Goal: Task Accomplishment & Management: Manage account settings

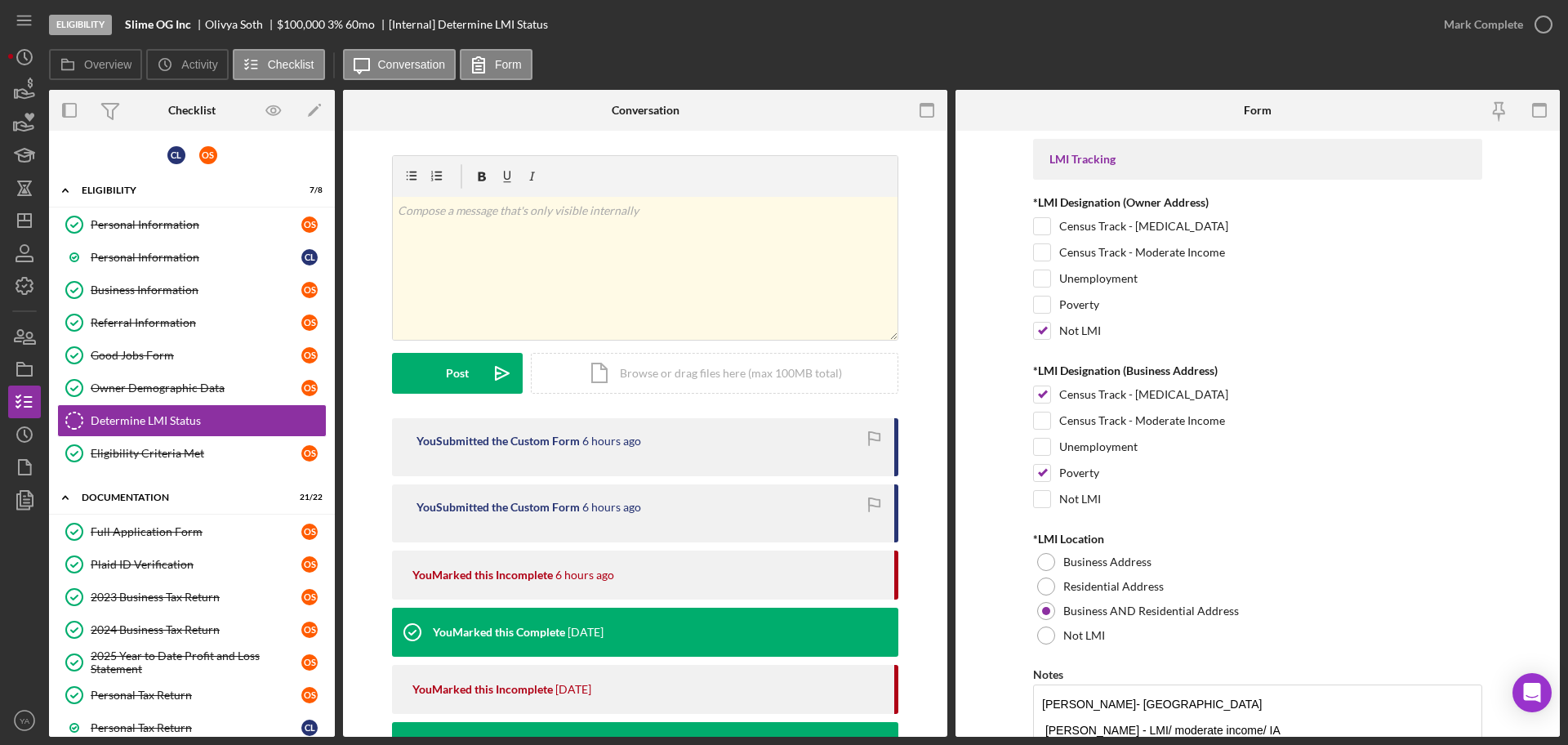
scroll to position [266, 0]
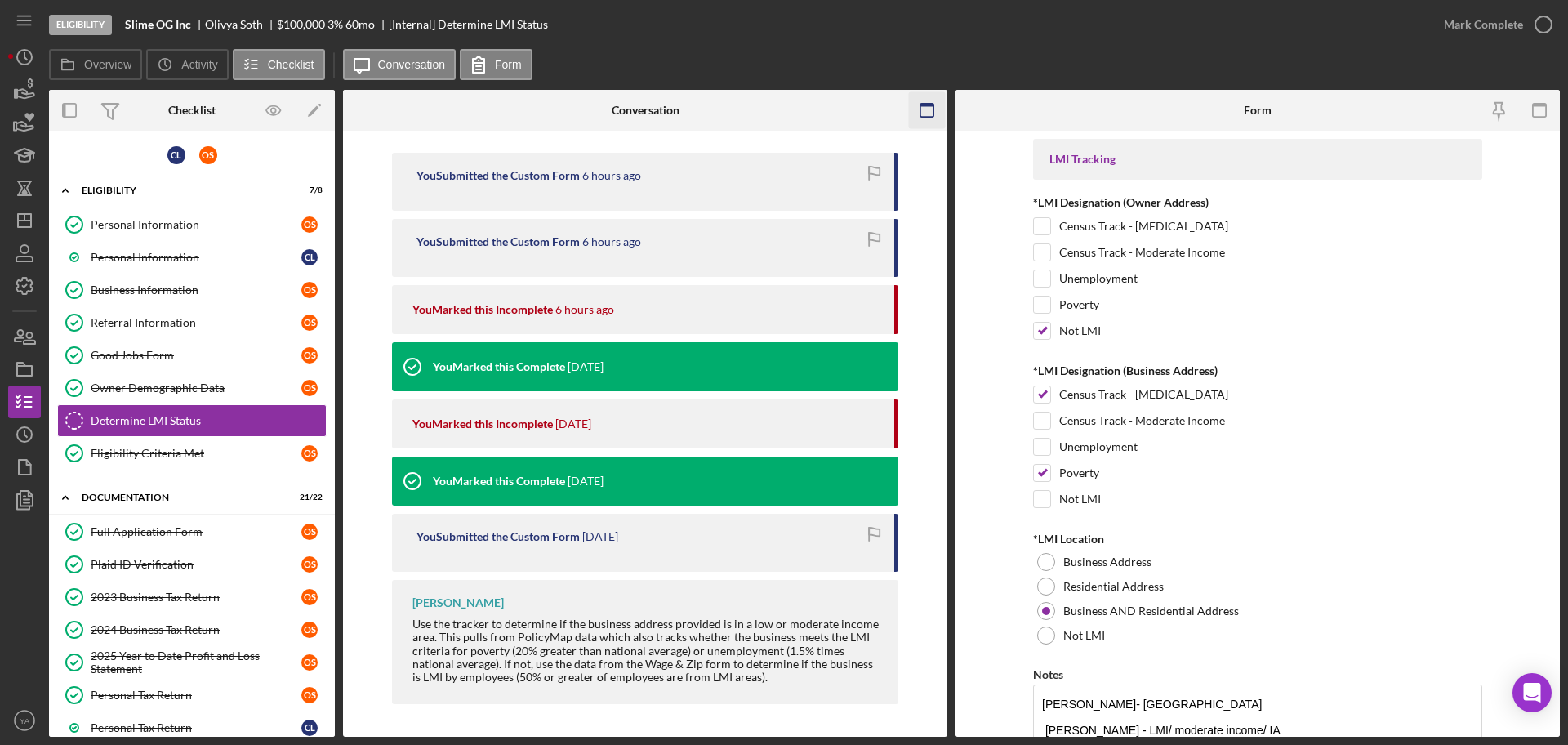
click at [922, 93] on icon "button" at bounding box center [927, 110] width 36 height 36
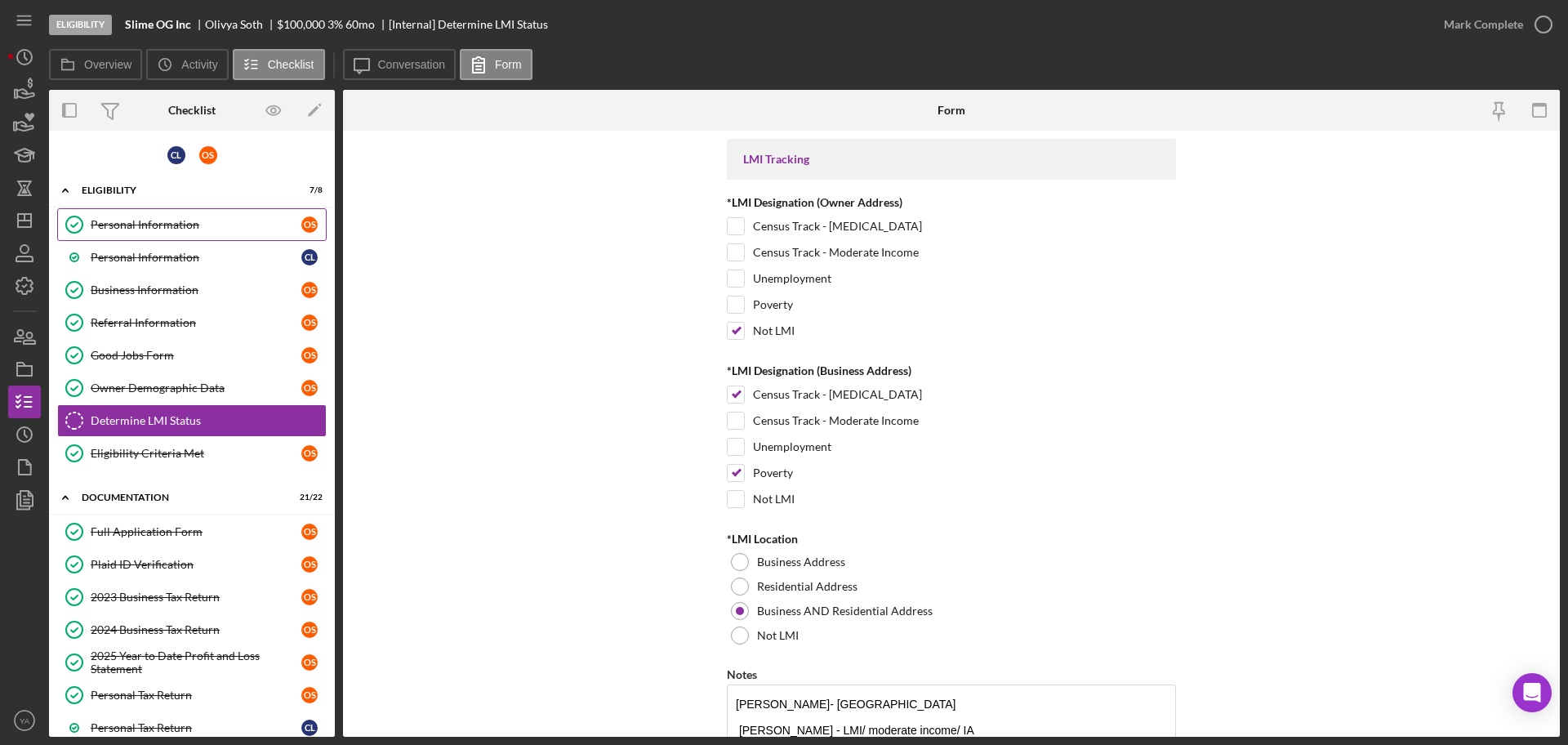
click at [176, 226] on div "Personal Information" at bounding box center [195, 224] width 211 height 13
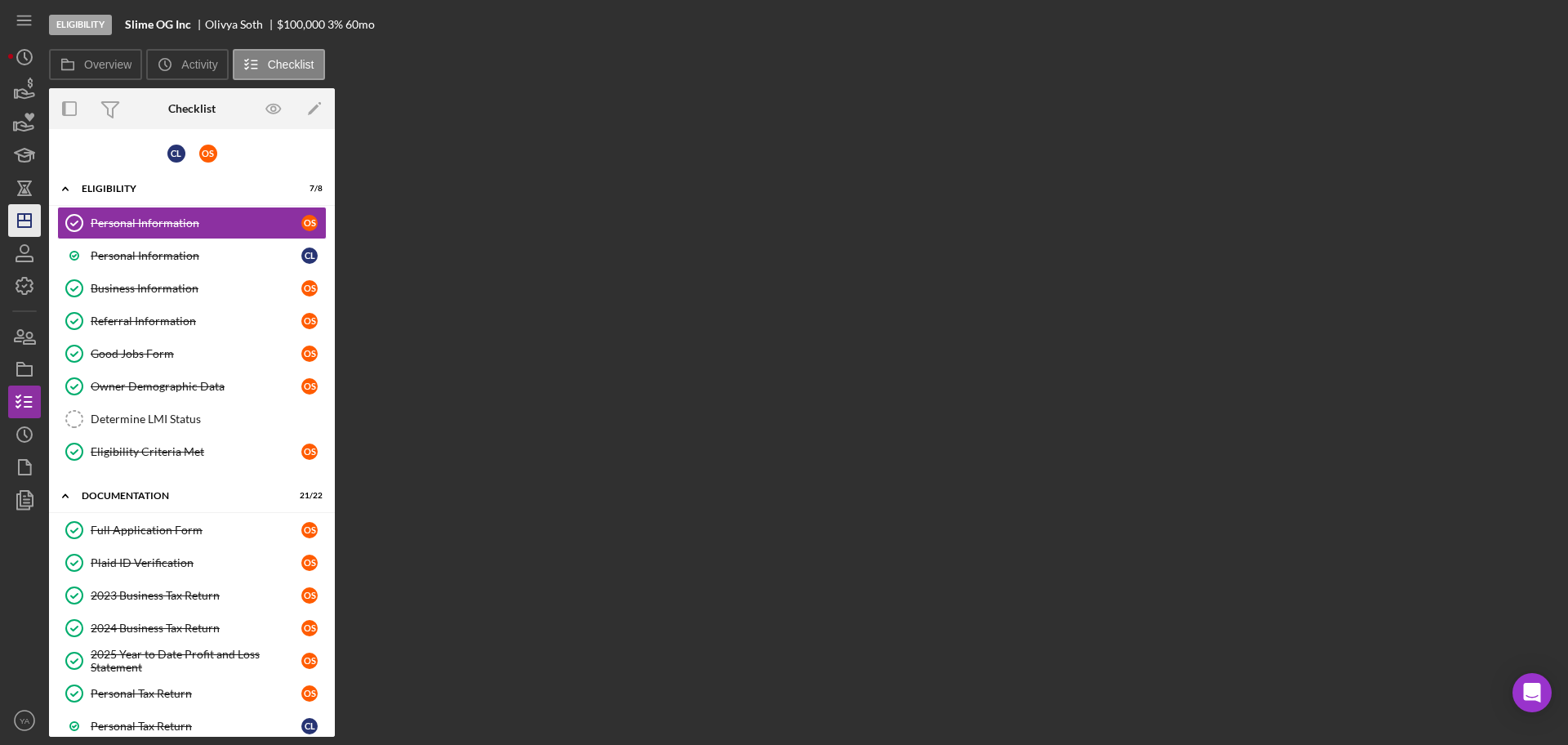
click at [23, 227] on polygon "button" at bounding box center [24, 220] width 13 height 13
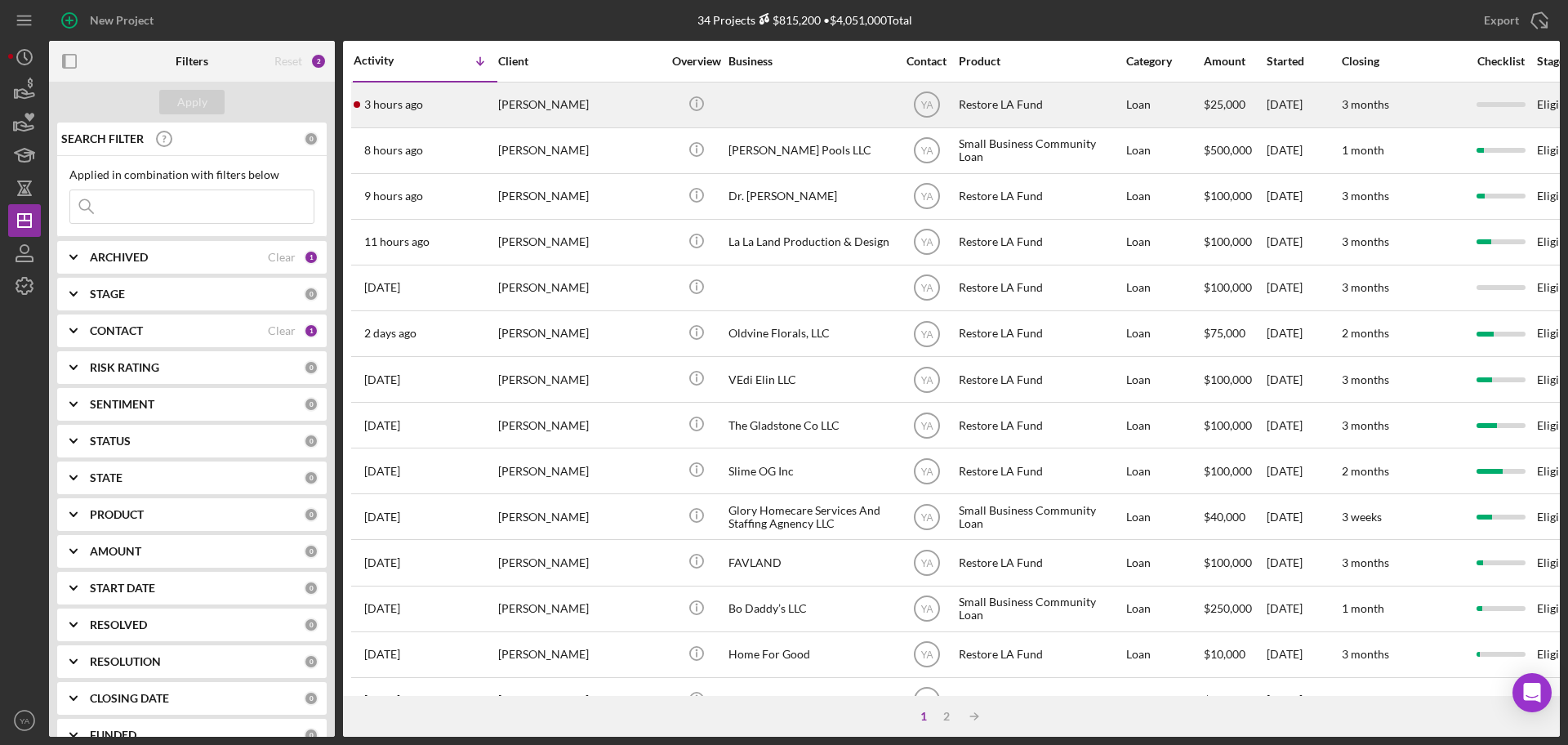
click at [765, 103] on div at bounding box center [810, 105] width 163 height 43
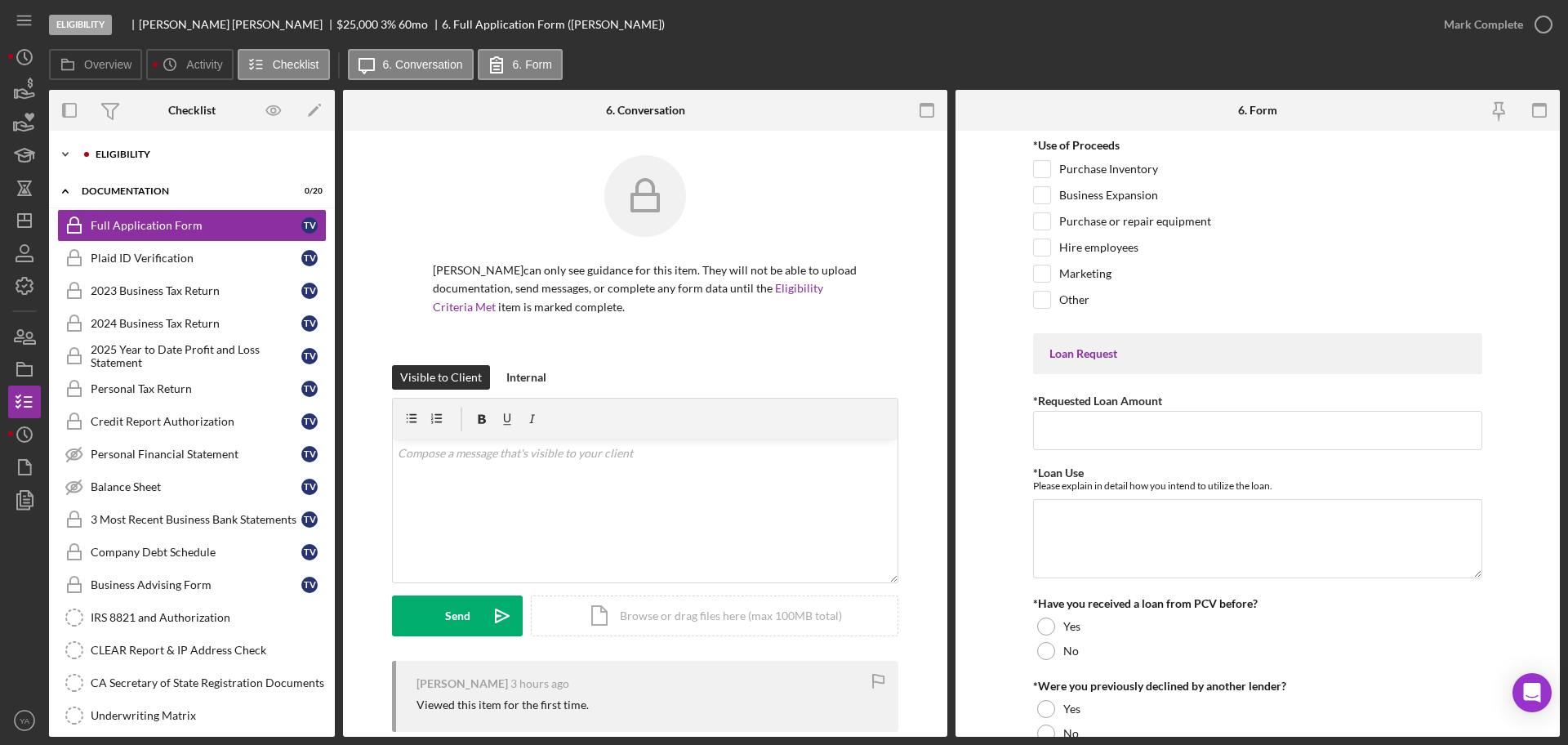
click at [202, 155] on div "Eligibility" at bounding box center [205, 154] width 219 height 10
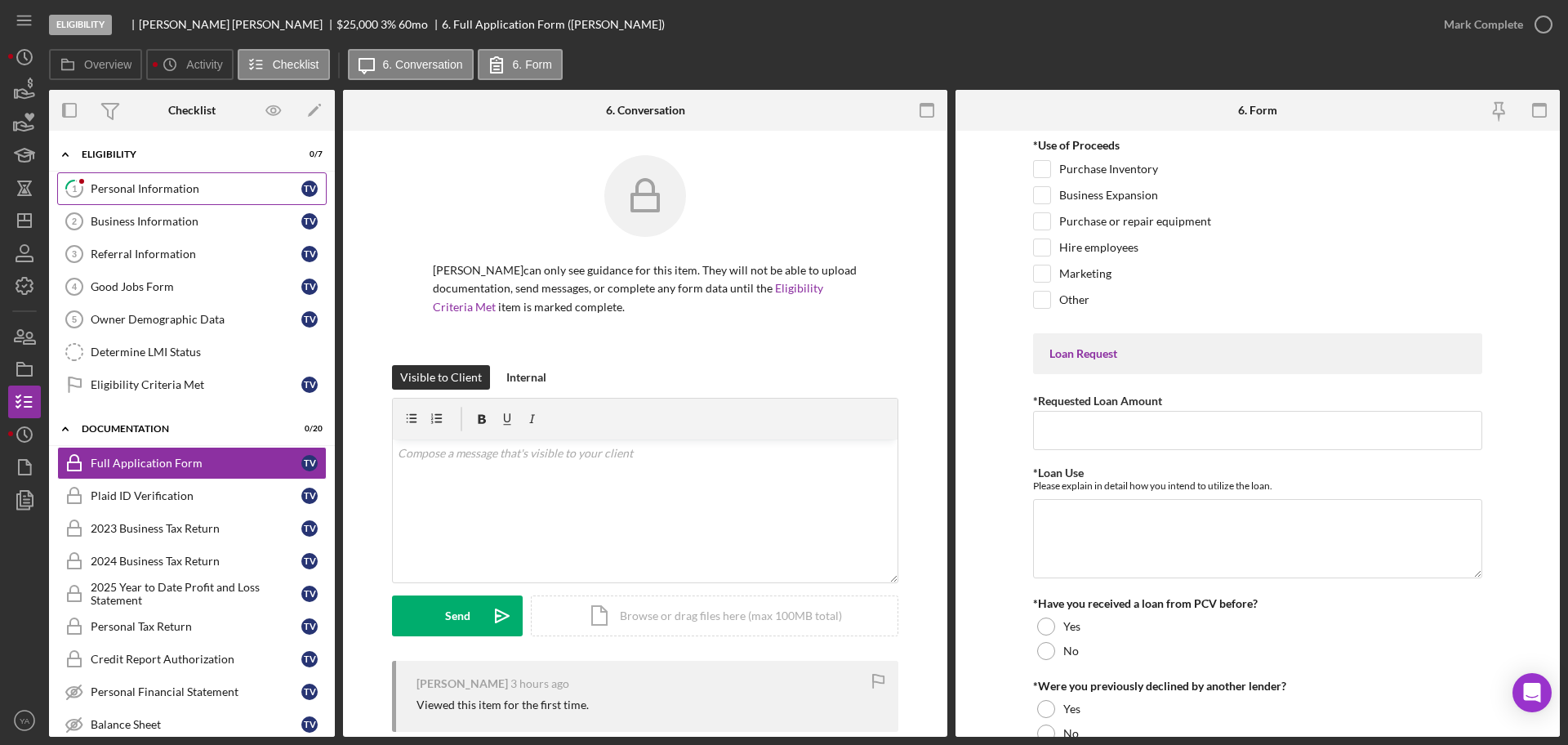
click at [210, 189] on div "Personal Information" at bounding box center [195, 188] width 211 height 13
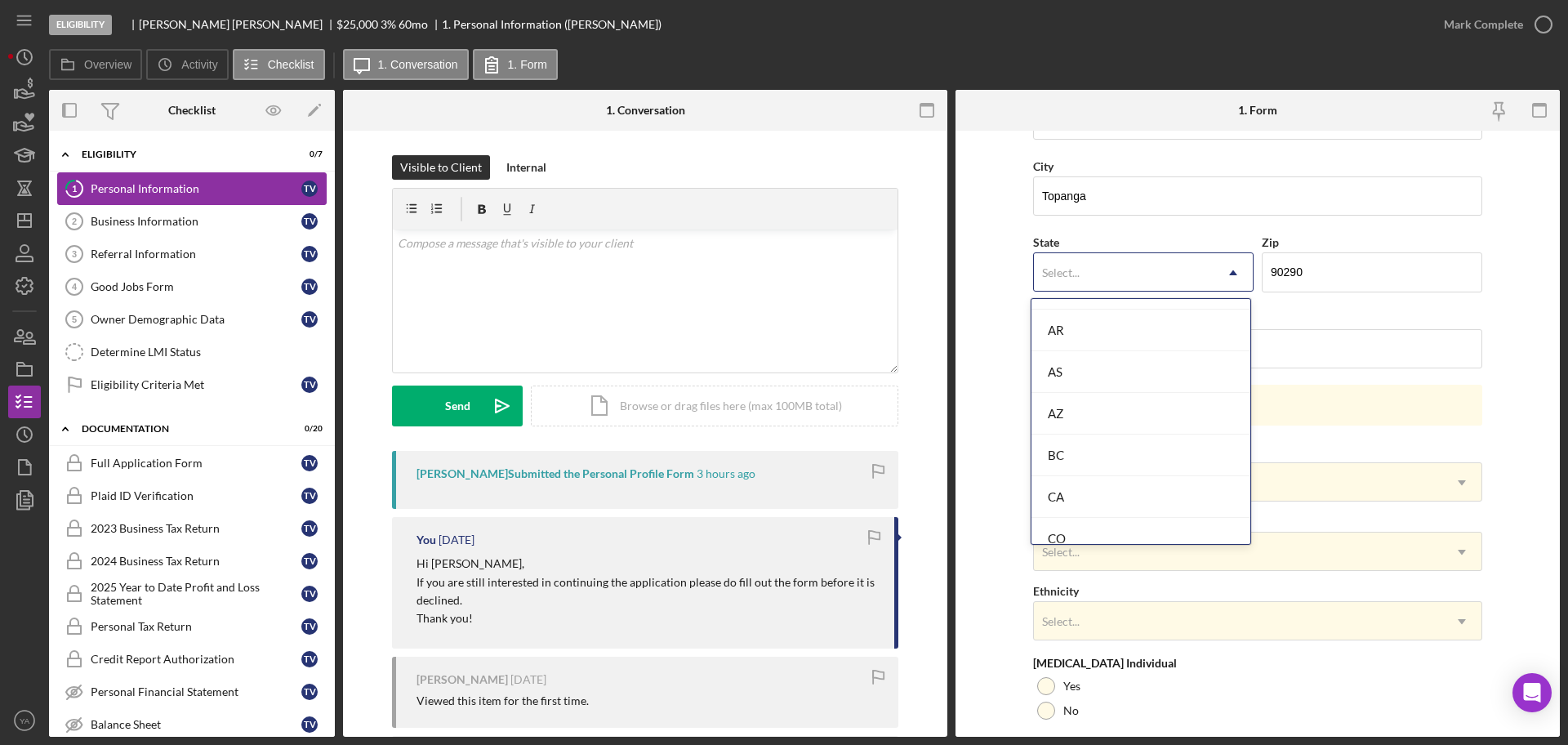
scroll to position [282, 0]
click at [1104, 493] on div "CA" at bounding box center [1141, 497] width 219 height 42
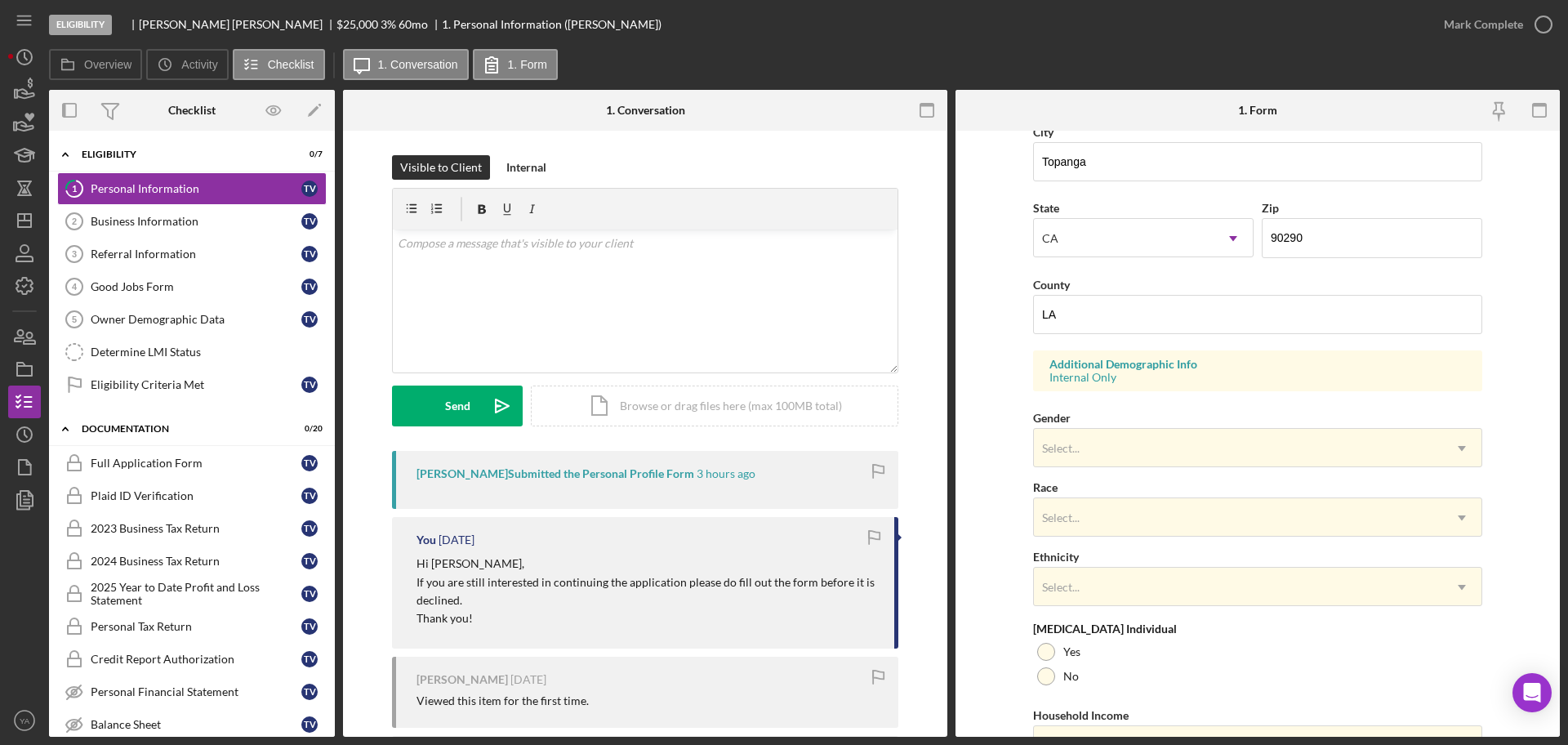
scroll to position [485, 0]
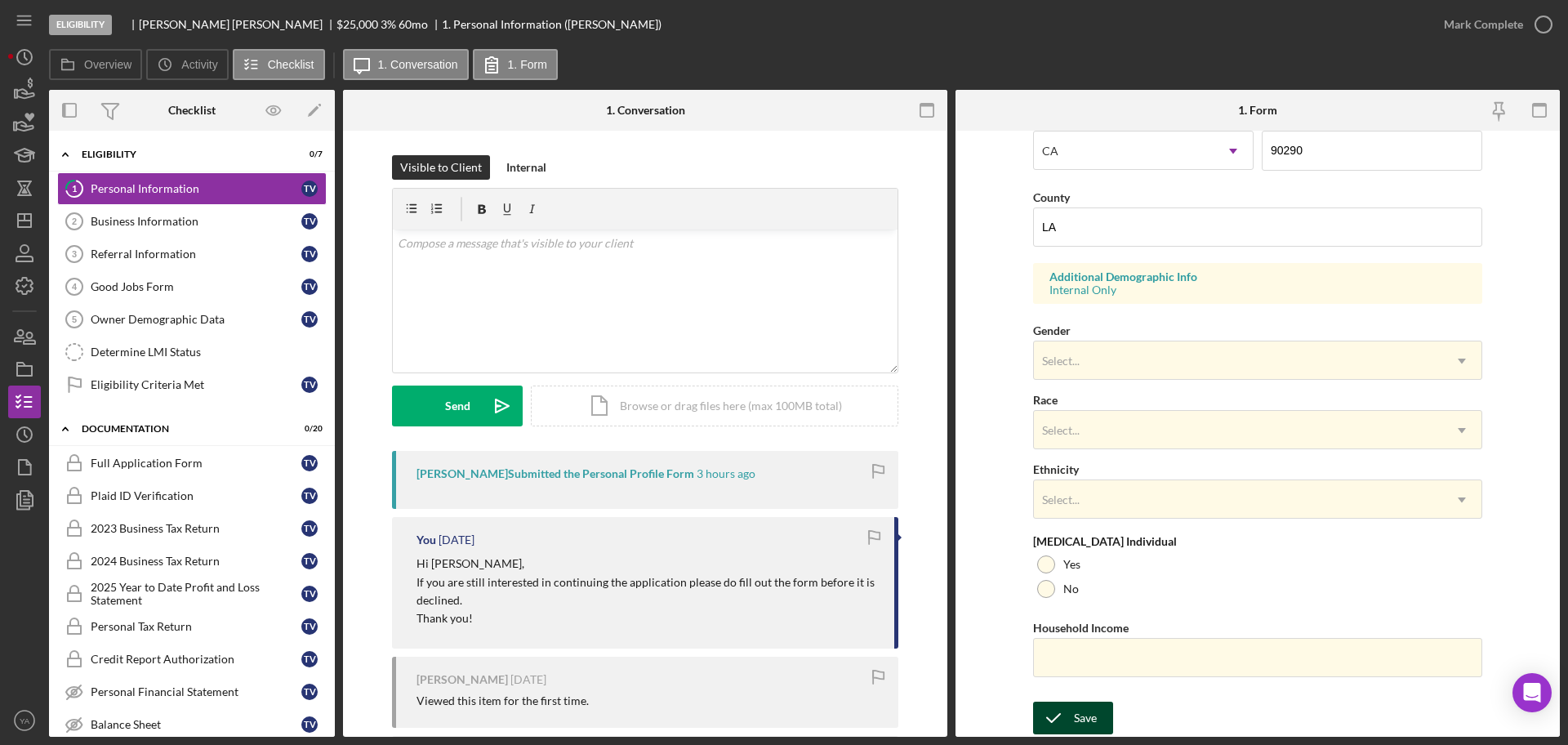
click at [1082, 717] on div "Save" at bounding box center [1085, 718] width 23 height 33
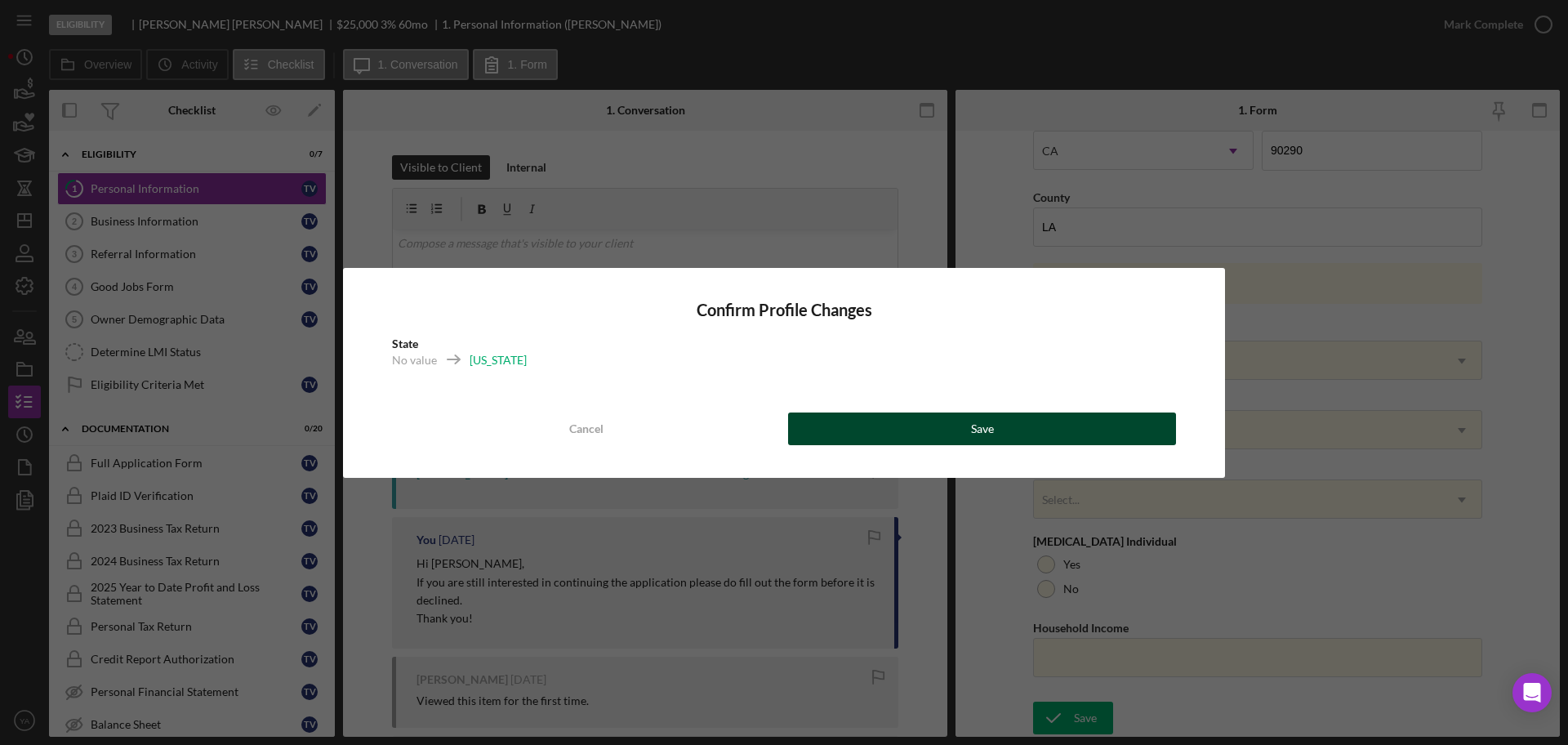
click at [1107, 442] on button "Save" at bounding box center [982, 429] width 388 height 33
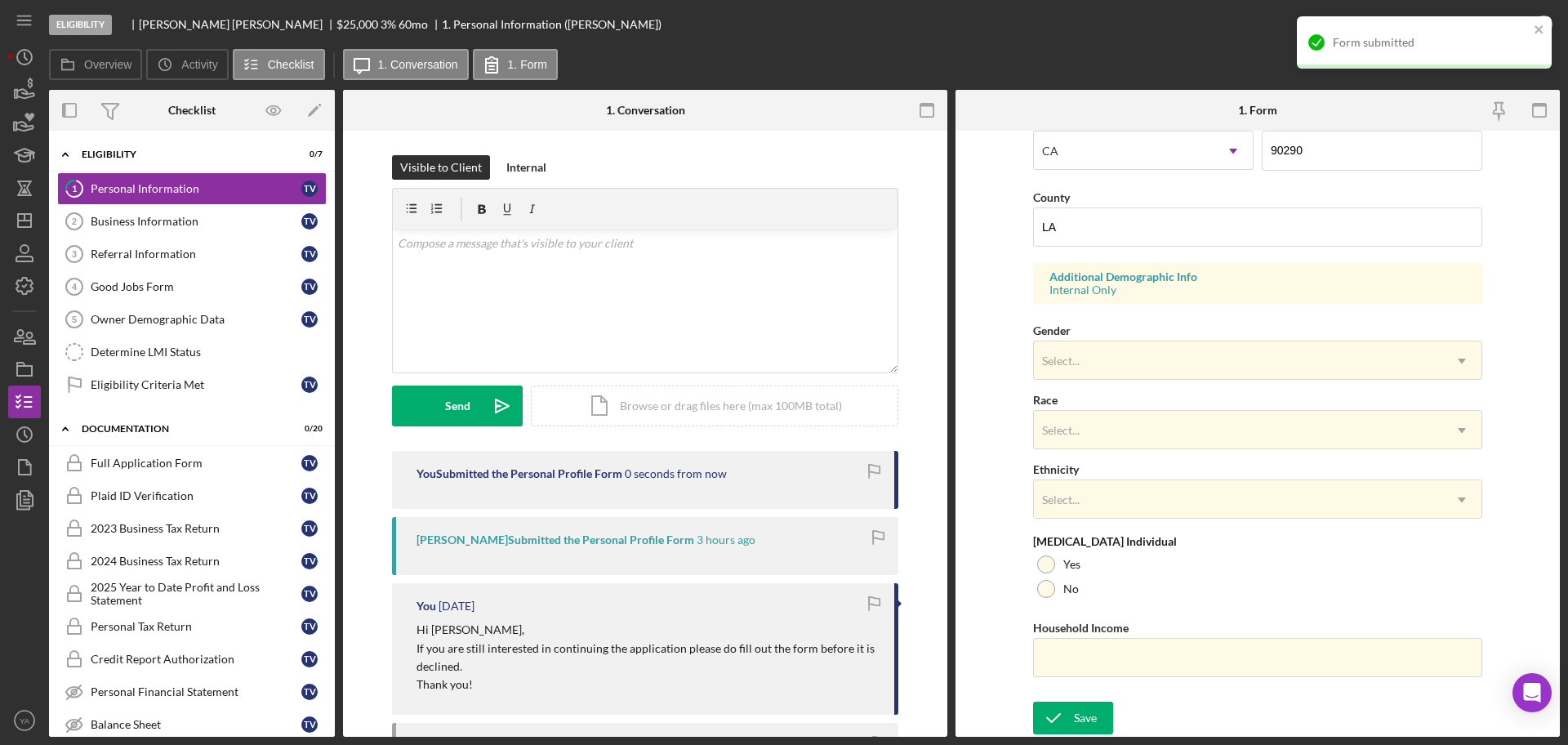
click at [1545, 66] on div at bounding box center [1425, 66] width 255 height 4
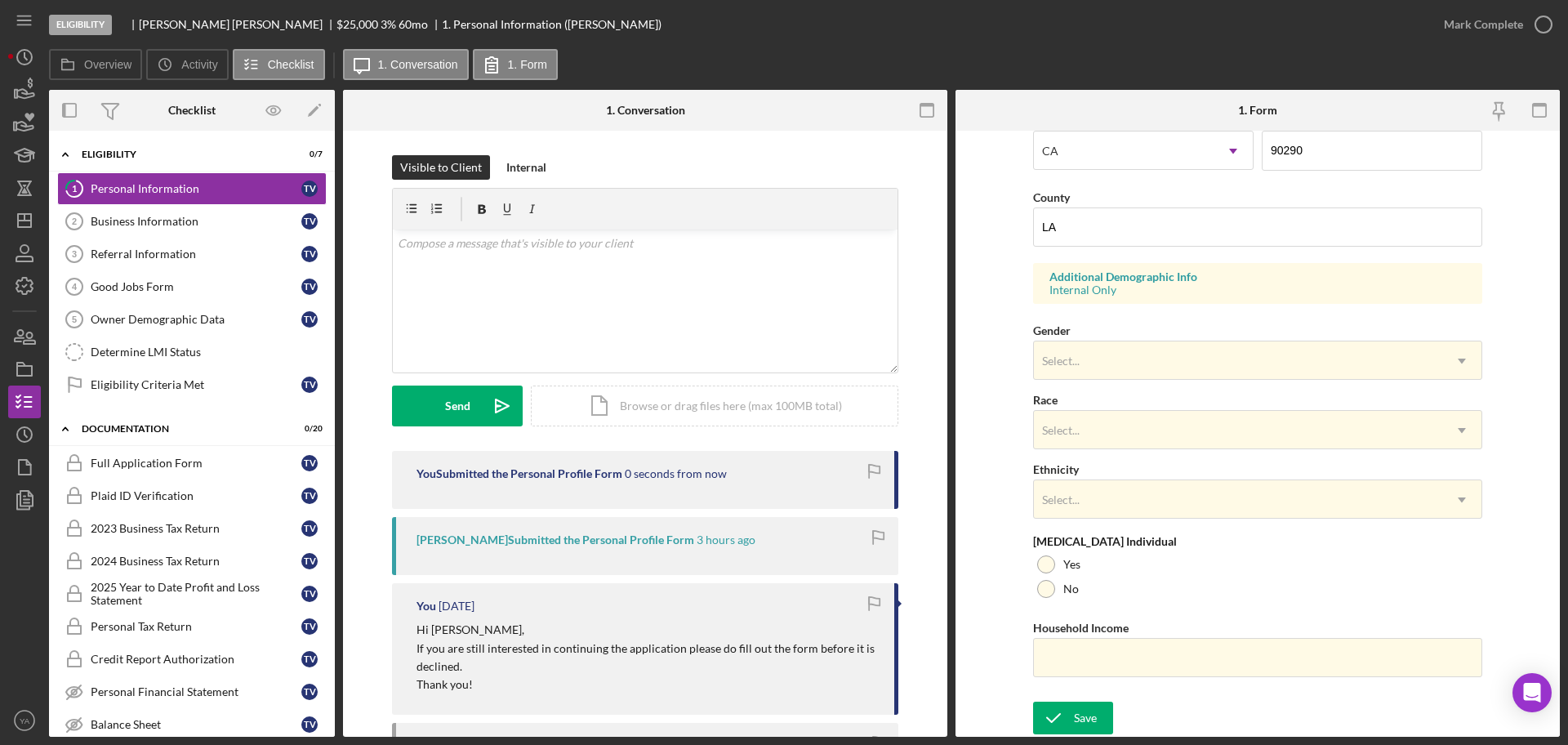
click at [1536, 36] on div "Form submitted" at bounding box center [1424, 49] width 261 height 72
click at [1543, 27] on polyline "button" at bounding box center [1544, 24] width 7 height 4
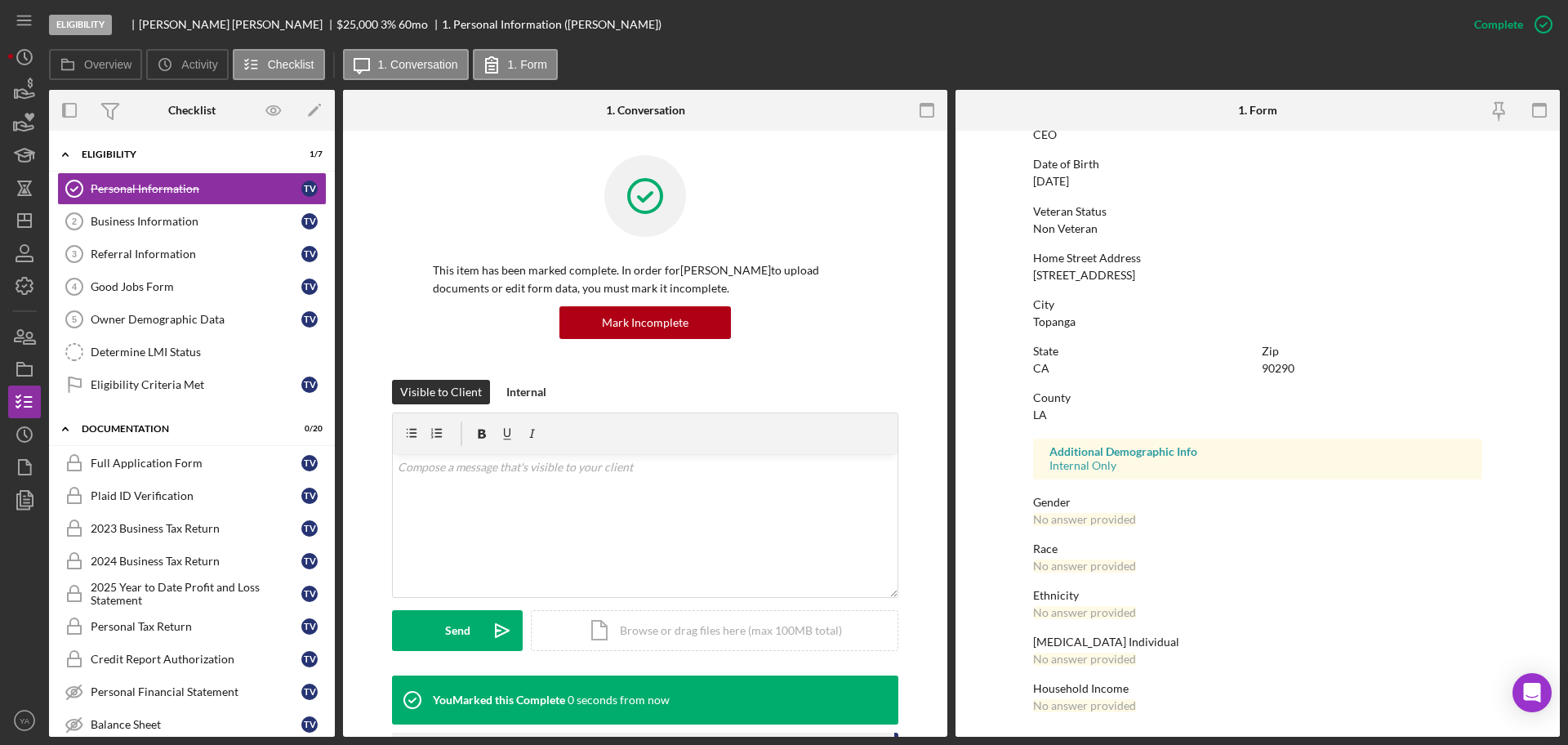
scroll to position [156, 0]
click at [23, 221] on line "button" at bounding box center [24, 221] width 13 height 0
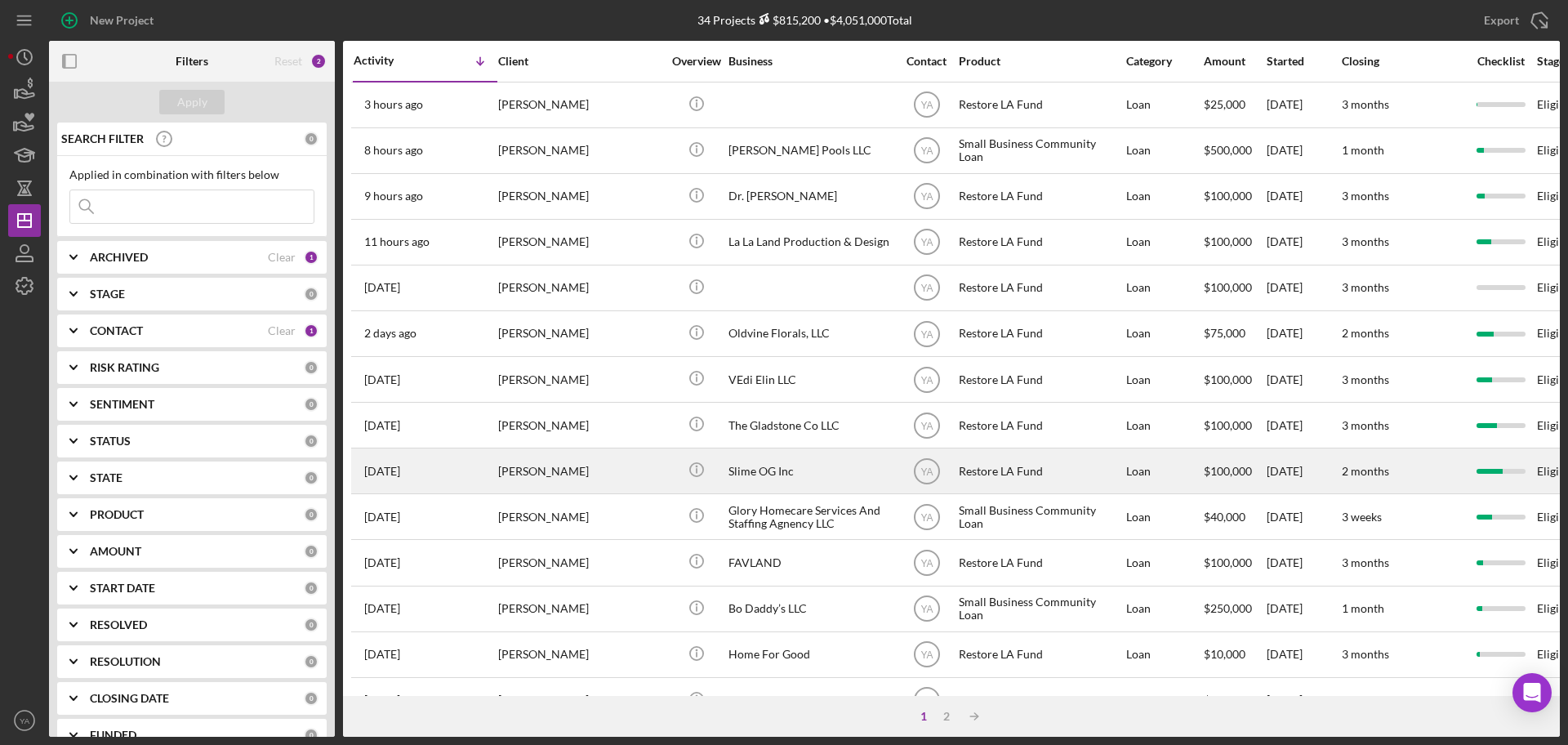
click at [798, 481] on div "Slime OG Inc" at bounding box center [810, 471] width 163 height 43
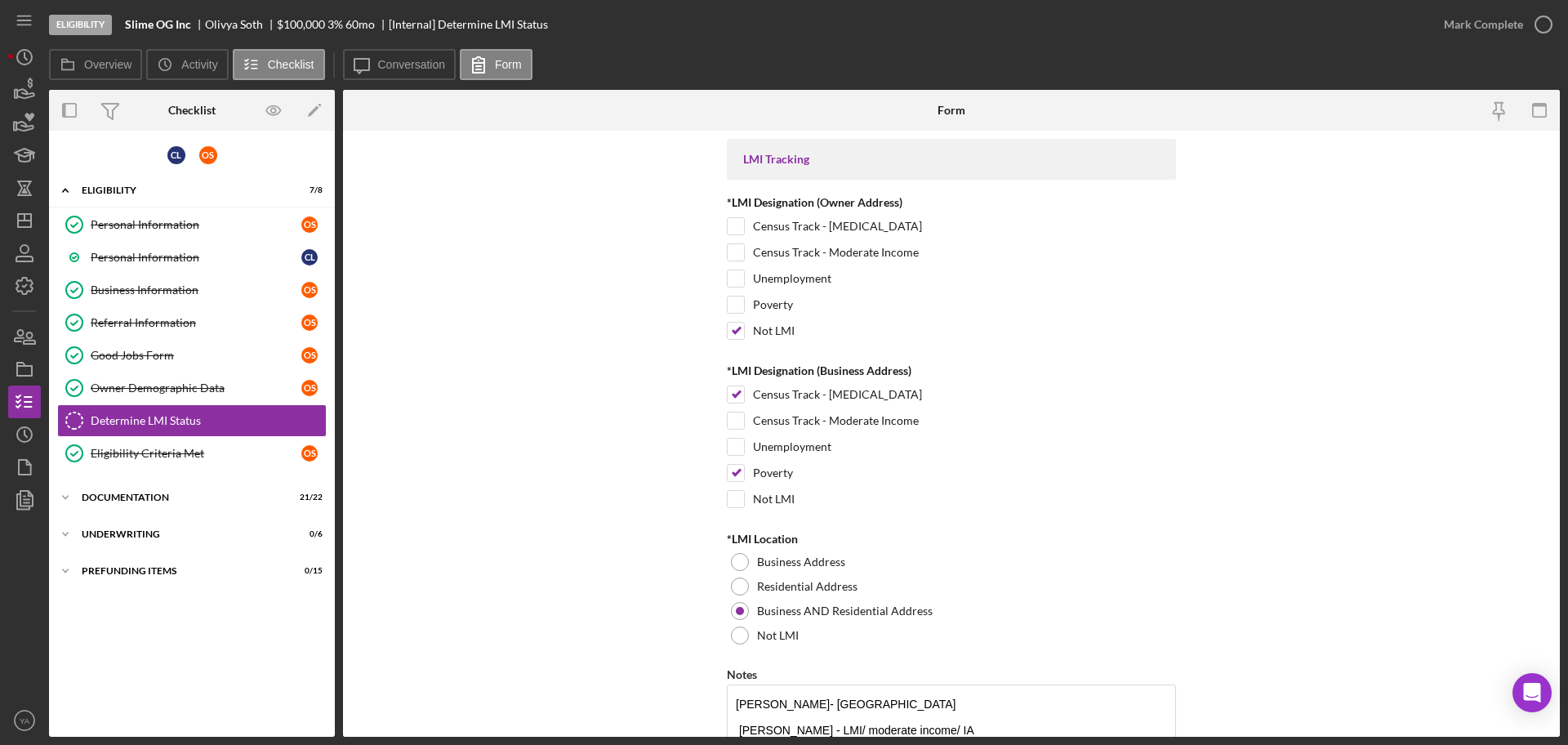
scroll to position [89, 0]
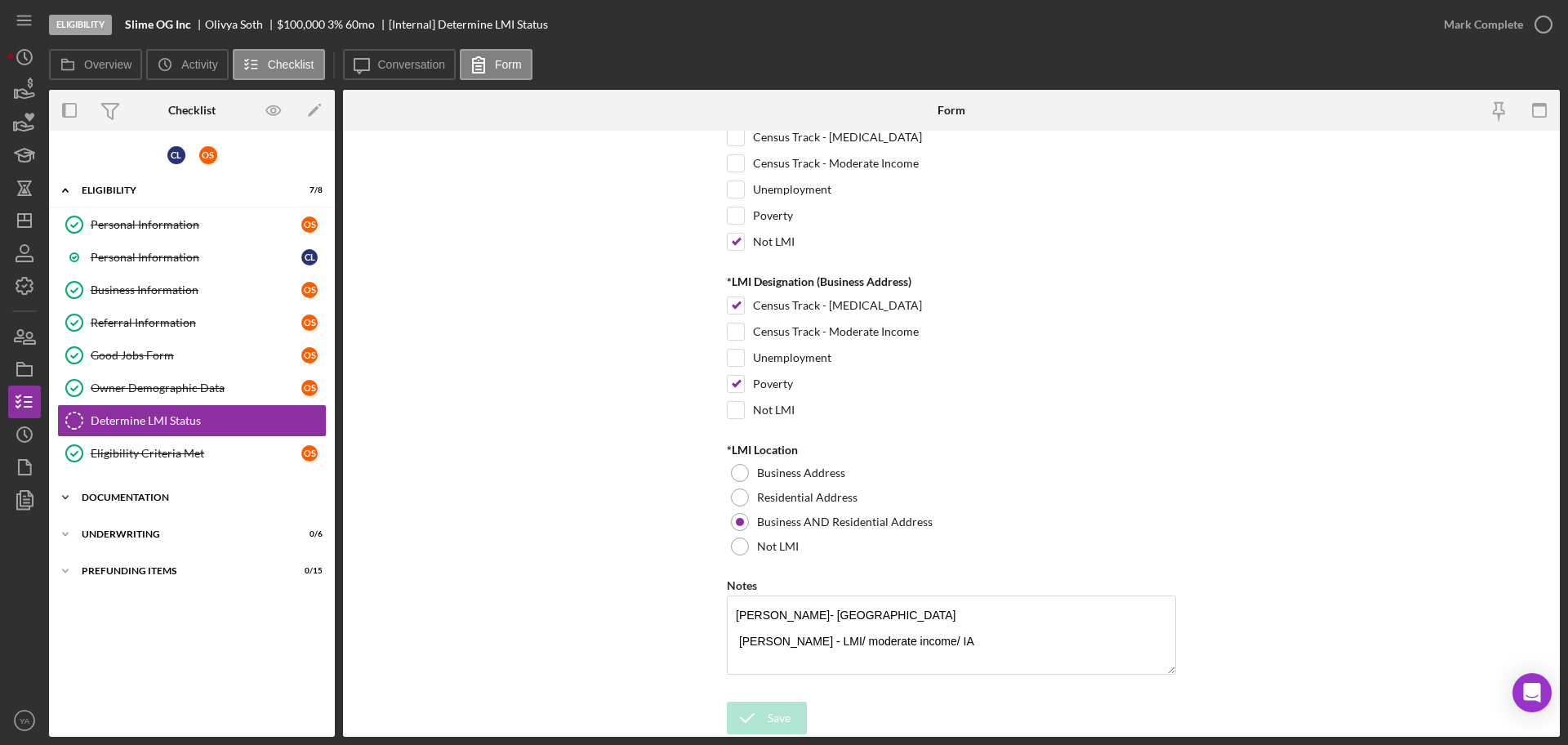
click at [207, 504] on div "Icon/Expander Documentation 21 / 22" at bounding box center [191, 498] width 286 height 33
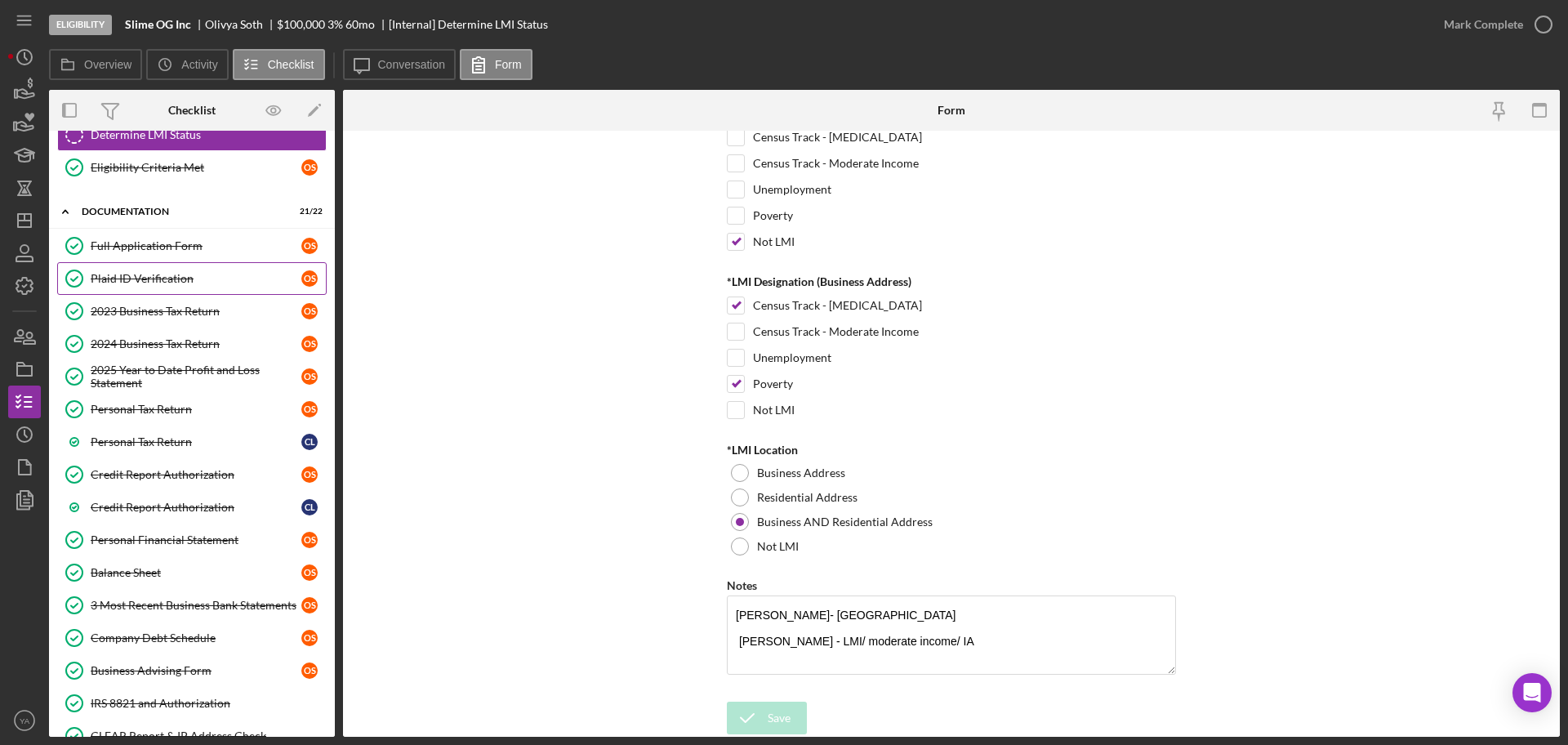
scroll to position [587, 0]
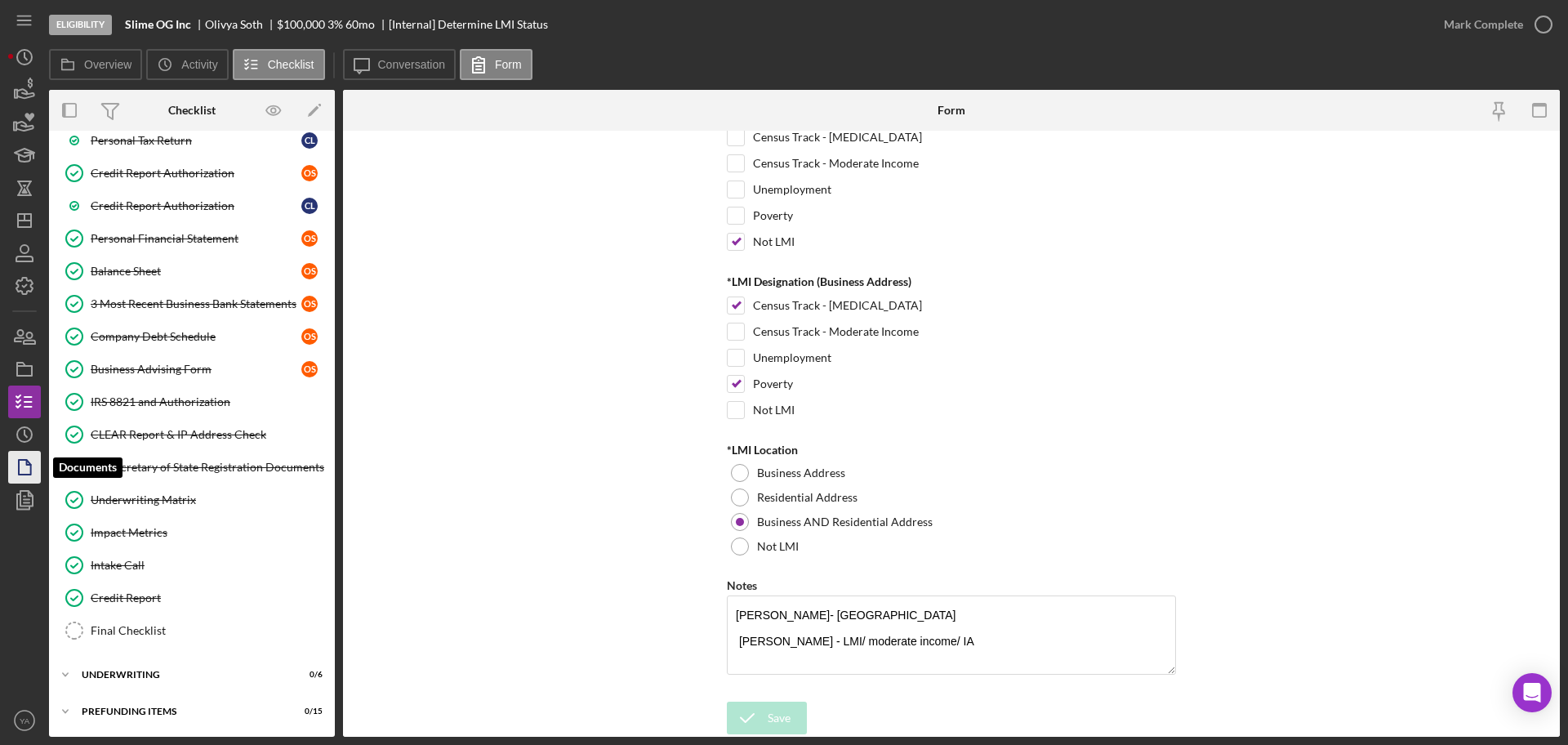
click at [27, 472] on icon "button" at bounding box center [24, 467] width 41 height 41
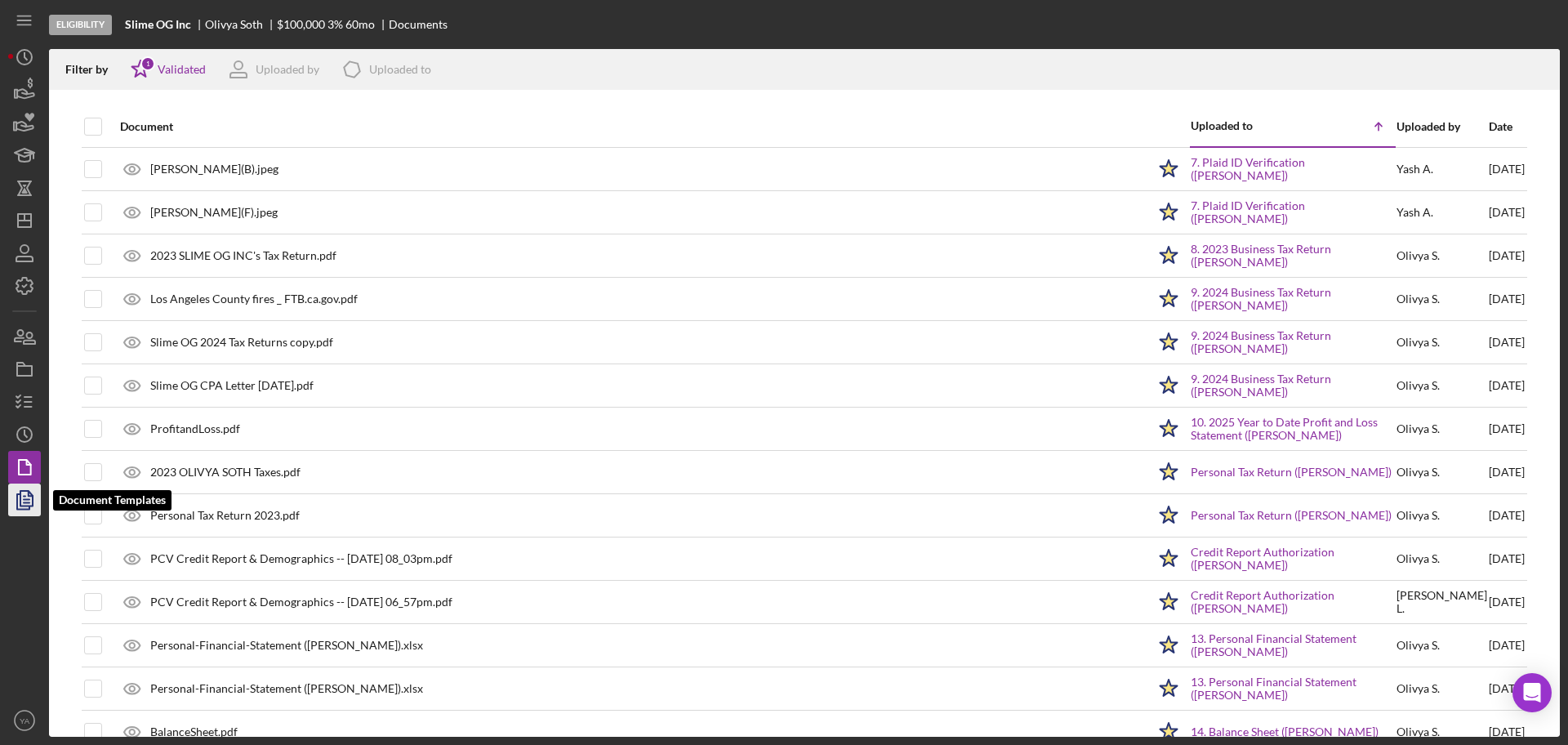
click at [25, 494] on icon "button" at bounding box center [24, 499] width 41 height 41
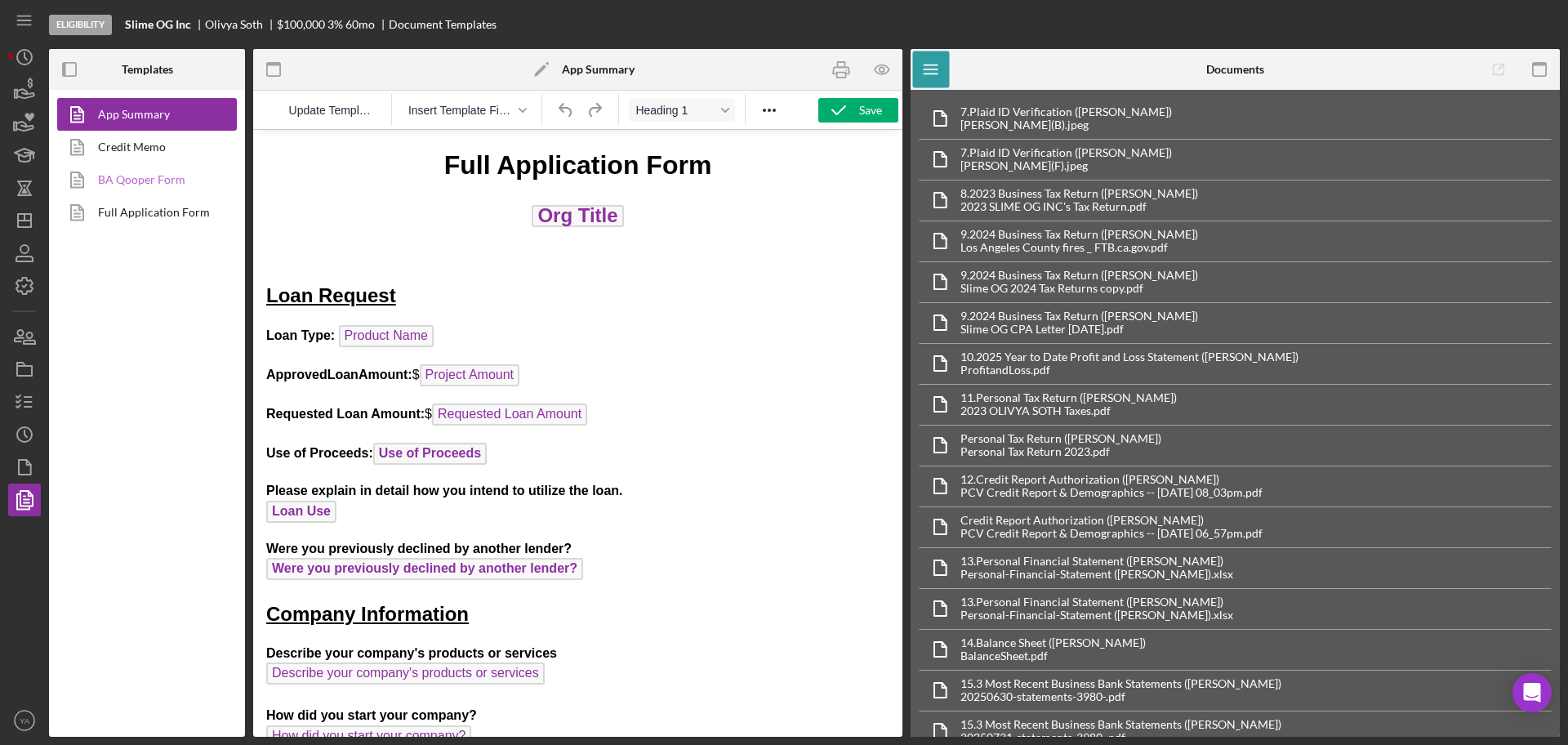
click at [164, 184] on link "BA Qooper Form" at bounding box center [143, 180] width 172 height 33
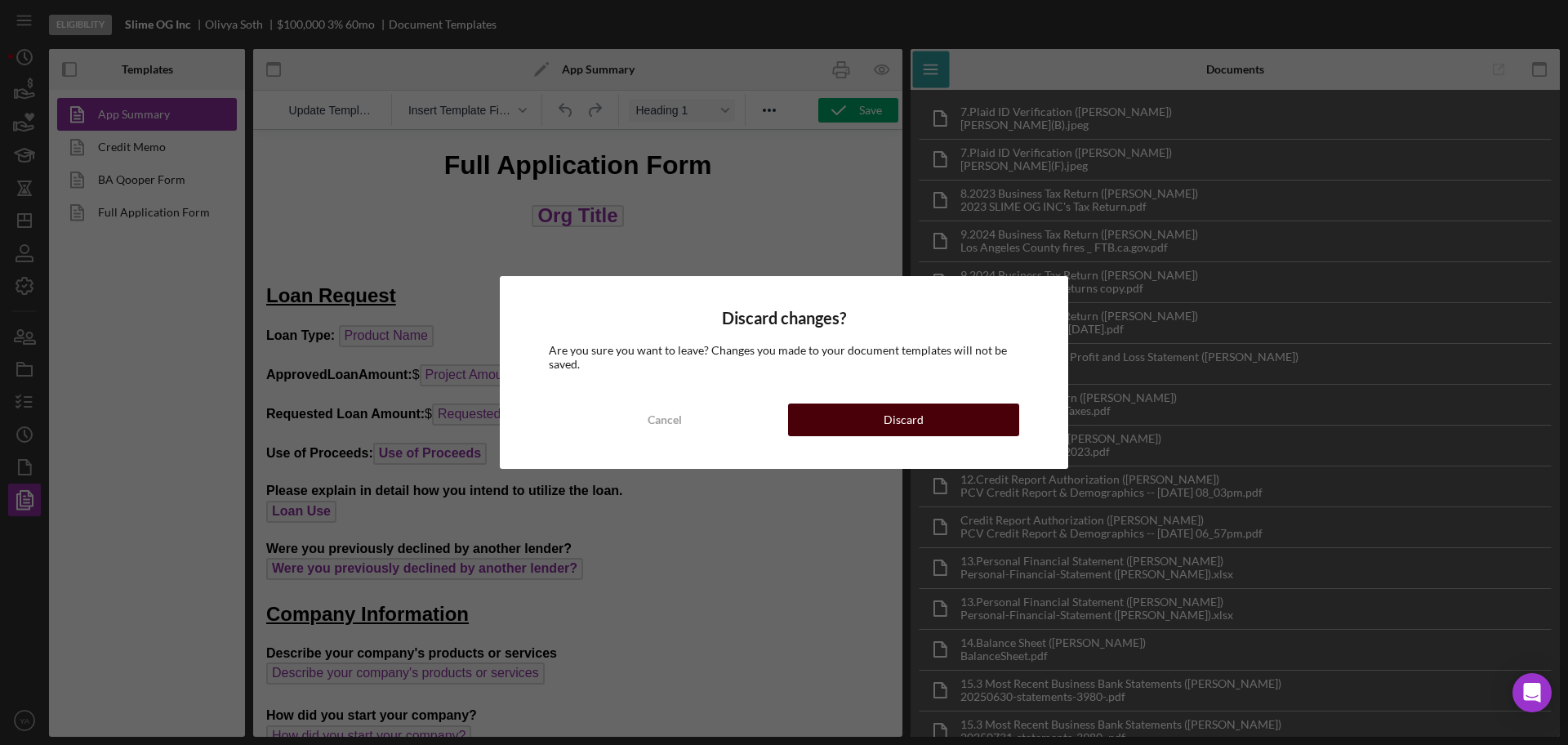
click at [871, 417] on button "Discard" at bounding box center [904, 420] width 231 height 33
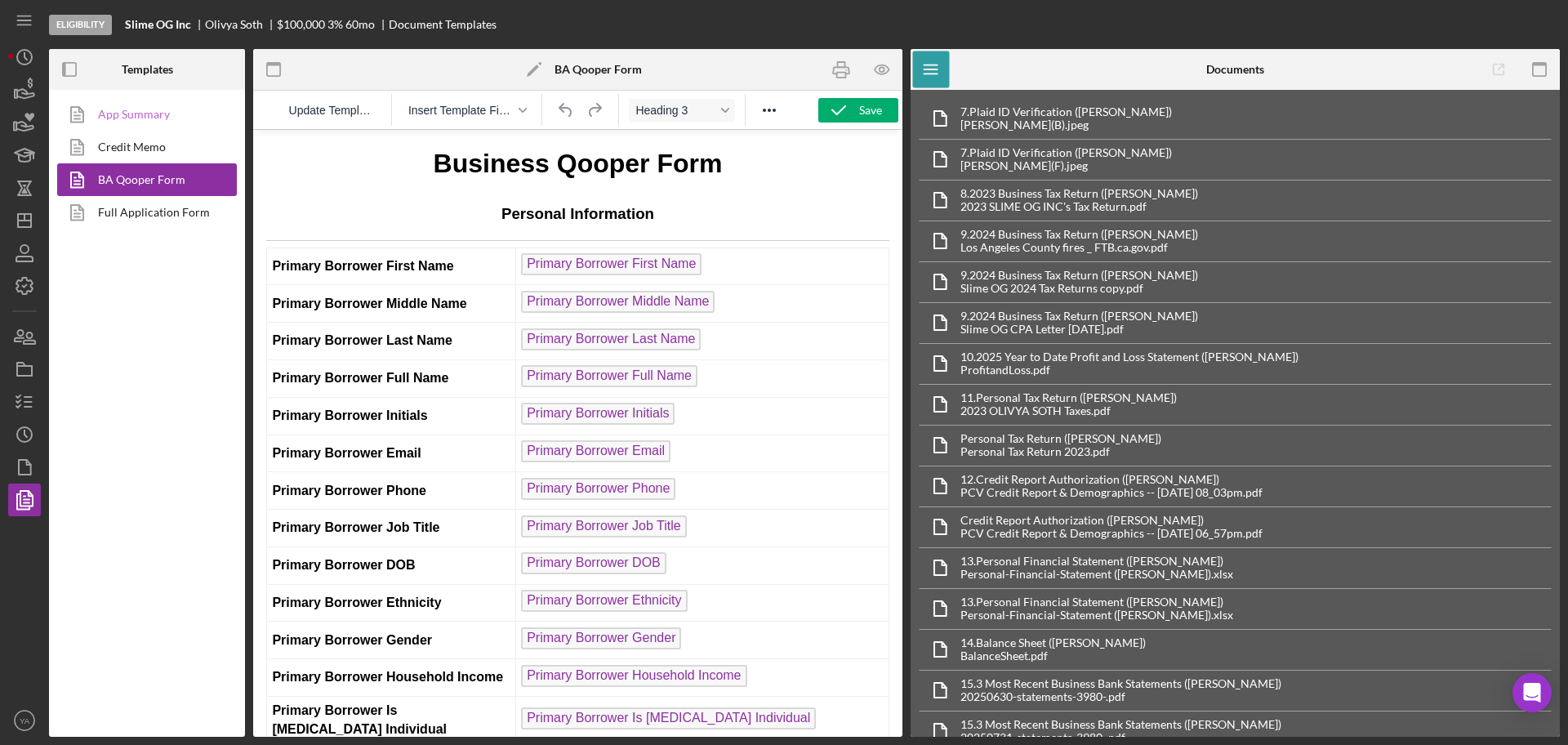
click at [157, 111] on link "App Summary" at bounding box center [143, 115] width 172 height 33
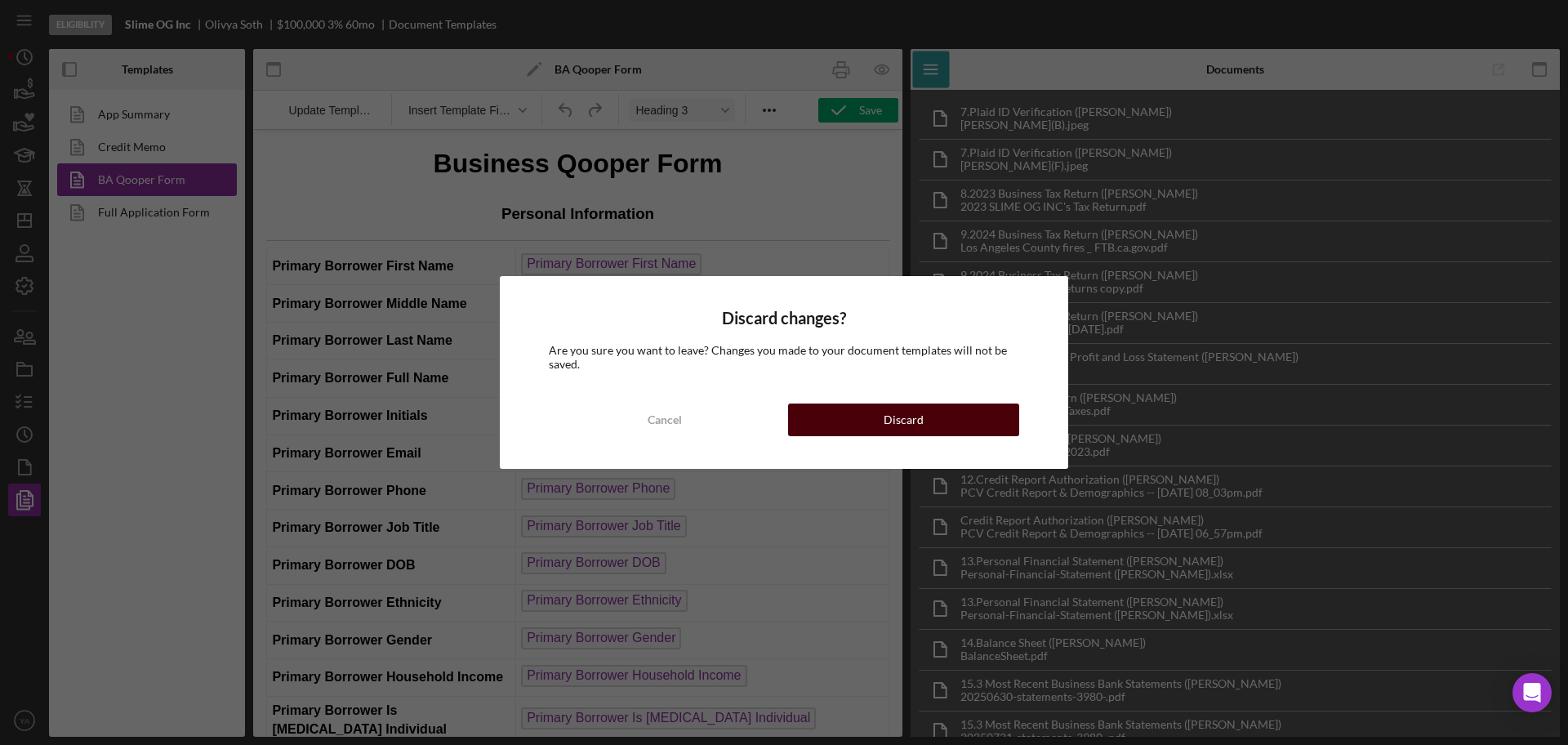
click at [880, 432] on button "Discard" at bounding box center [904, 420] width 231 height 33
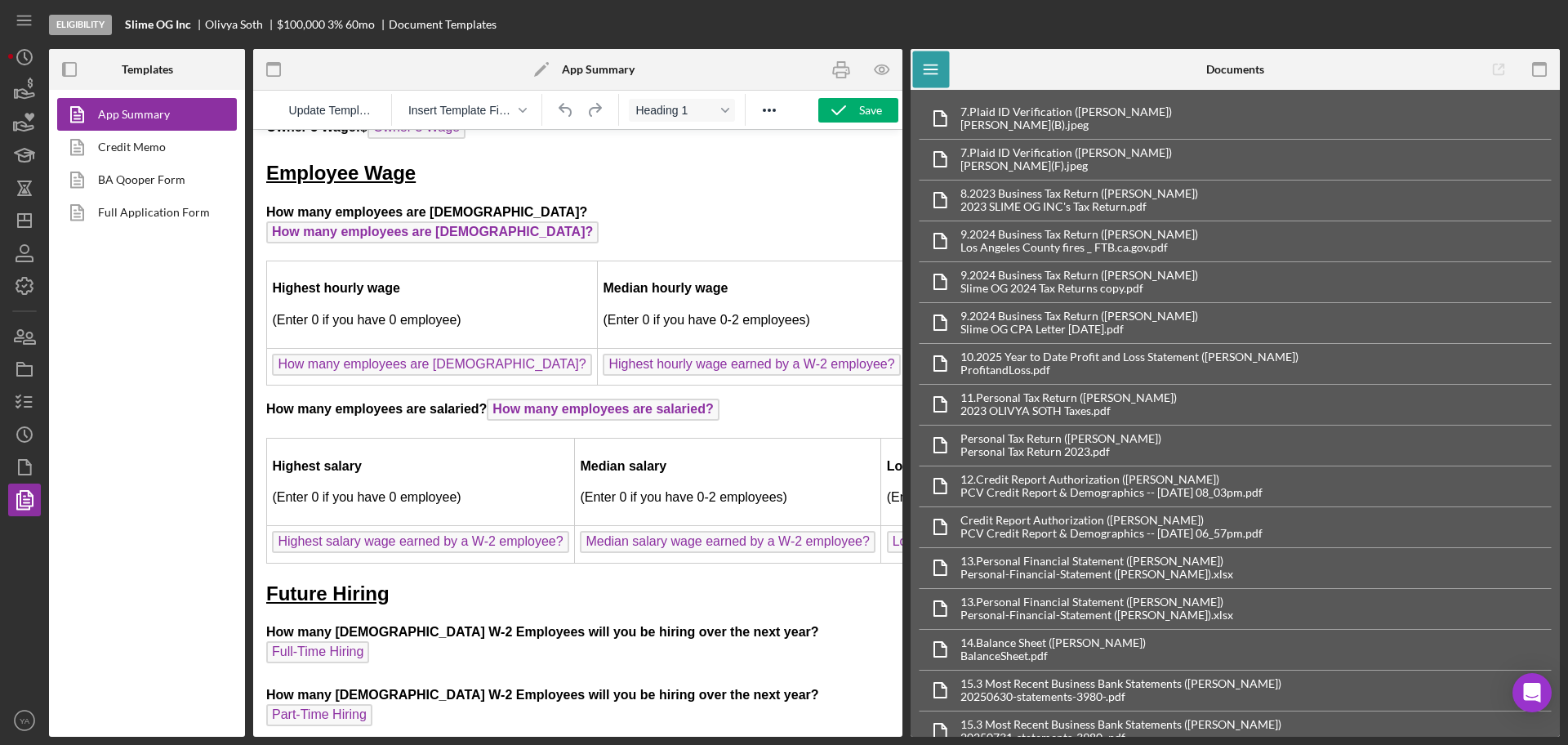
scroll to position [2997, 0]
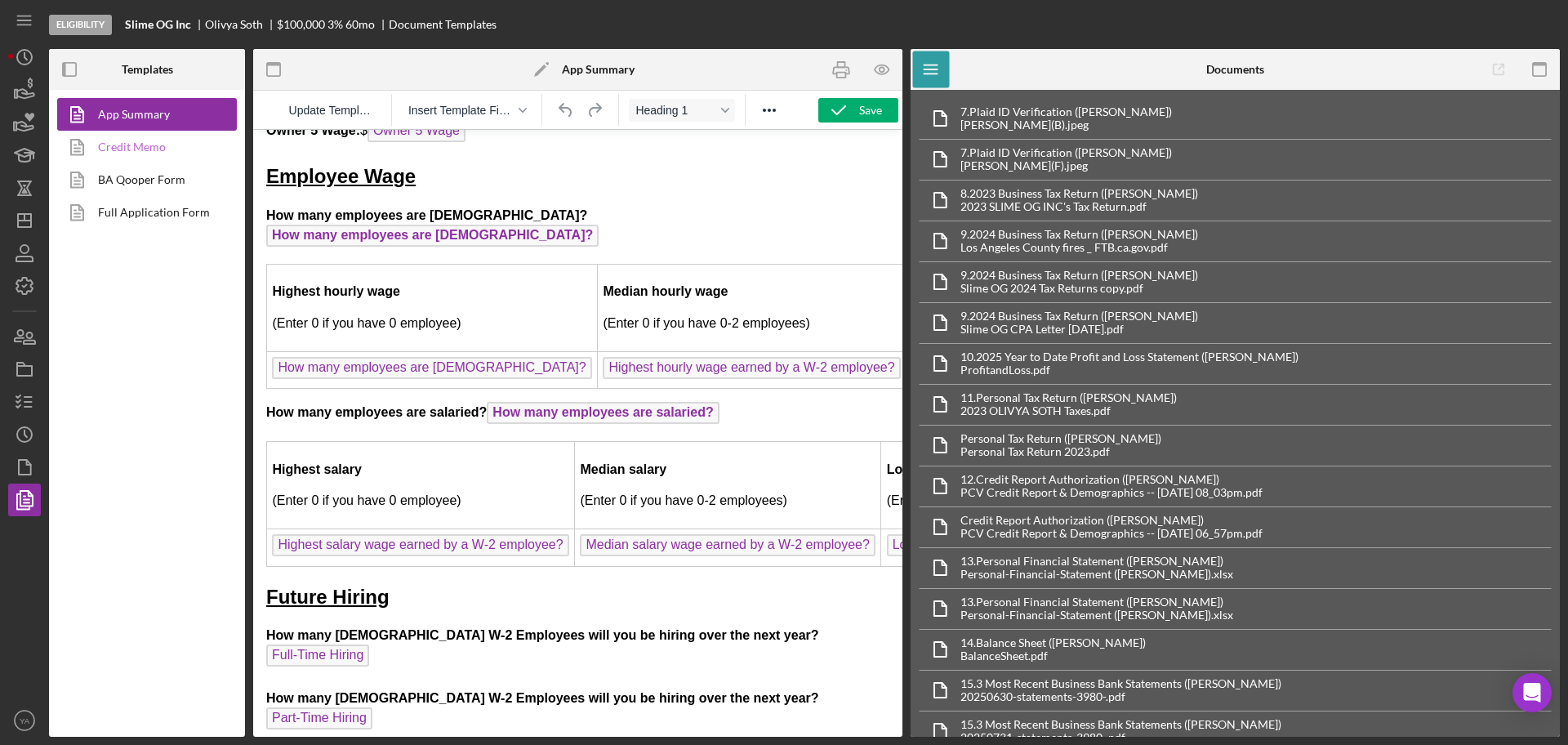
click at [127, 153] on link "Credit Memo" at bounding box center [143, 148] width 172 height 33
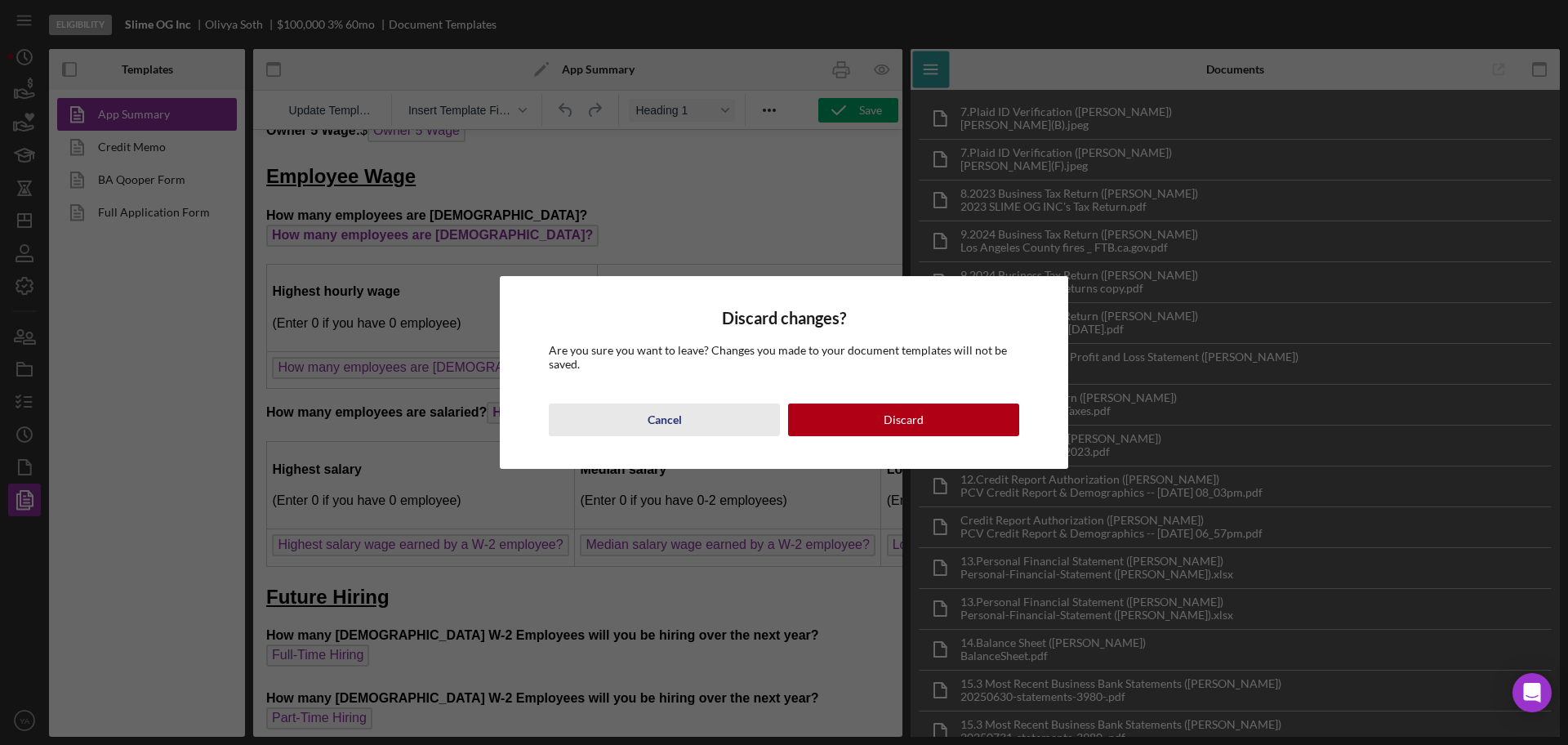
click at [636, 429] on button "Cancel" at bounding box center [664, 420] width 231 height 33
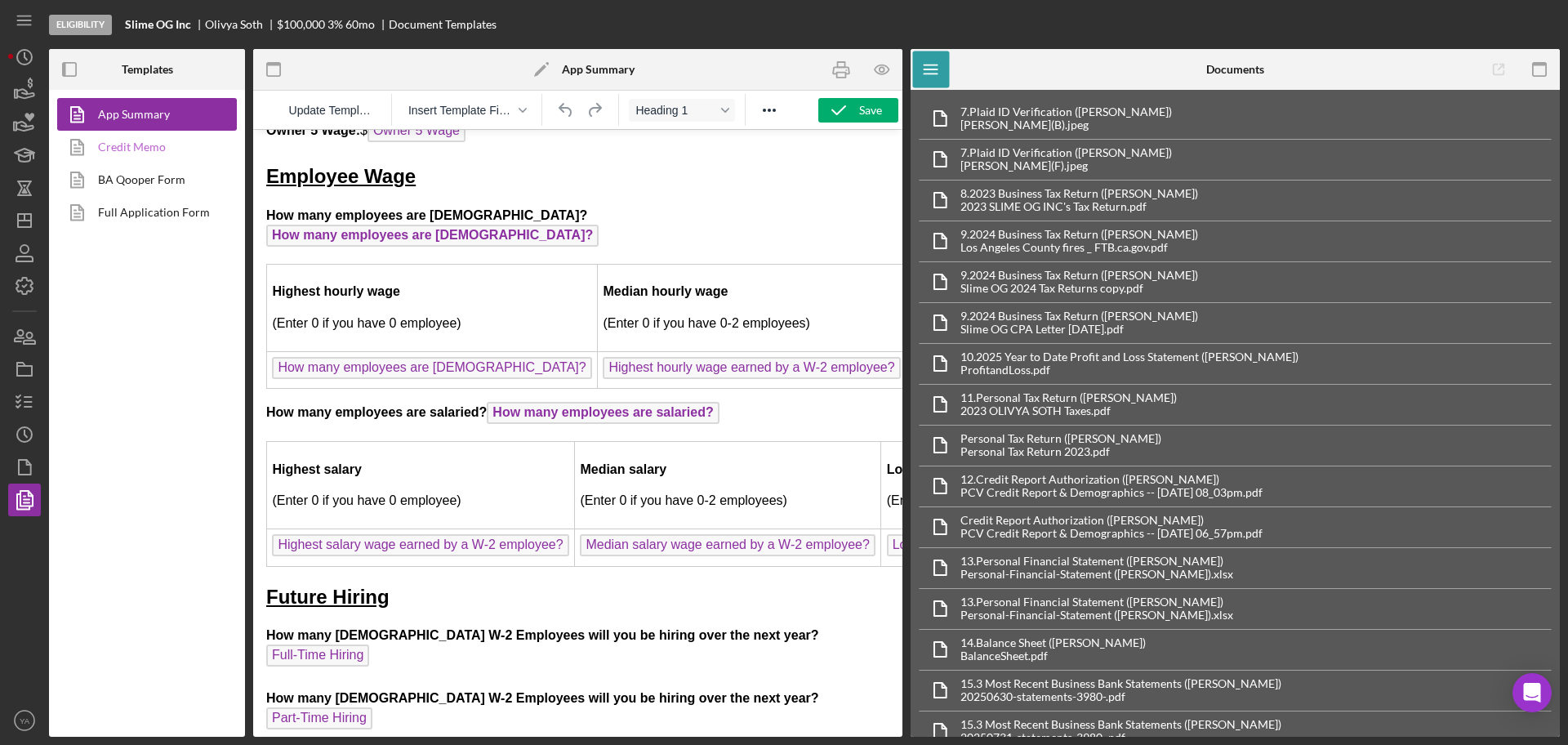
click at [153, 150] on link "Credit Memo" at bounding box center [143, 148] width 172 height 33
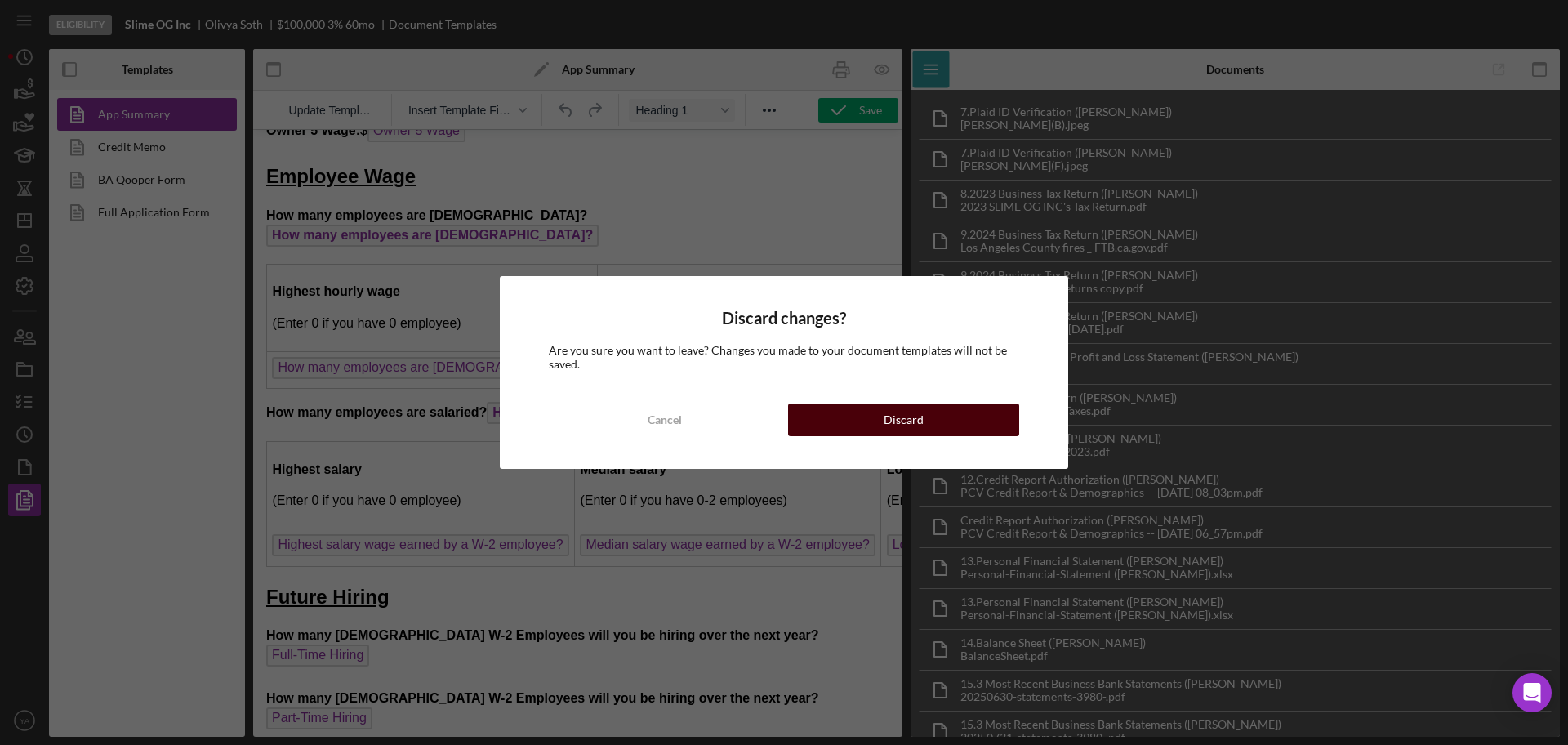
click at [887, 428] on div "Discard" at bounding box center [904, 420] width 40 height 33
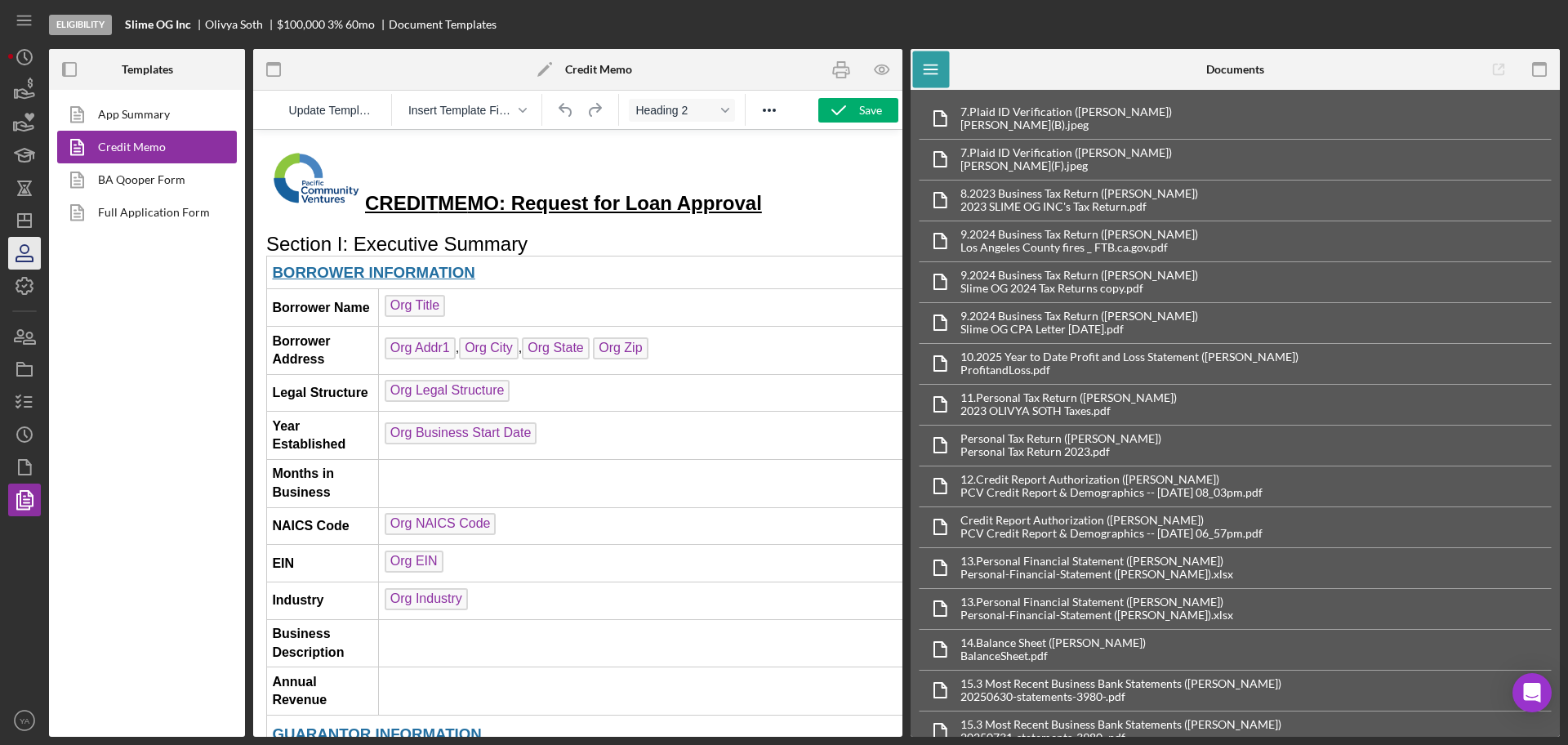
click at [24, 259] on icon "button" at bounding box center [24, 253] width 41 height 41
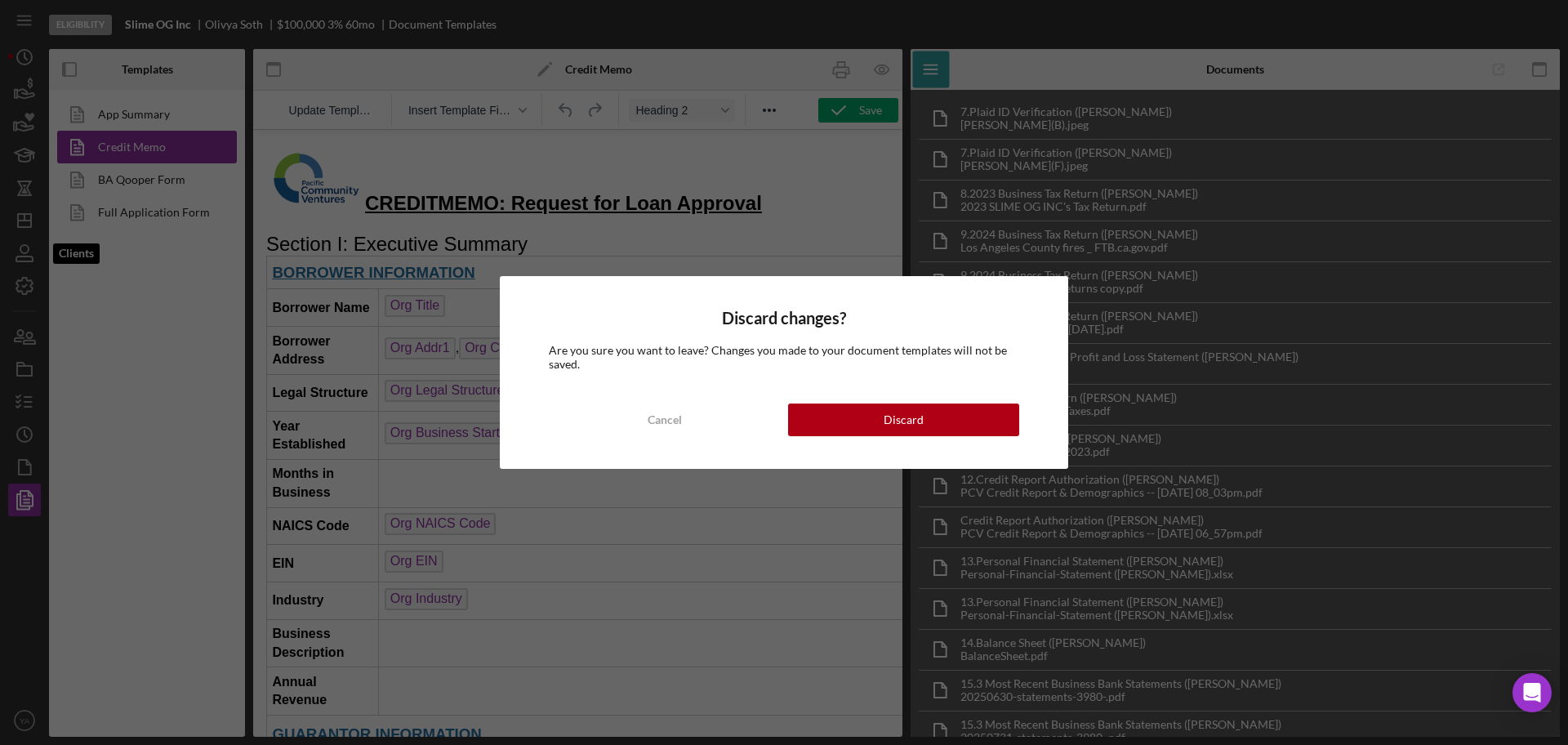
click at [655, 404] on div "Cancel Discard" at bounding box center [784, 420] width 471 height 33
click at [689, 405] on button "Cancel" at bounding box center [664, 420] width 231 height 33
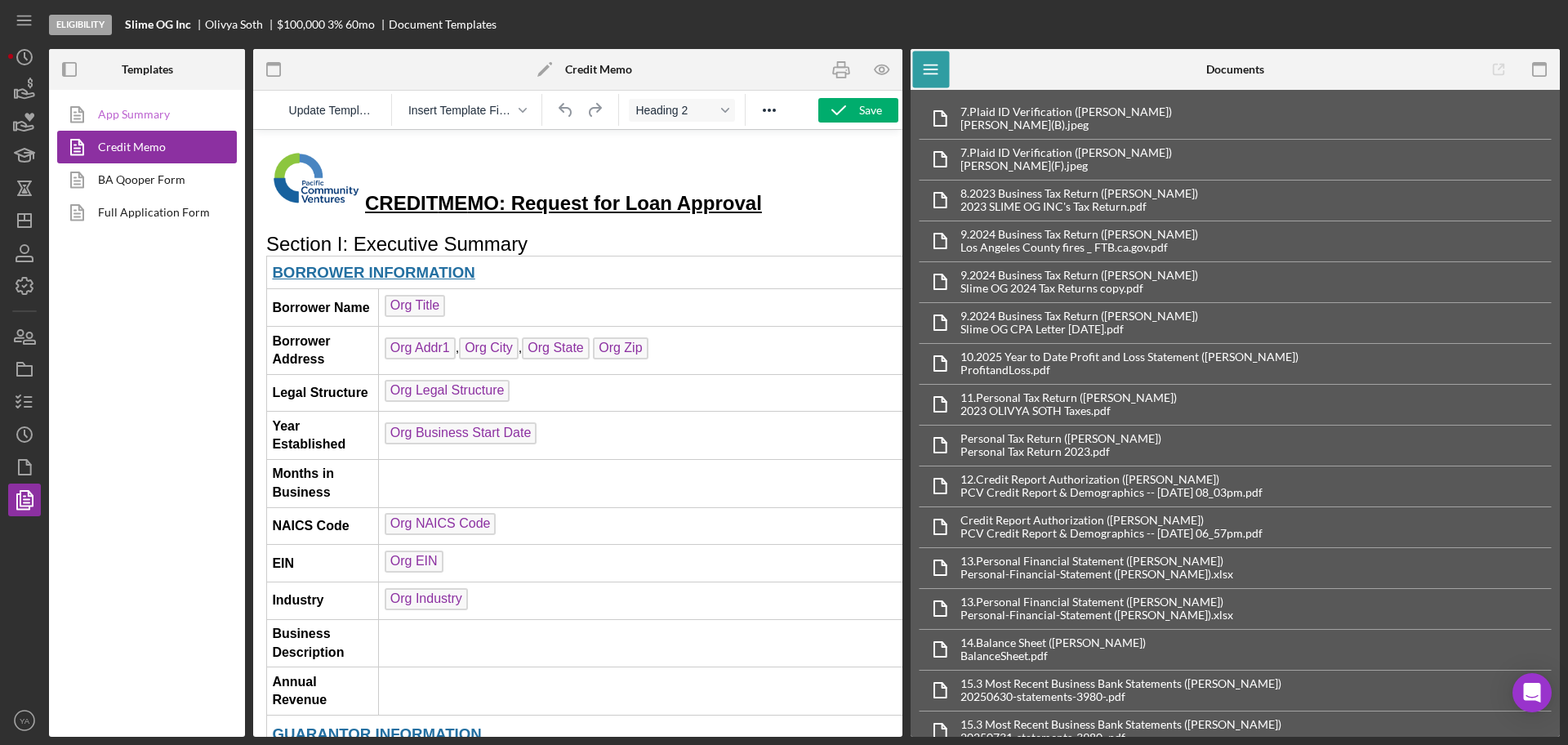
click at [129, 114] on link "App Summary" at bounding box center [143, 115] width 172 height 33
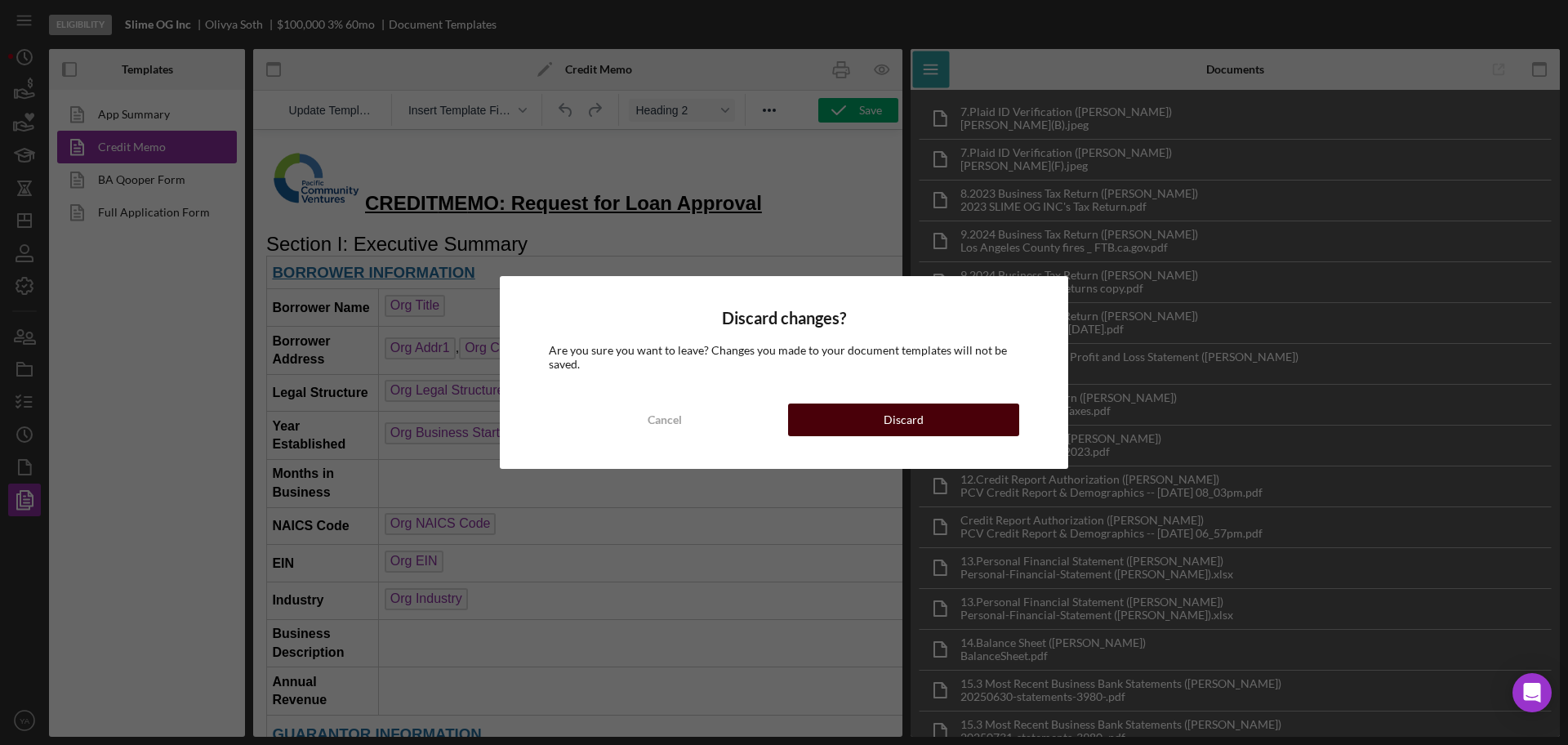
click at [898, 430] on div "Discard" at bounding box center [904, 420] width 40 height 33
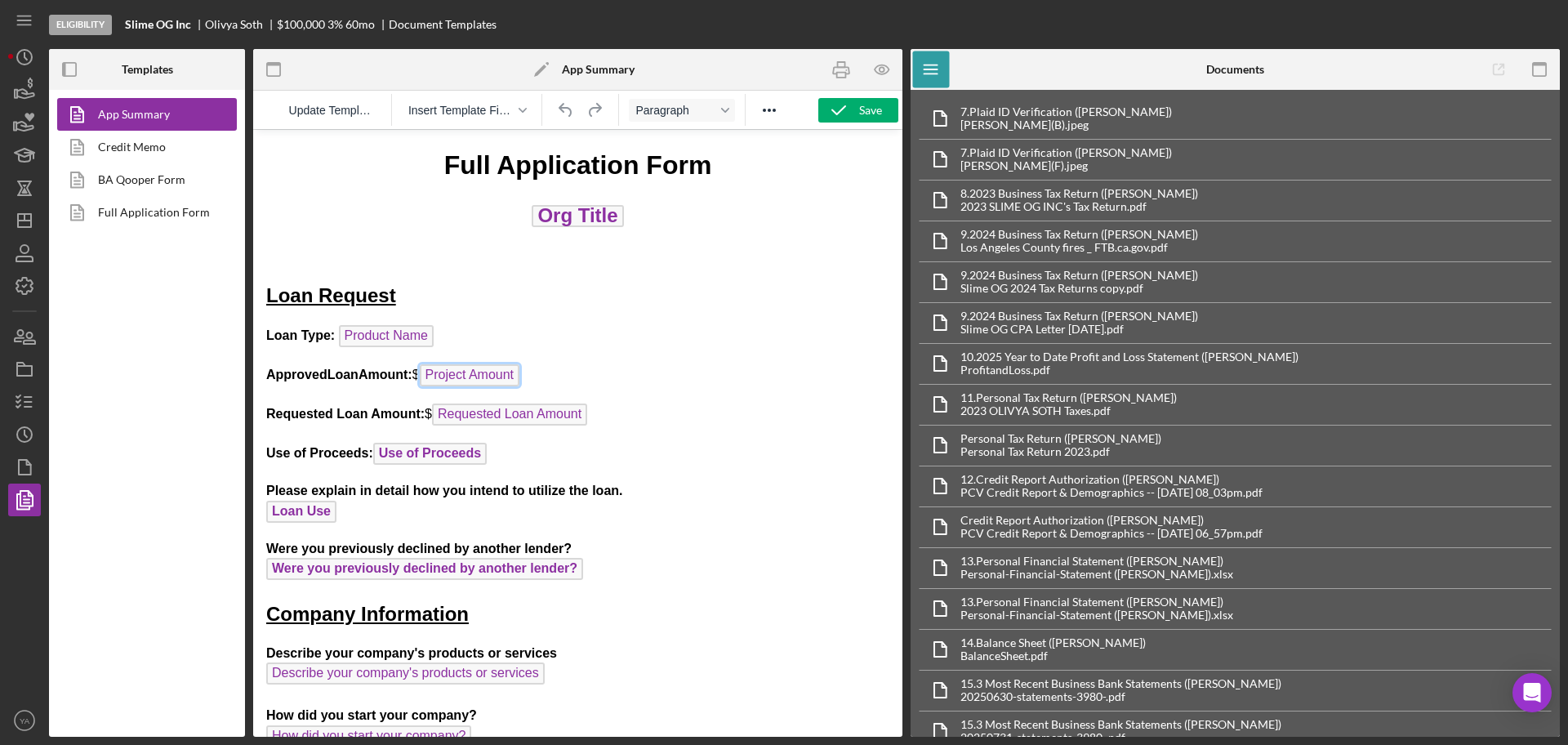
click at [478, 370] on span "Project Amount" at bounding box center [471, 375] width 101 height 22
click at [875, 118] on div "Save" at bounding box center [871, 110] width 23 height 24
click at [842, 71] on icon "button" at bounding box center [841, 69] width 36 height 36
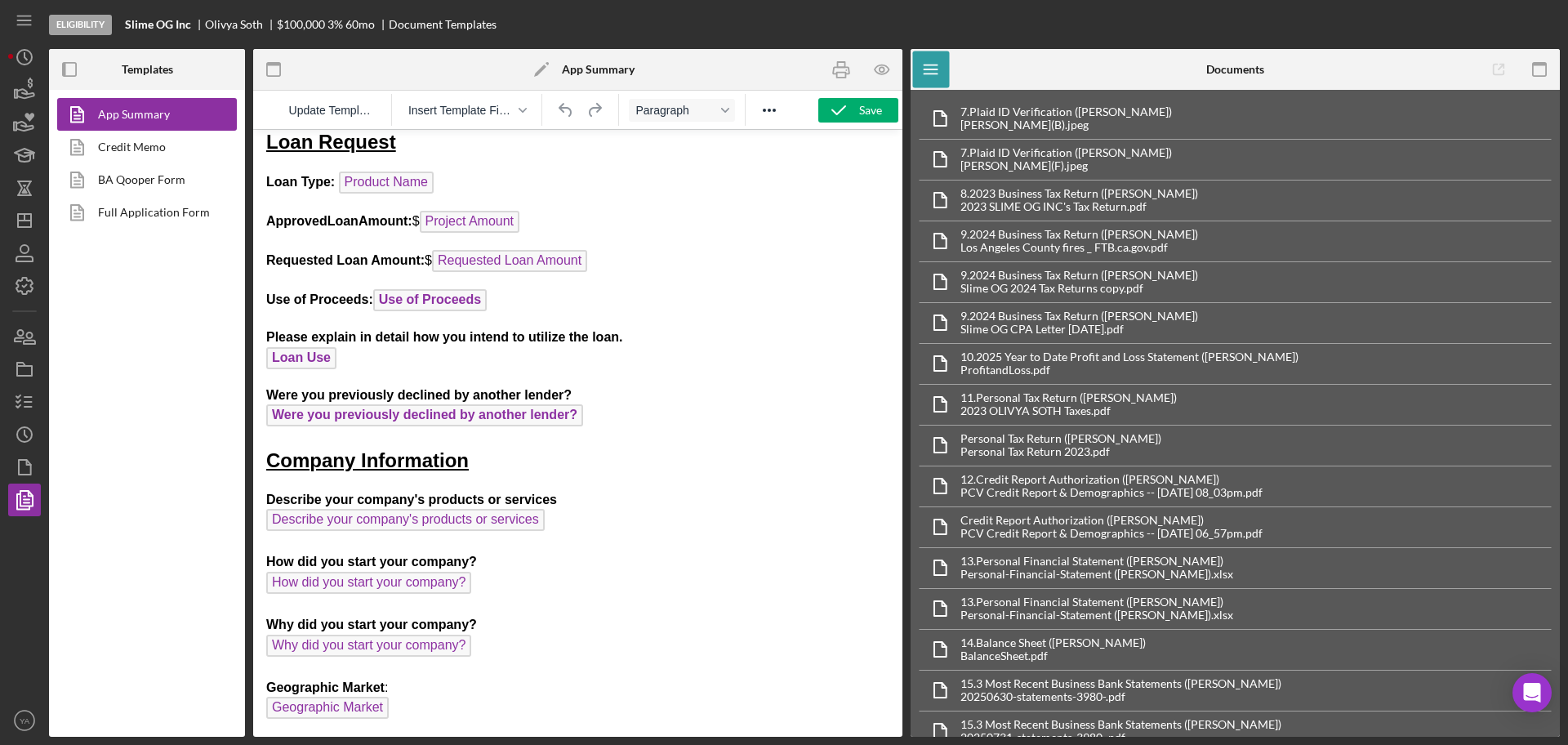
scroll to position [159, 0]
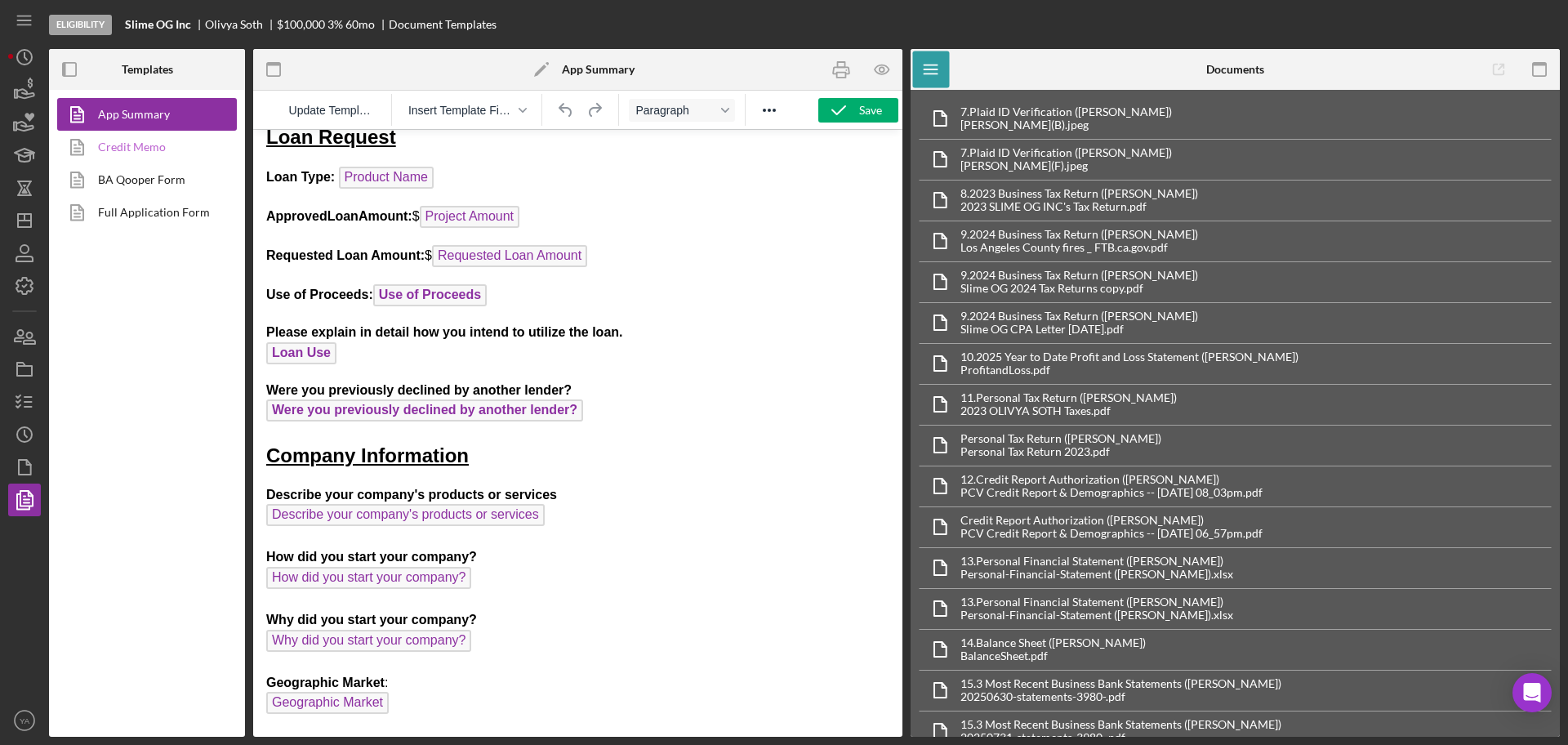
click at [146, 148] on link "Credit Memo" at bounding box center [143, 148] width 172 height 33
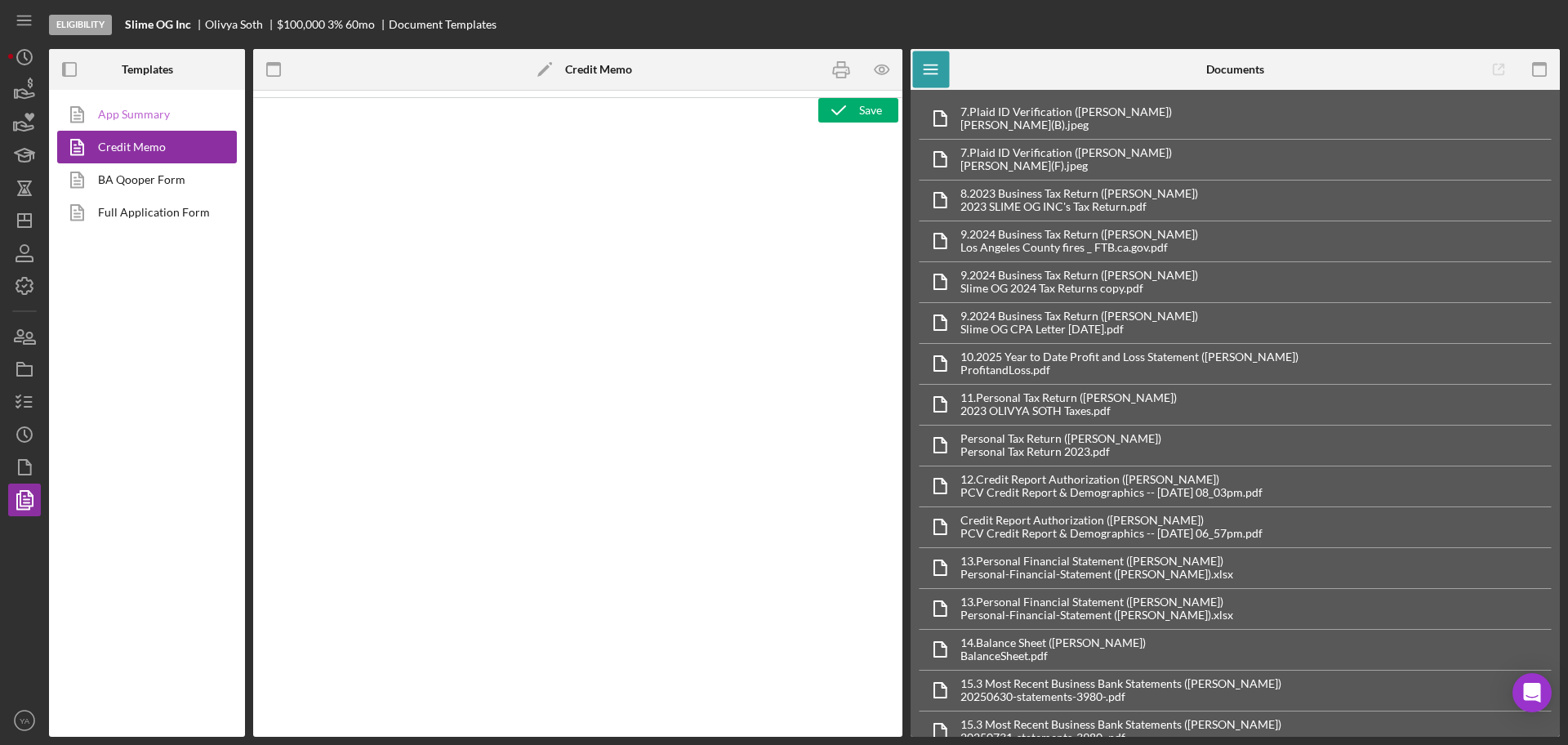
click at [155, 114] on link "App Summary" at bounding box center [143, 115] width 172 height 33
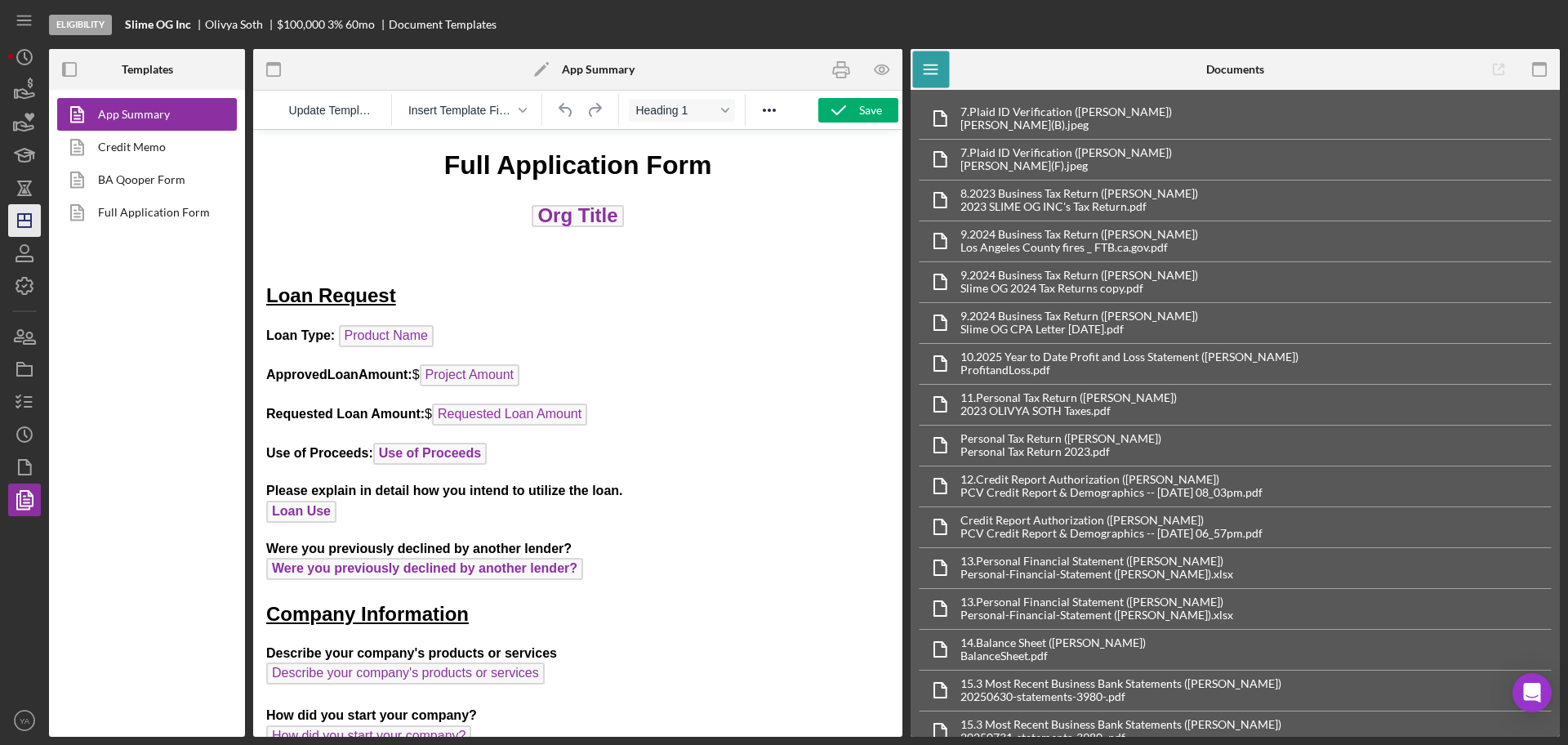
click at [24, 221] on line "button" at bounding box center [24, 217] width 0 height 7
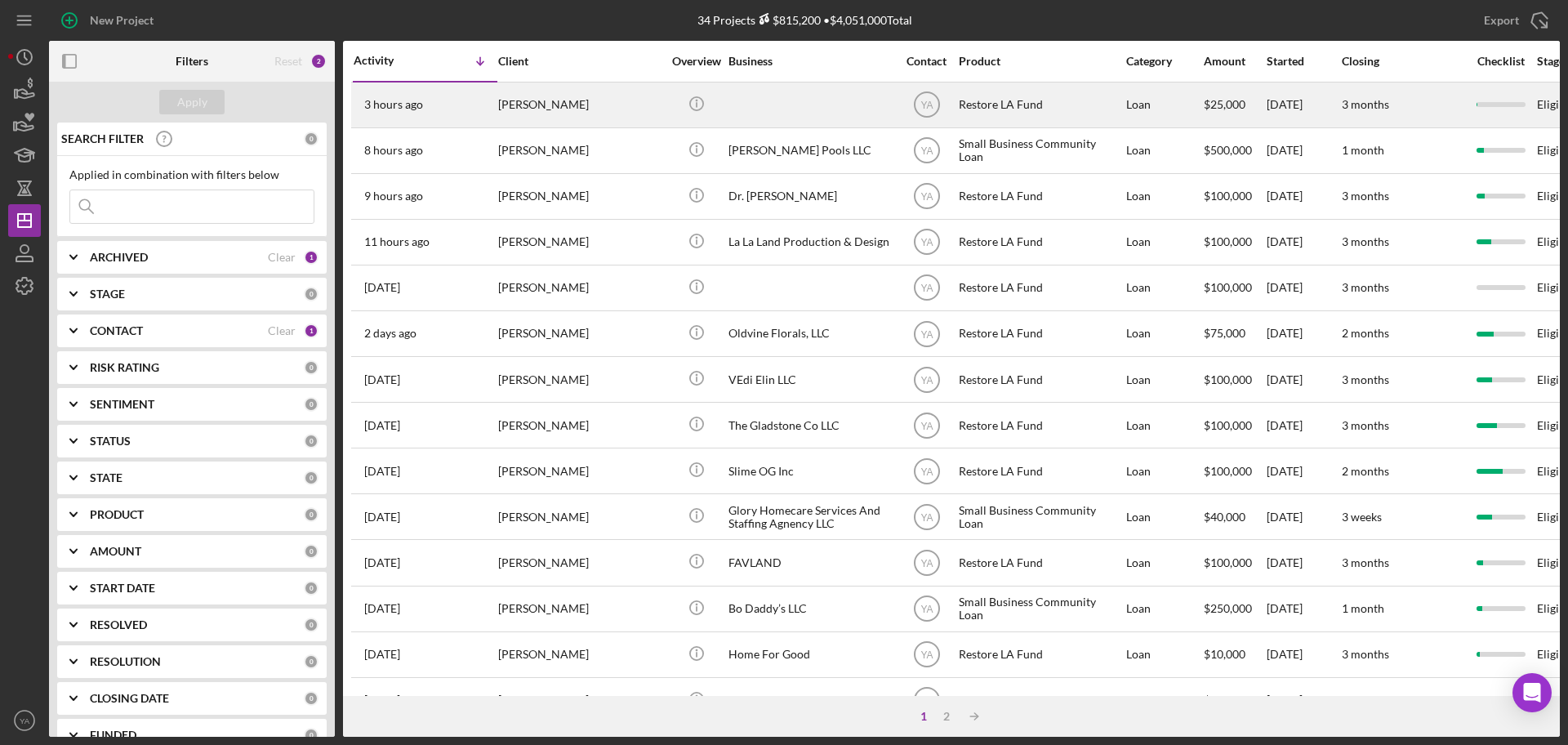
click at [803, 111] on div at bounding box center [810, 105] width 163 height 43
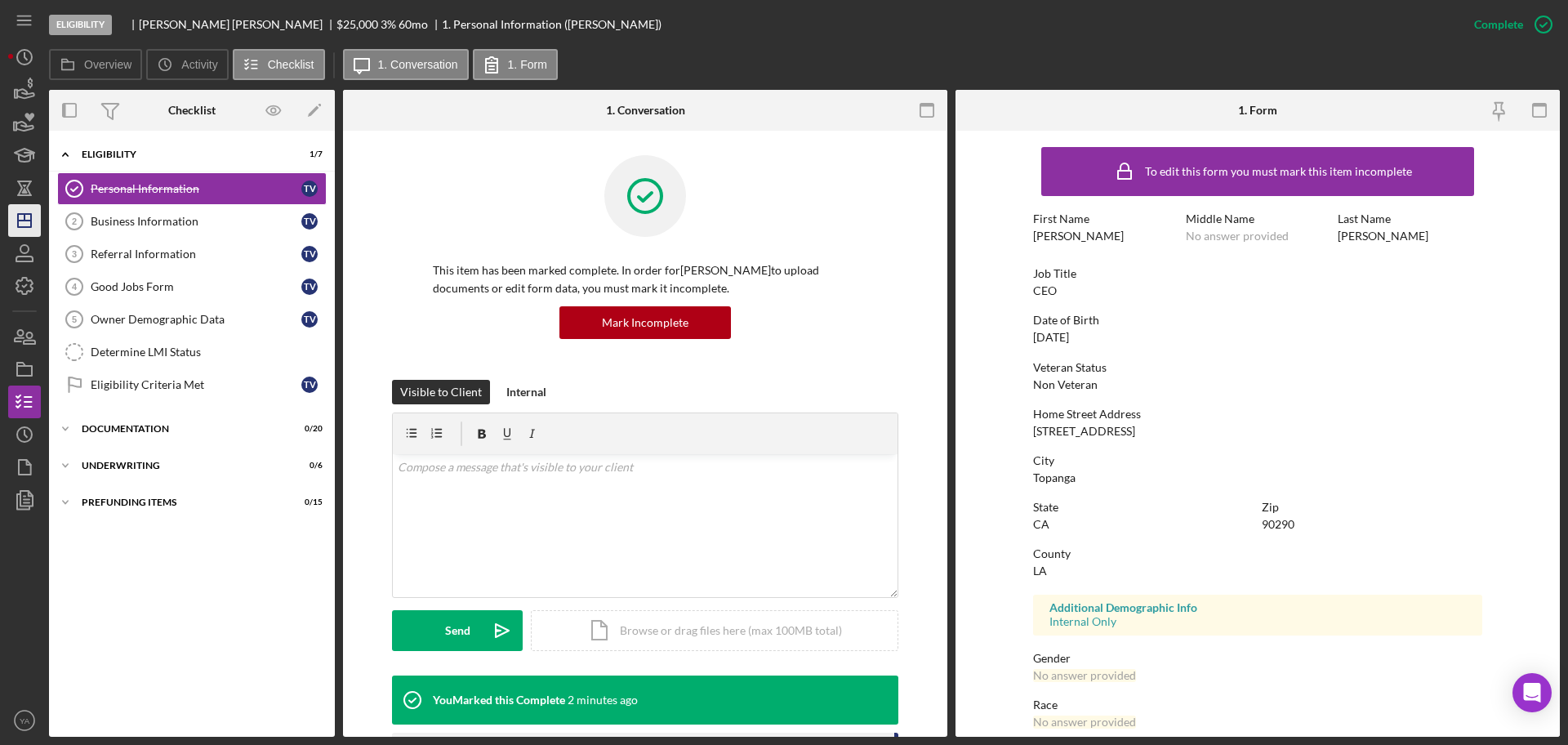
click at [23, 221] on line "button" at bounding box center [24, 221] width 13 height 0
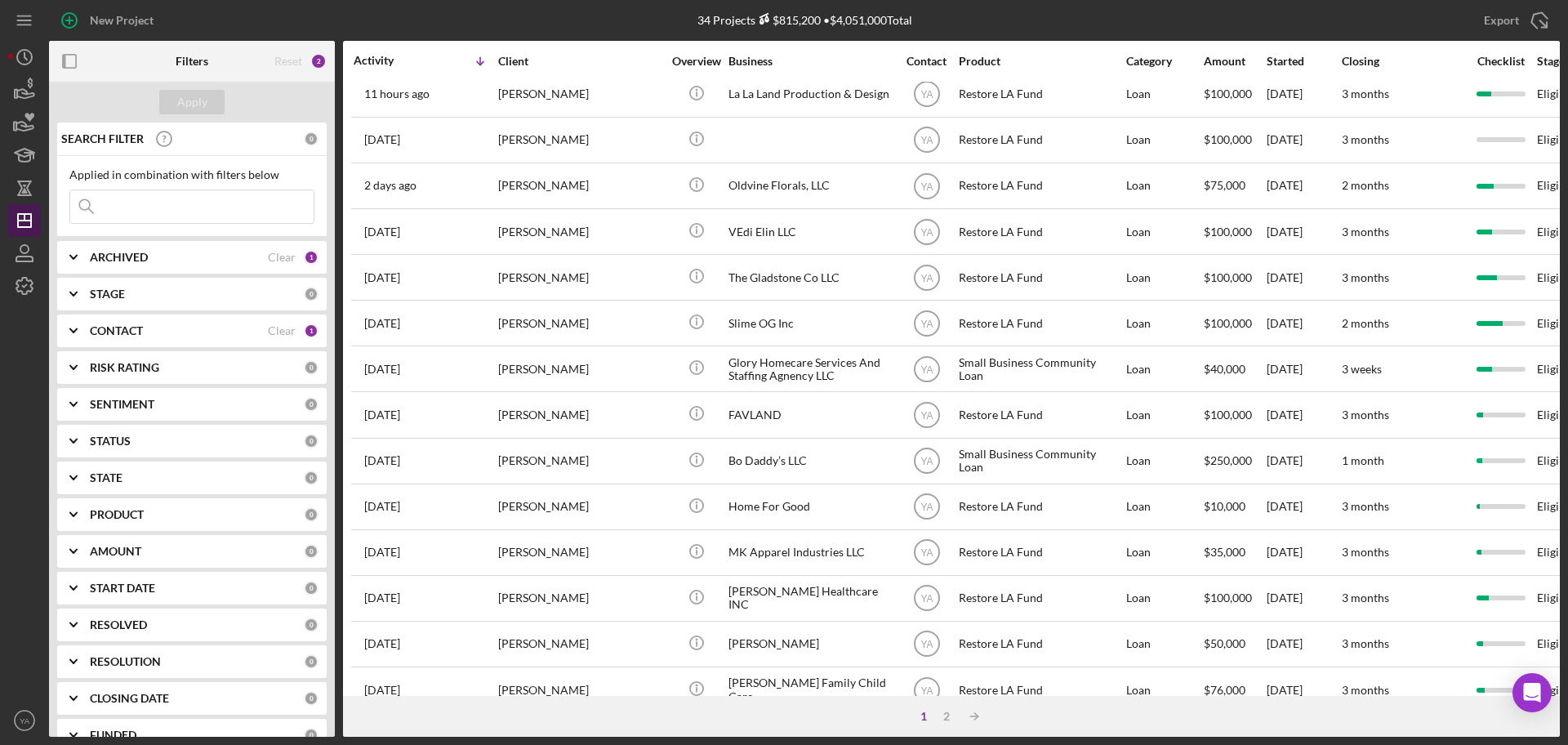
scroll to position [149, 0]
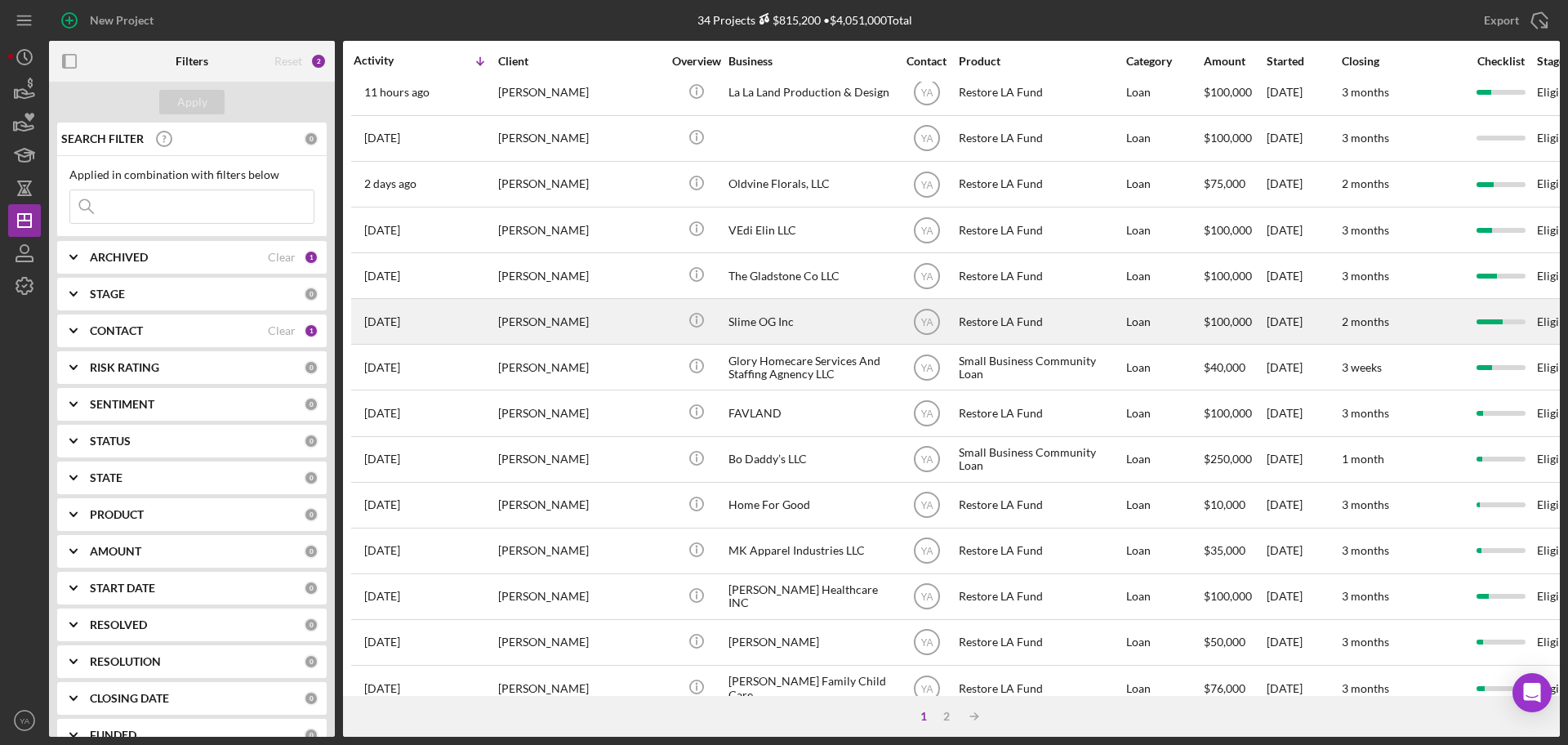
click at [833, 335] on div "Slime OG Inc" at bounding box center [810, 321] width 163 height 43
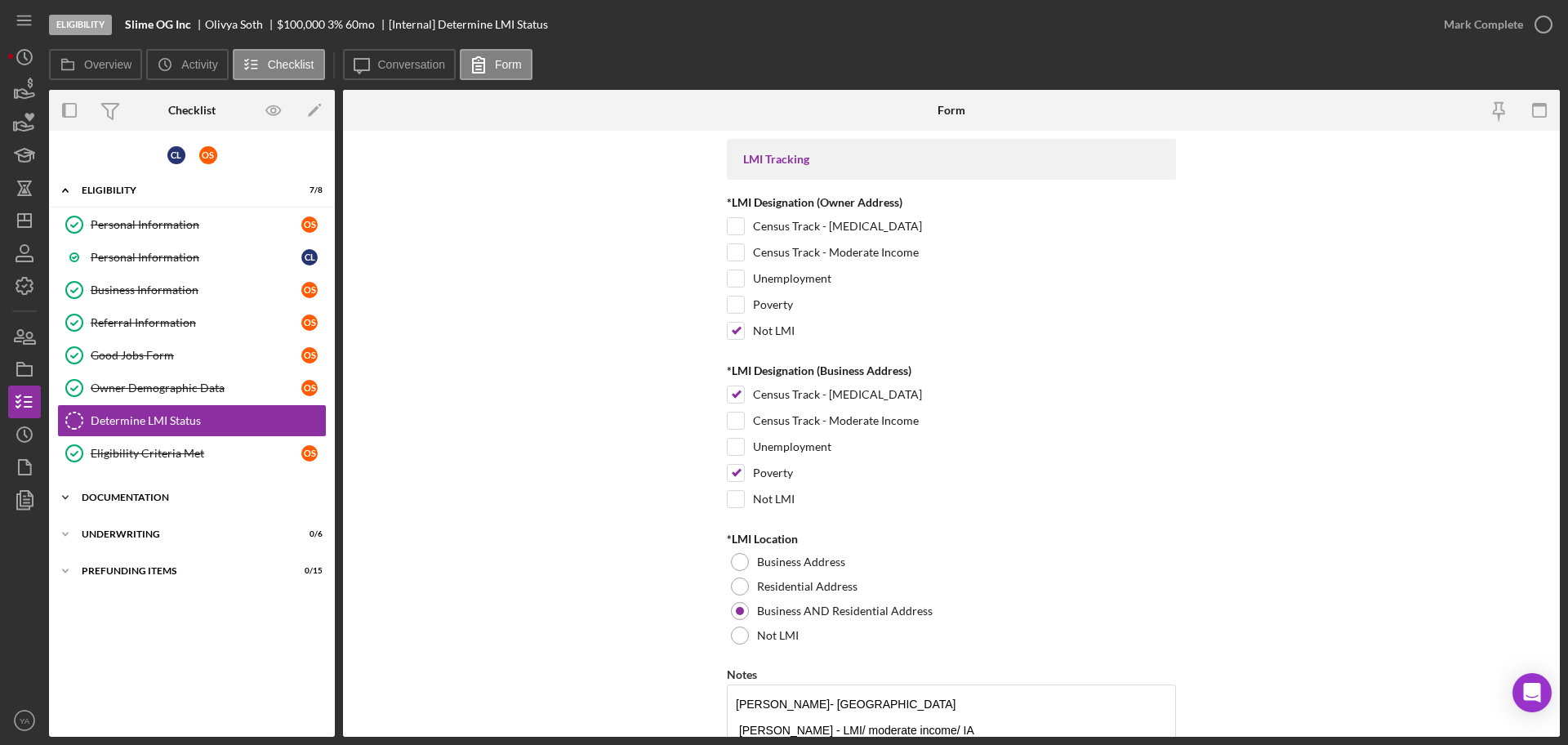
click at [81, 504] on icon "Icon/Expander" at bounding box center [65, 498] width 33 height 33
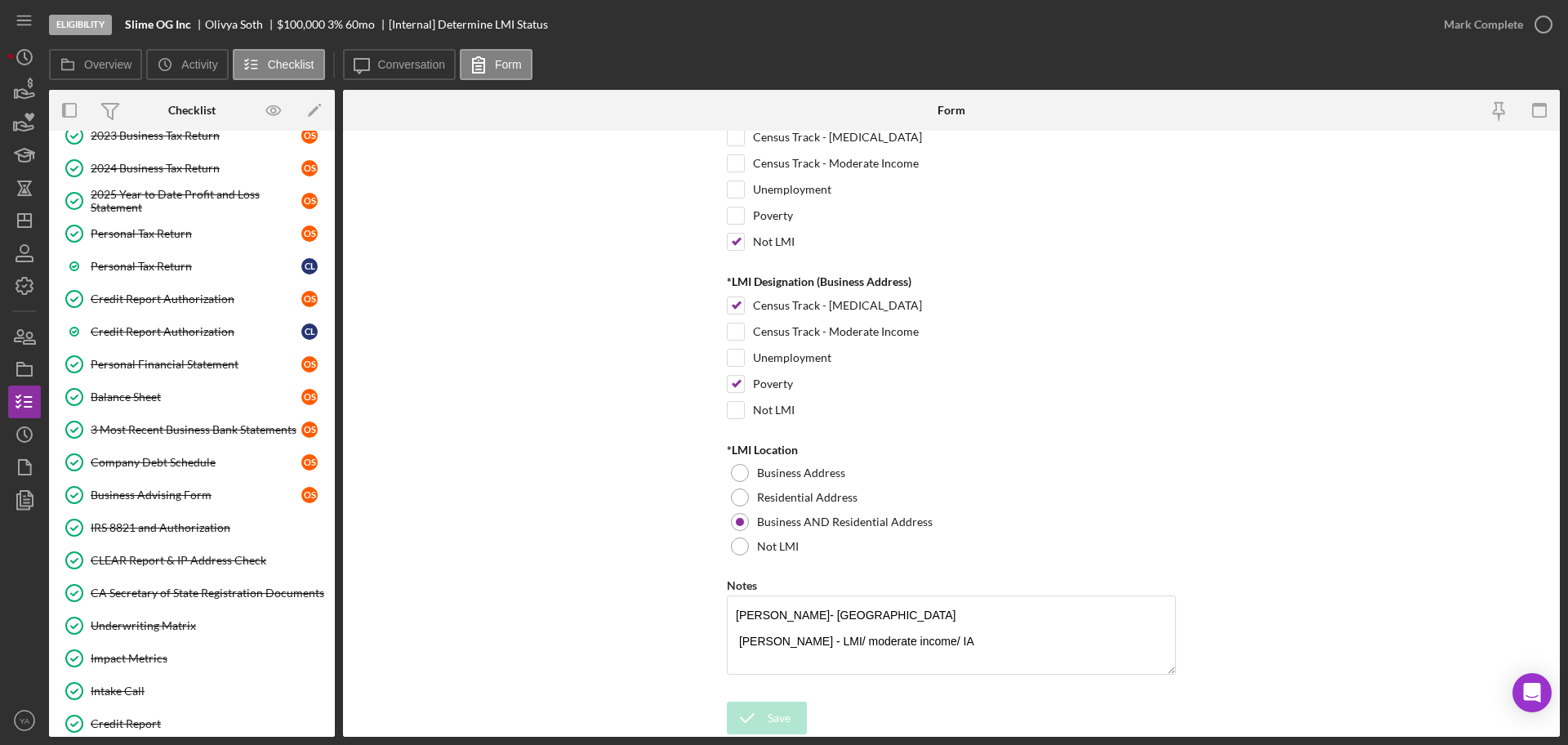
scroll to position [465, 0]
click at [22, 371] on icon "button" at bounding box center [24, 369] width 41 height 41
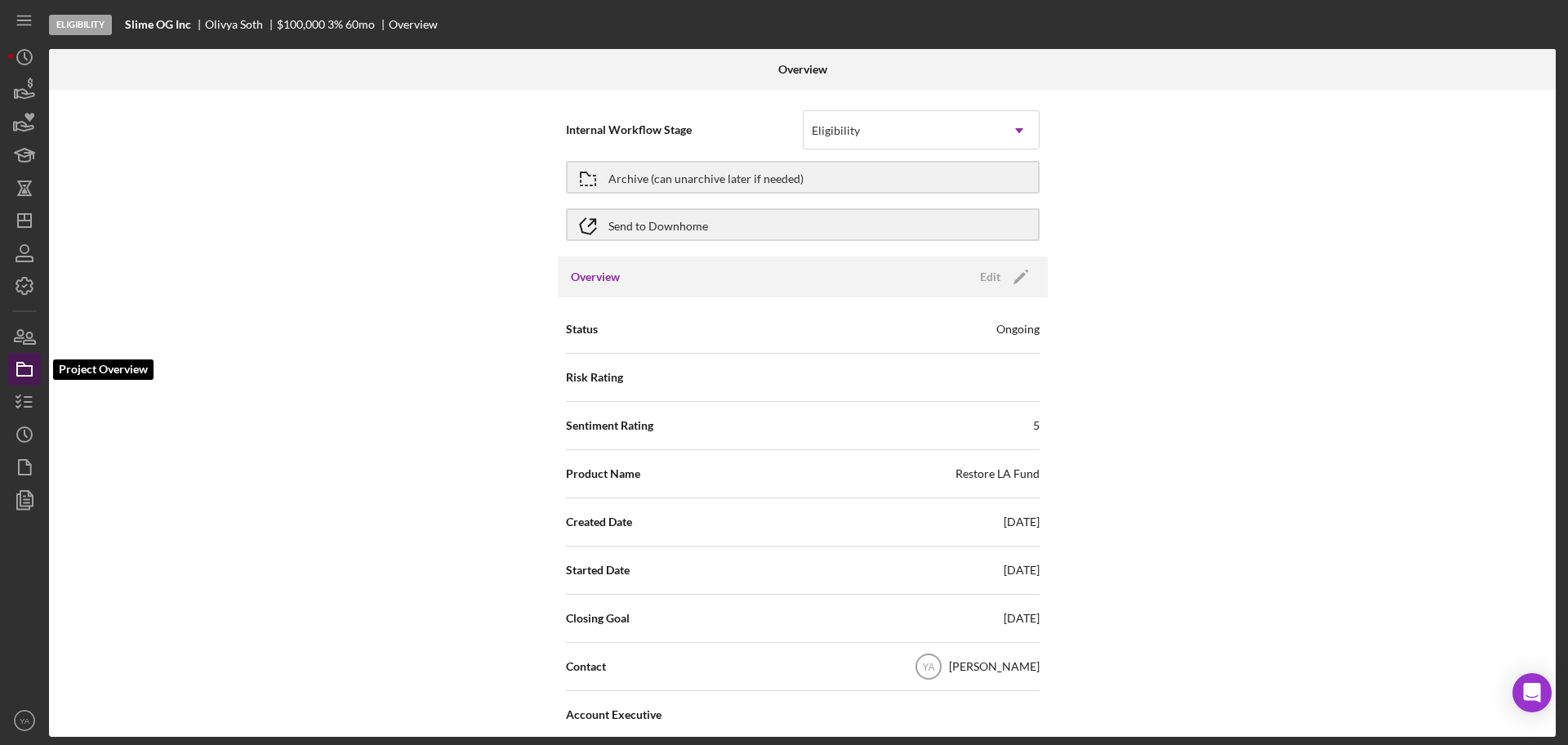
click at [23, 372] on icon "button" at bounding box center [24, 369] width 41 height 41
click at [31, 434] on circle "button" at bounding box center [24, 434] width 15 height 15
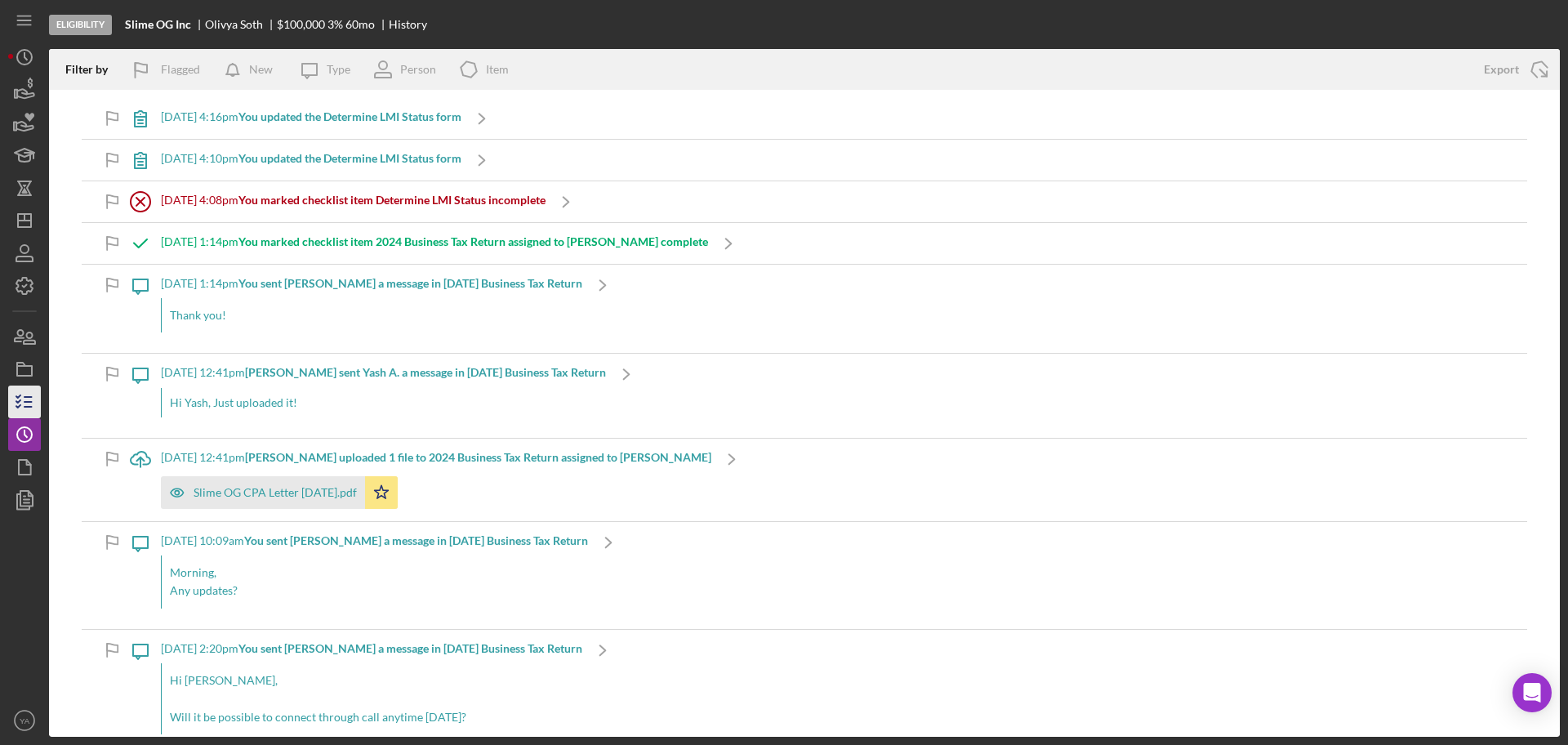
click at [28, 406] on line "button" at bounding box center [28, 406] width 7 height 0
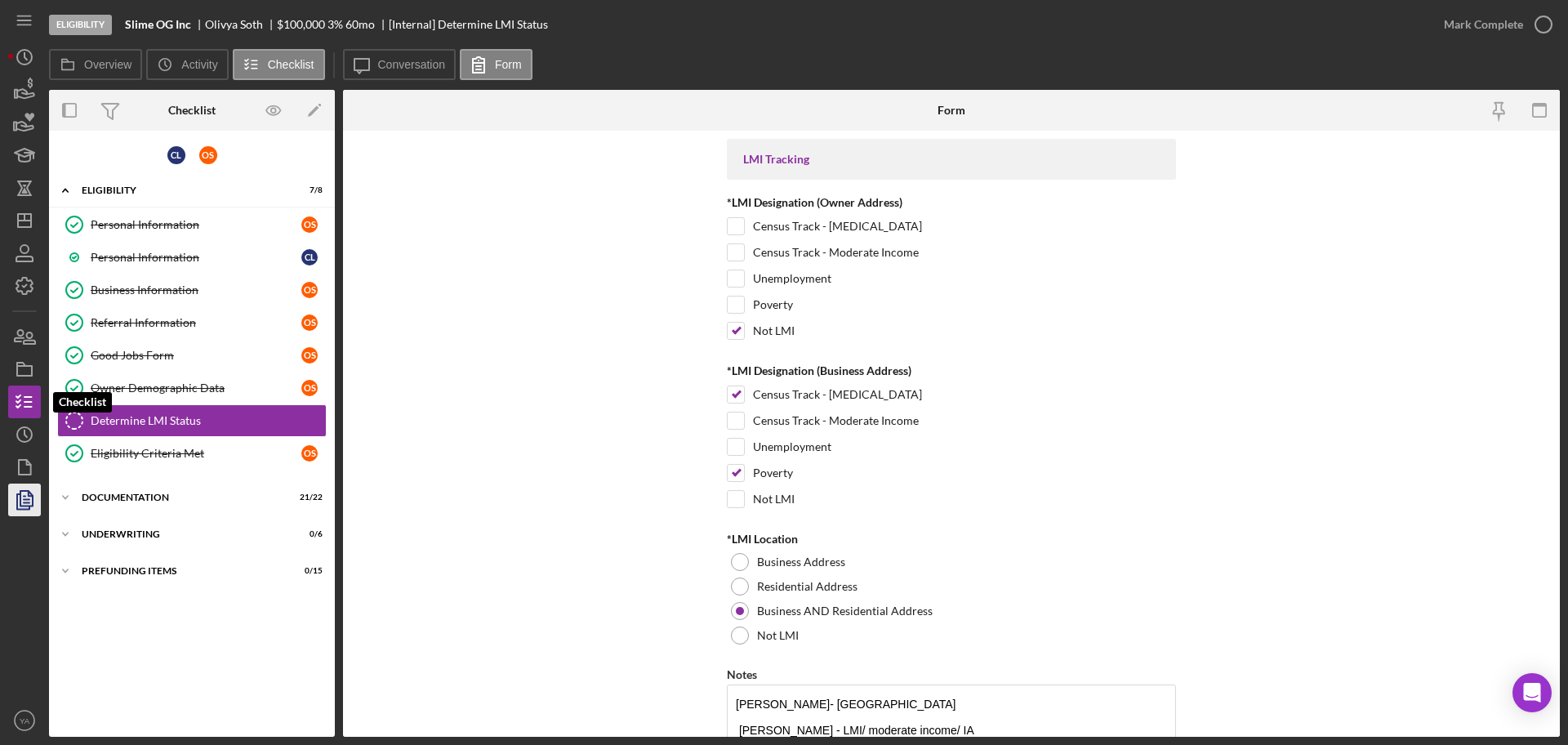
click at [30, 494] on polygon "button" at bounding box center [27, 498] width 12 height 15
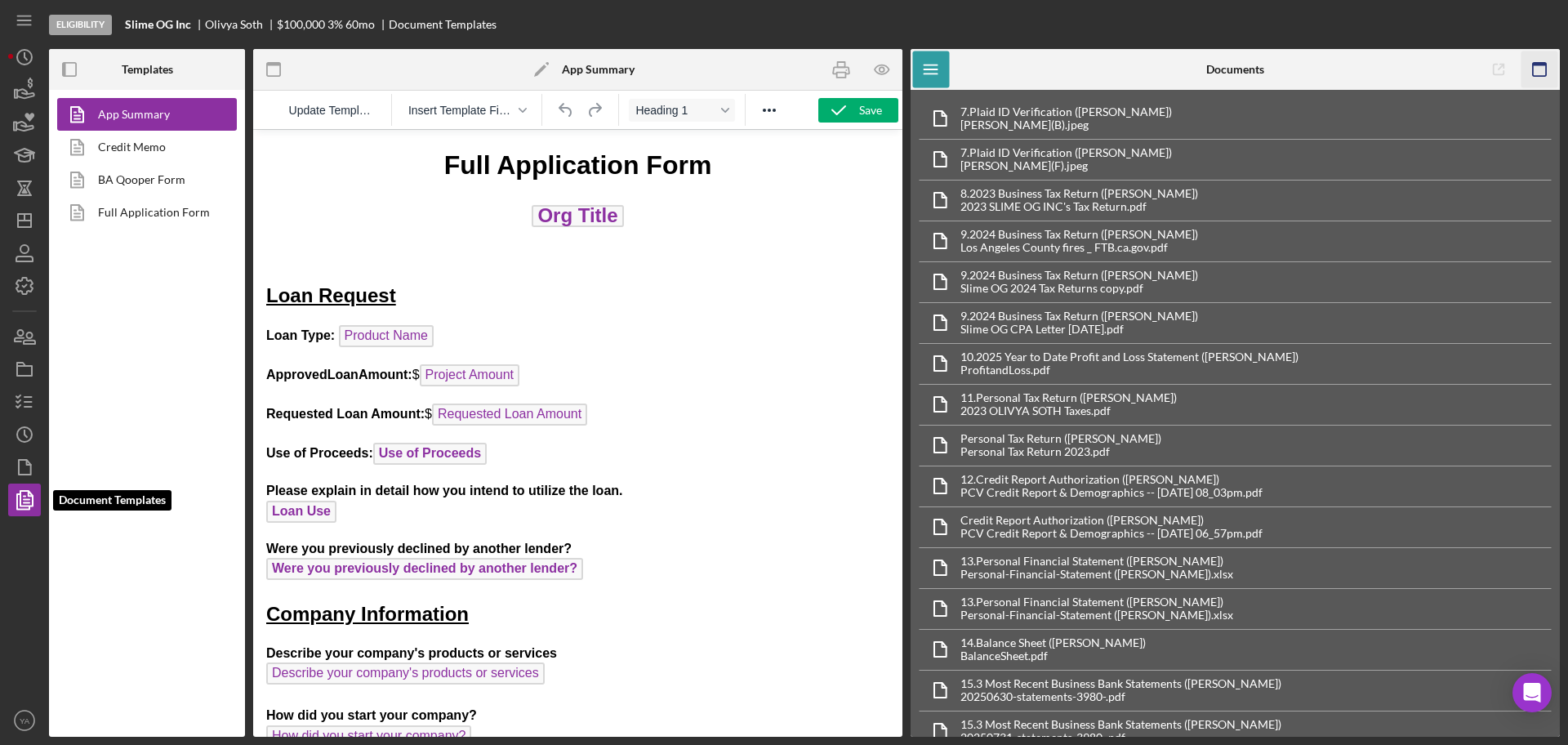
click at [1539, 63] on rect "button" at bounding box center [1539, 64] width 13 height 3
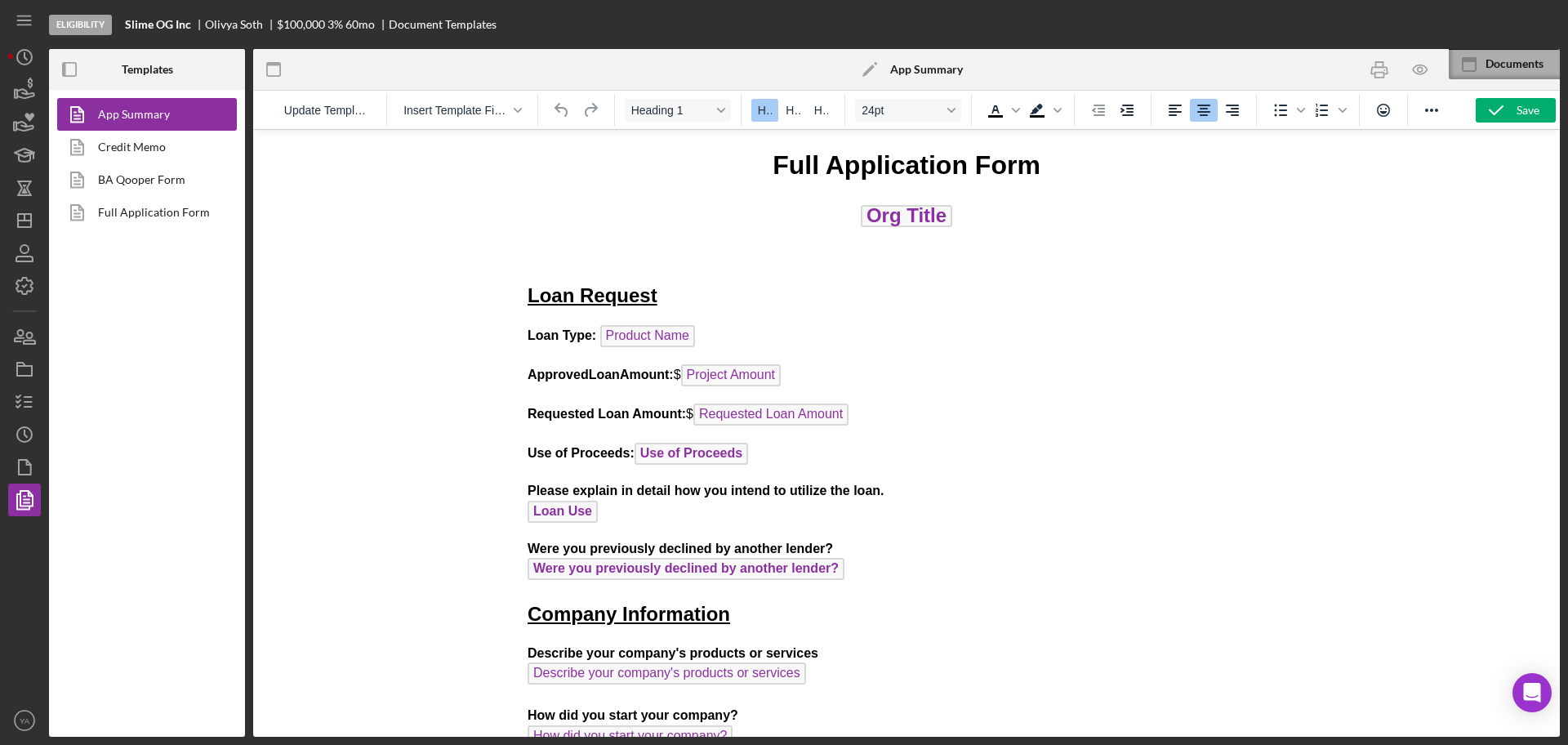
click at [1515, 63] on div "Documents" at bounding box center [1523, 63] width 75 height 13
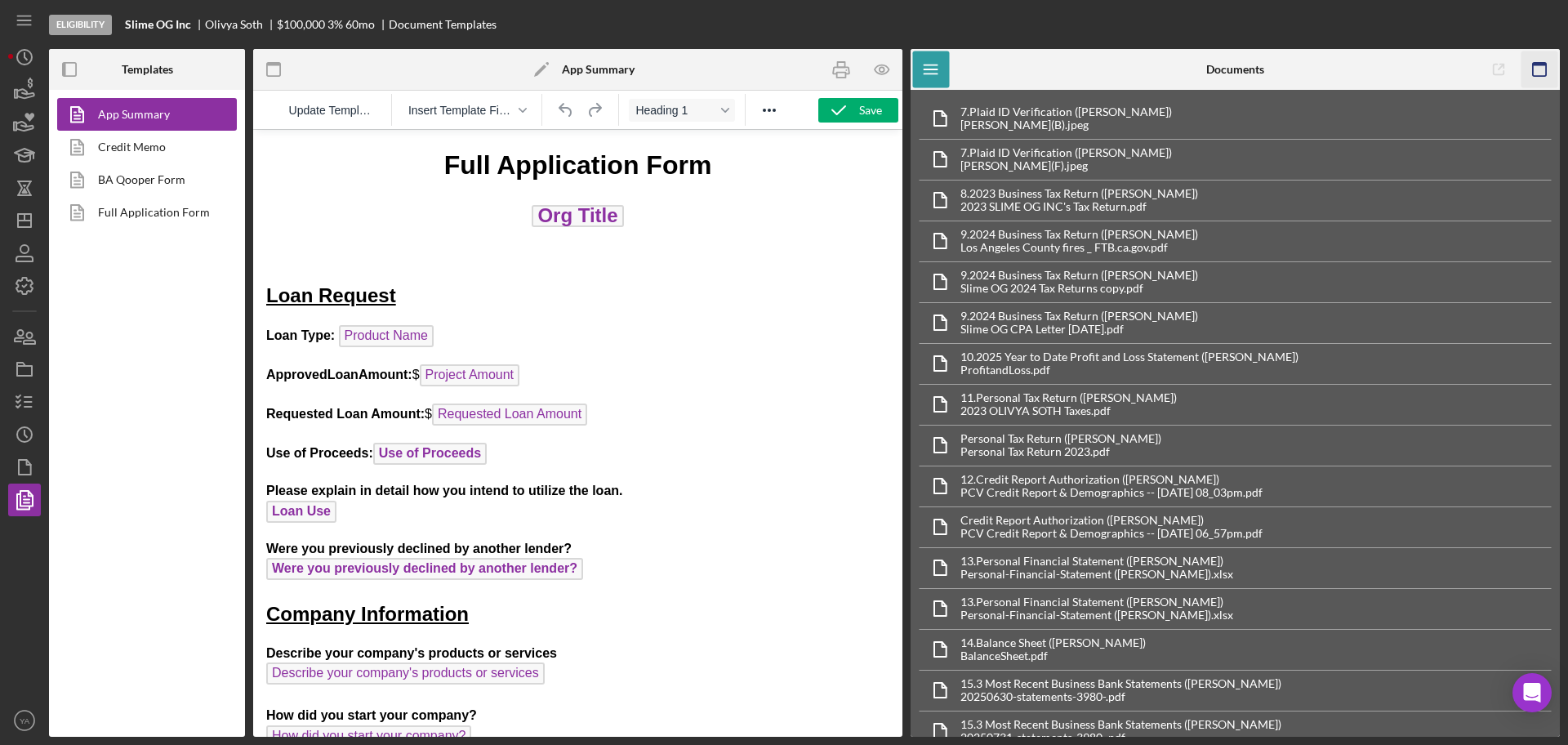
click at [1554, 63] on icon "button" at bounding box center [1540, 69] width 36 height 36
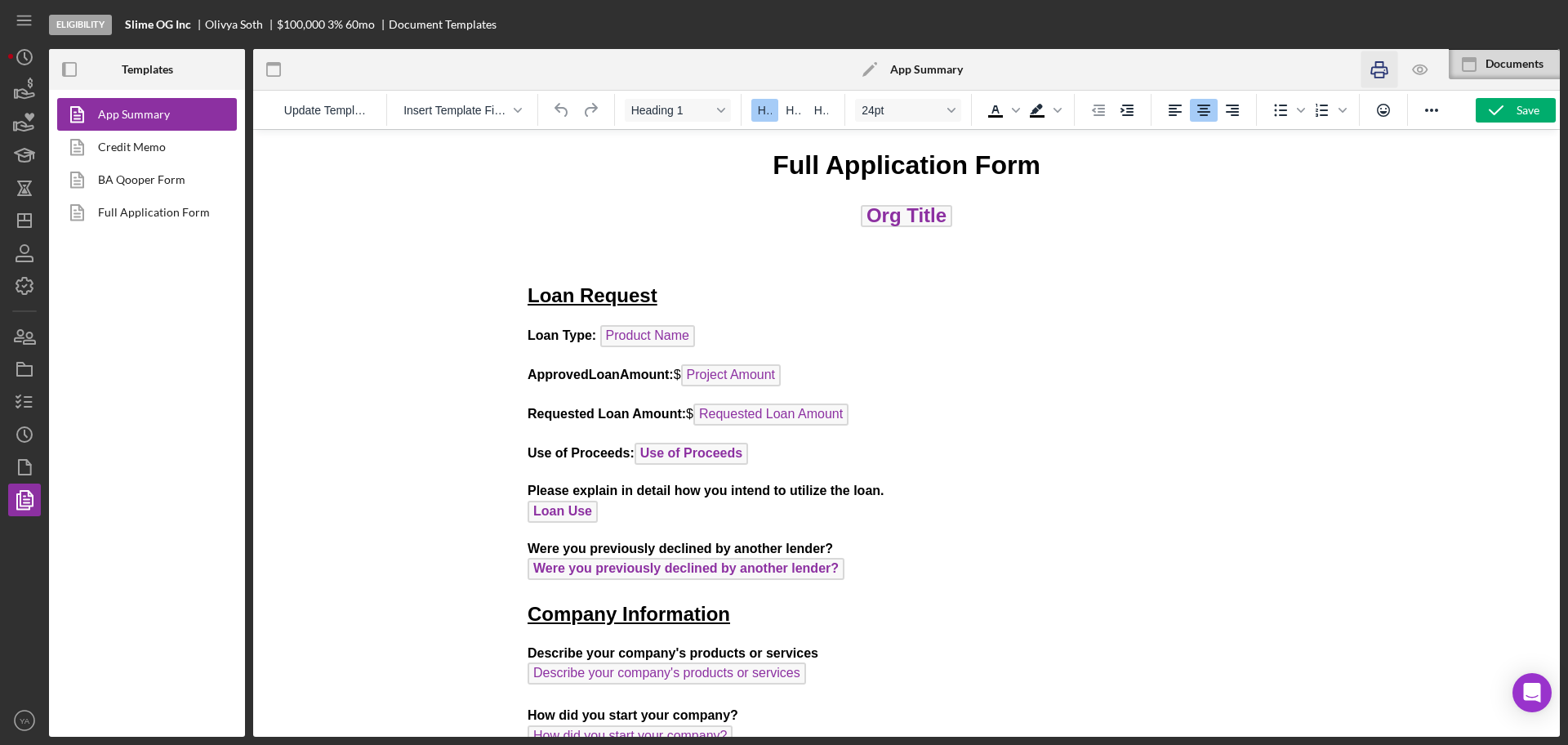
click at [1379, 64] on icon "button" at bounding box center [1379, 69] width 36 height 36
drag, startPoint x: 764, startPoint y: 160, endPoint x: 1163, endPoint y: 208, distance: 401.9
drag, startPoint x: 750, startPoint y: 169, endPoint x: 1037, endPoint y: 148, distance: 287.8
click at [1037, 148] on h1 "Full Application Form" at bounding box center [906, 165] width 758 height 36
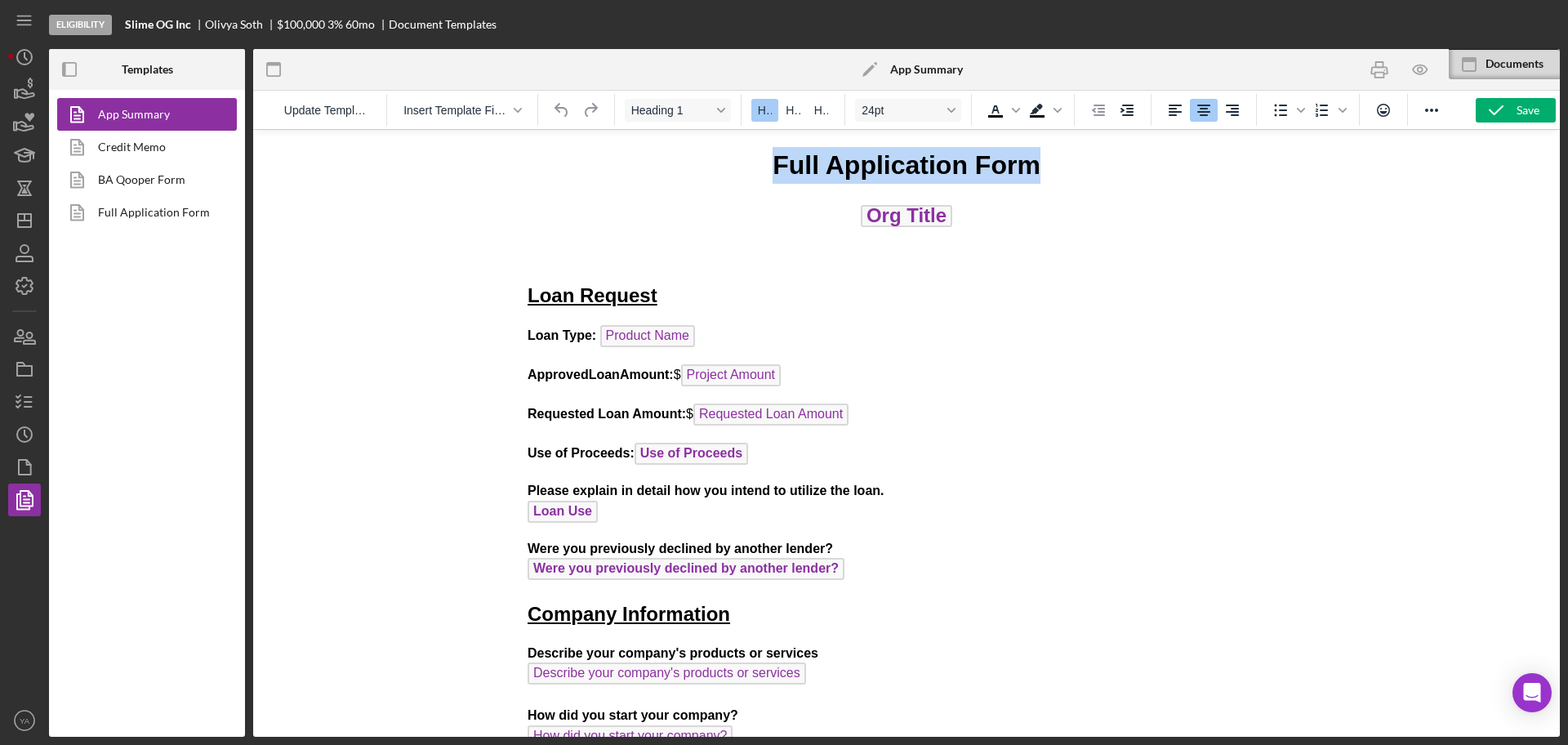
copy h1 "Full Application Form"
click at [1361, 70] on icon "button" at bounding box center [1379, 69] width 36 height 36
click at [198, 121] on link "App Summary" at bounding box center [143, 115] width 172 height 33
click at [179, 151] on link "Credit Memo" at bounding box center [143, 148] width 172 height 33
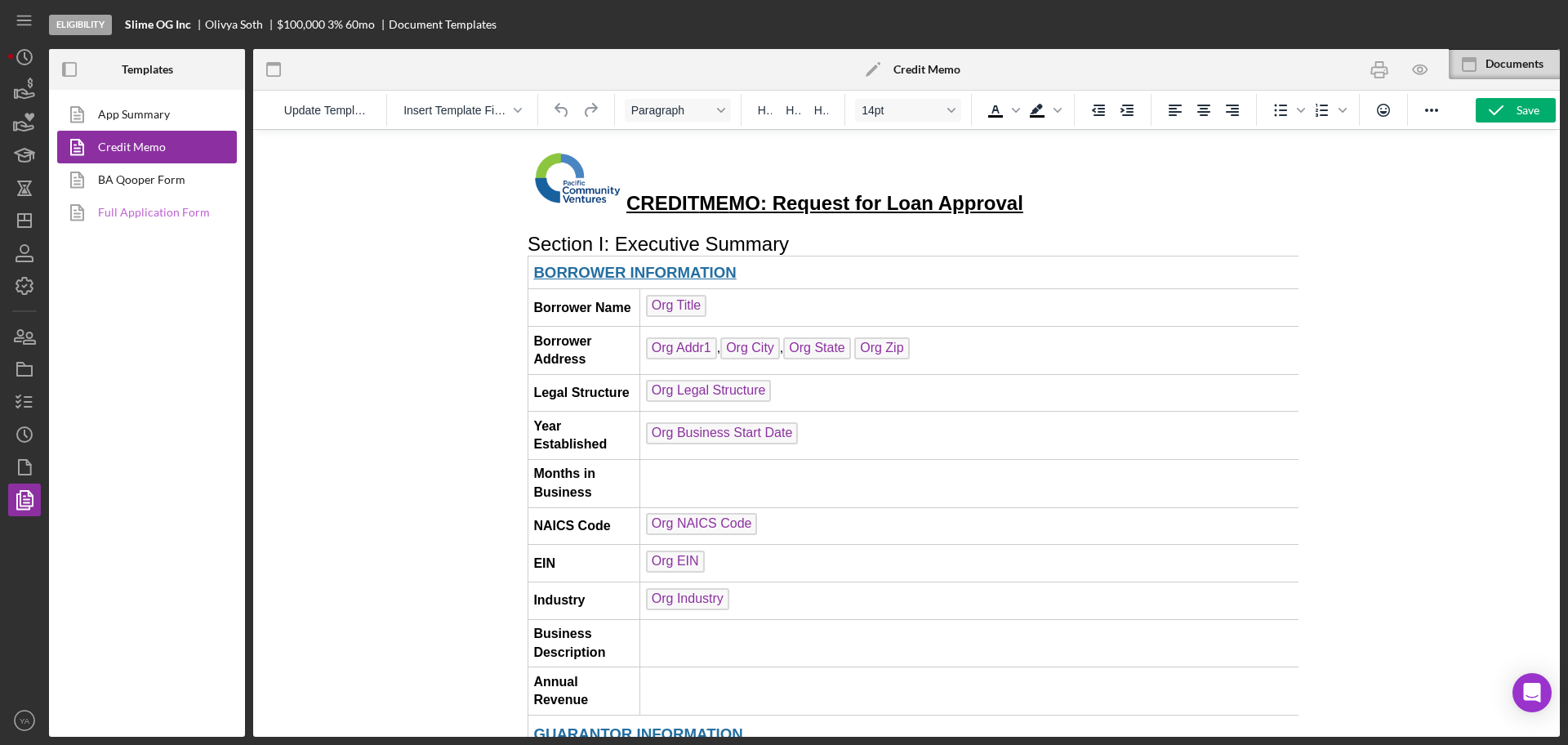
click at [184, 210] on link "Full Application Form" at bounding box center [143, 213] width 172 height 33
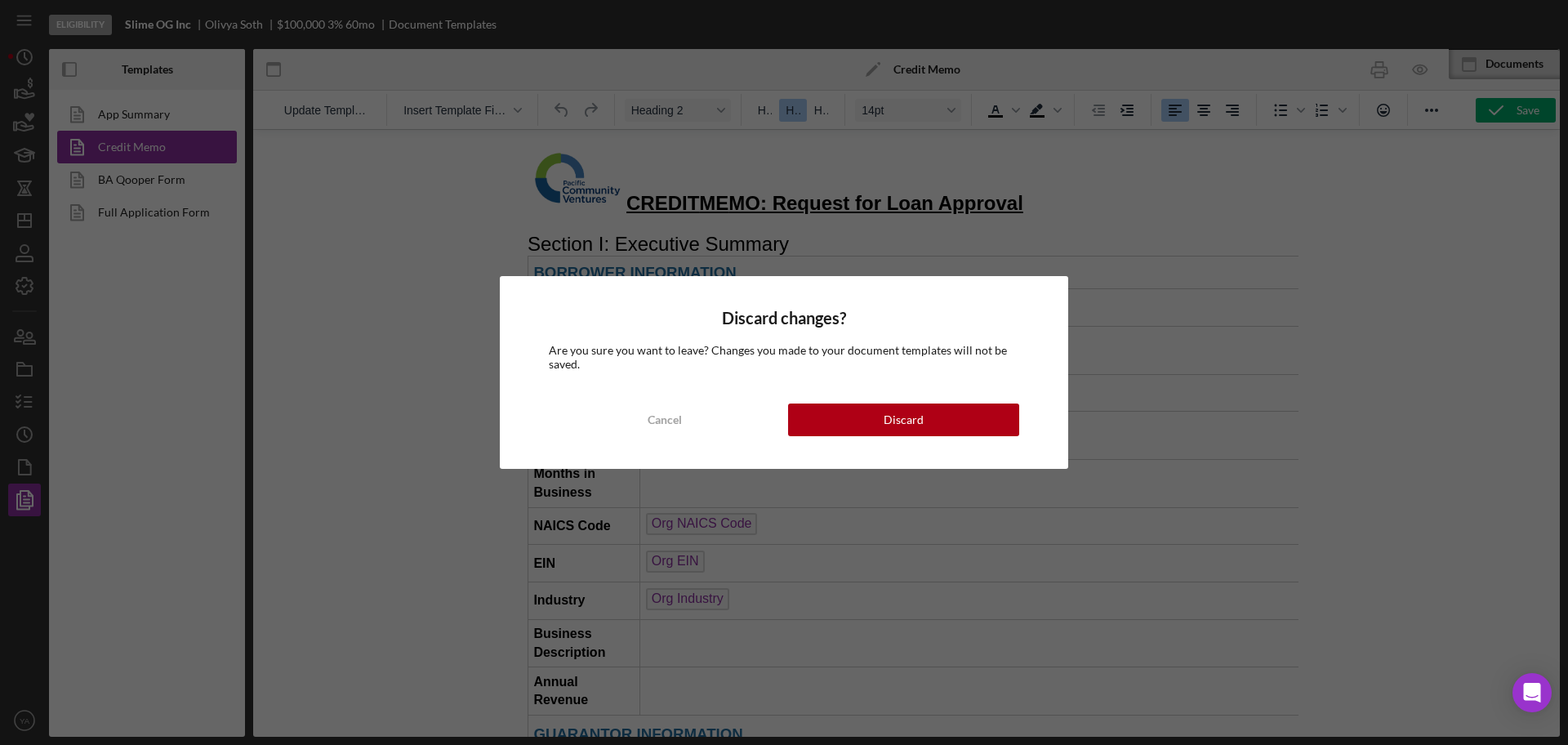
click at [184, 200] on div "Discard changes? Are you sure you want to leave? Changes you made to your docum…" at bounding box center [784, 372] width 1568 height 745
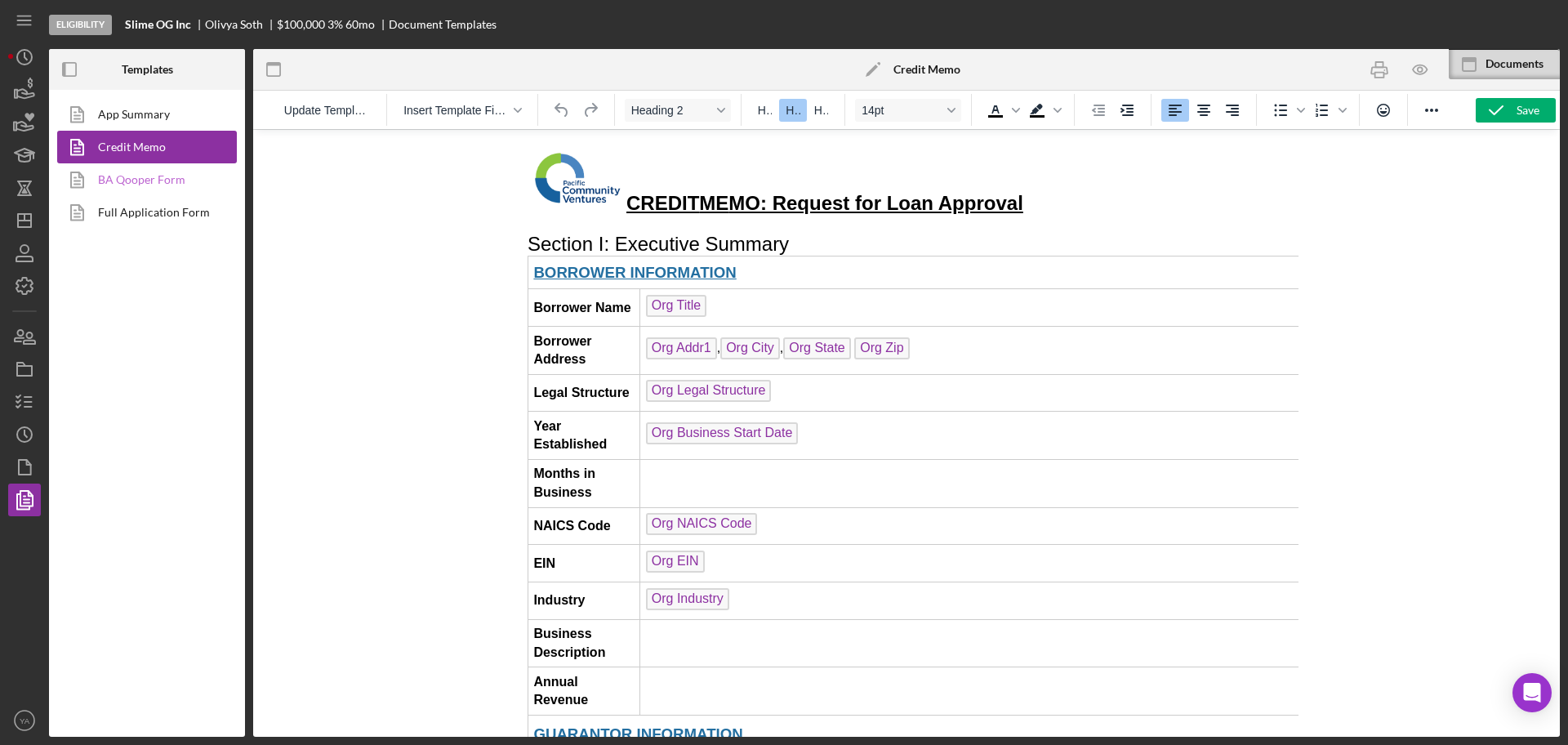
click at [165, 179] on link "BA Qooper Form" at bounding box center [143, 180] width 172 height 33
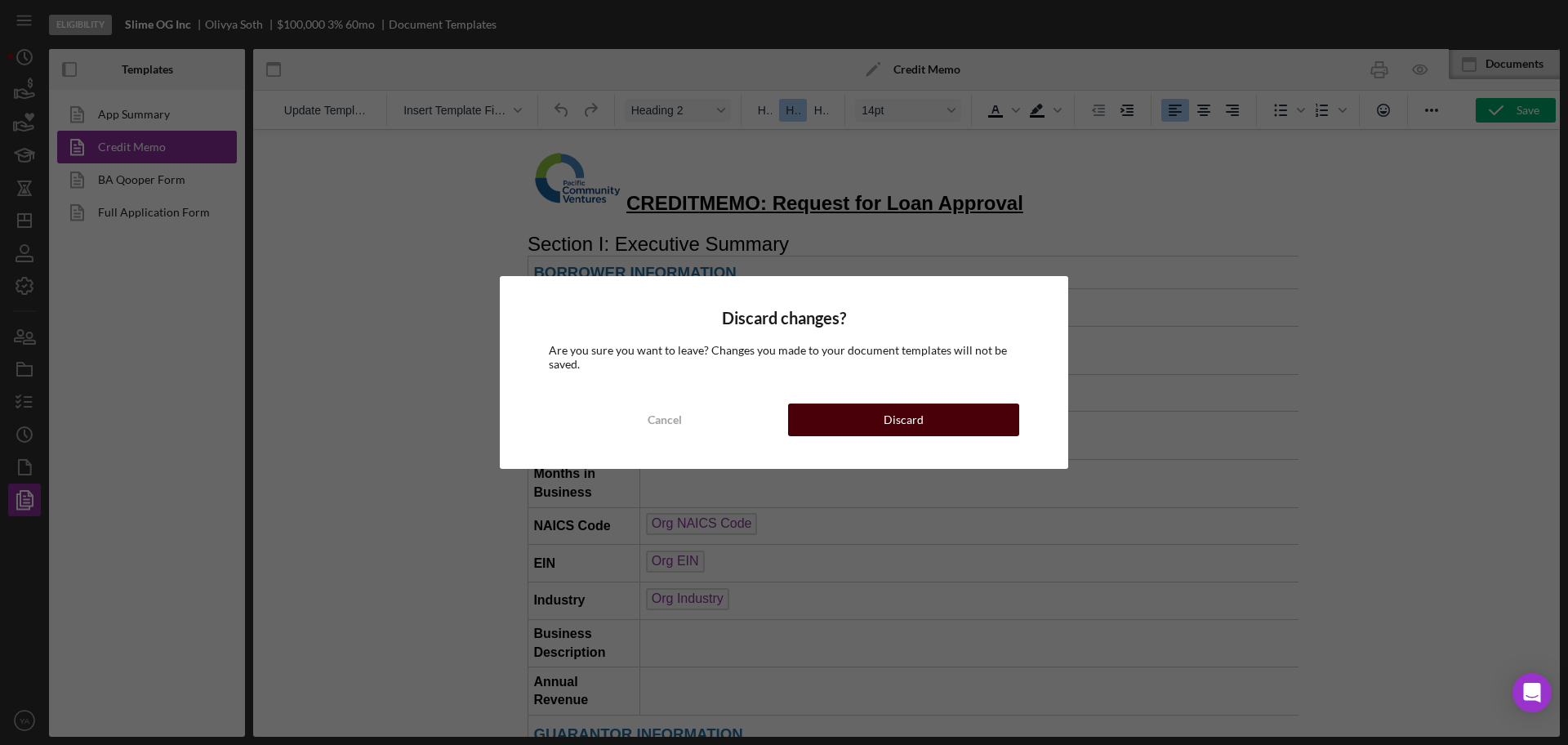
click at [907, 419] on div "Discard" at bounding box center [904, 420] width 40 height 33
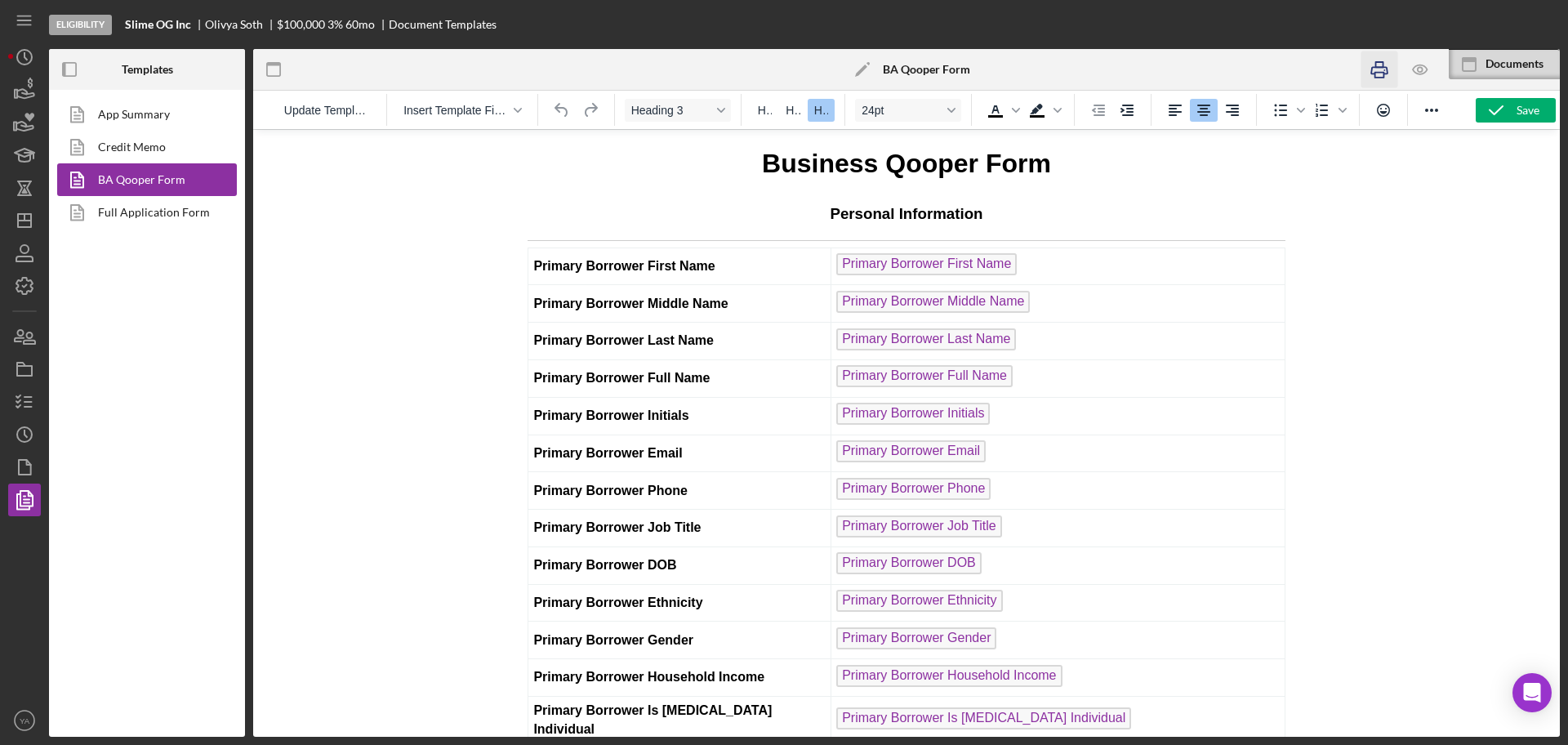
click at [1379, 75] on icon "button" at bounding box center [1379, 69] width 36 height 36
click at [771, 170] on span "Business Qooper Form" at bounding box center [906, 163] width 289 height 30
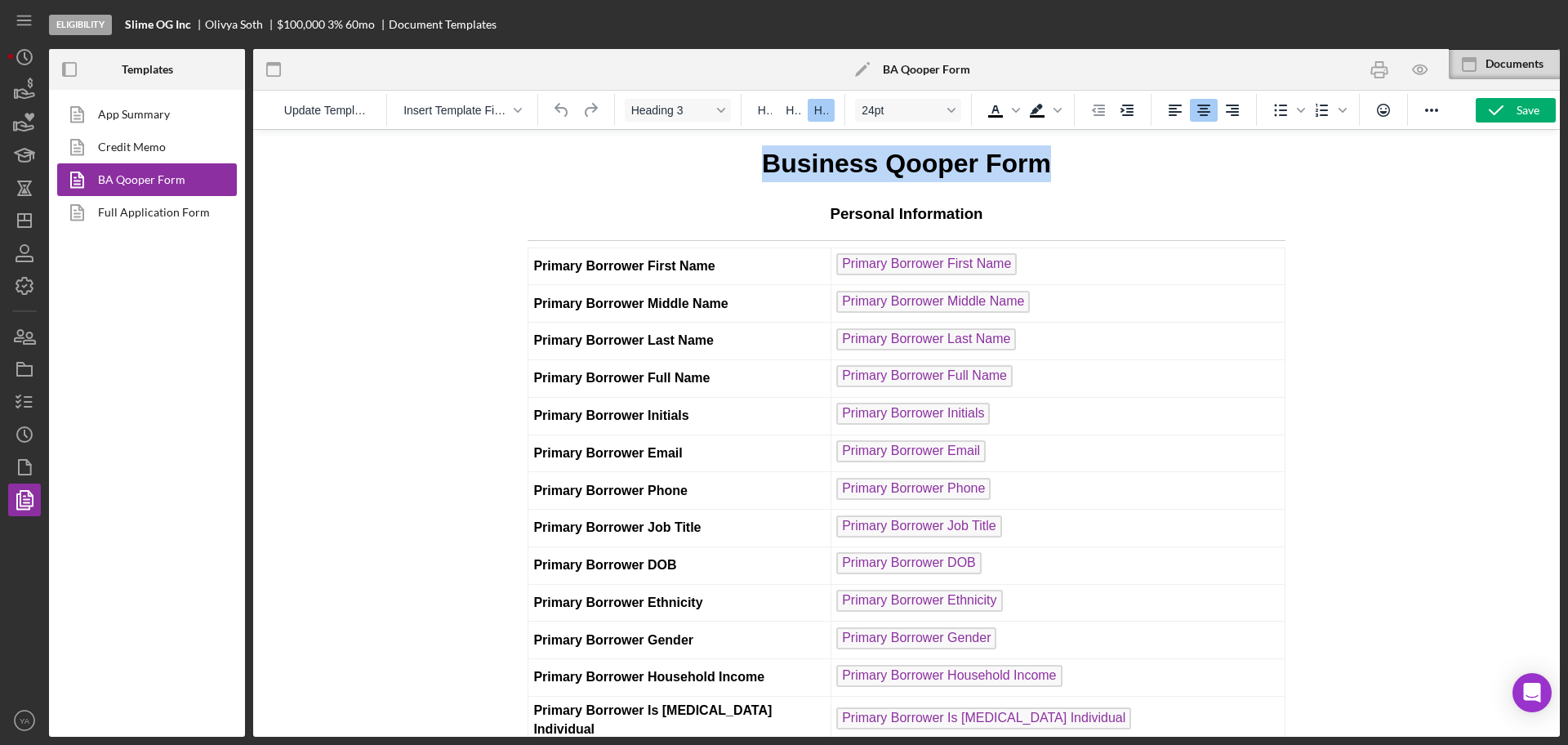
copy span "Business Qooper Form"
click at [1371, 67] on icon "button" at bounding box center [1379, 70] width 16 height 7
click at [649, 60] on div at bounding box center [471, 69] width 435 height 41
click at [148, 123] on link "App Summary" at bounding box center [143, 115] width 172 height 33
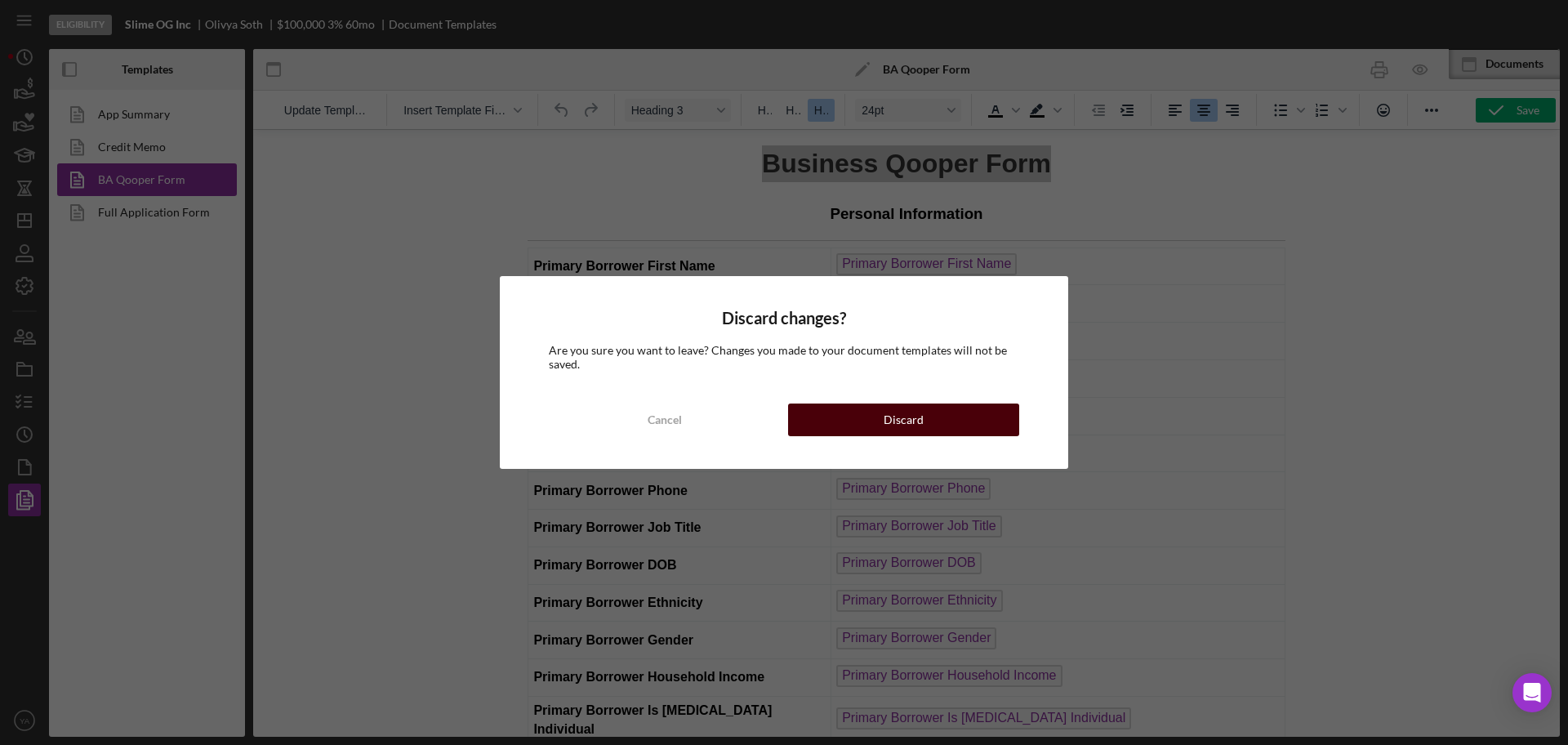
click at [880, 426] on button "Discard" at bounding box center [904, 420] width 231 height 33
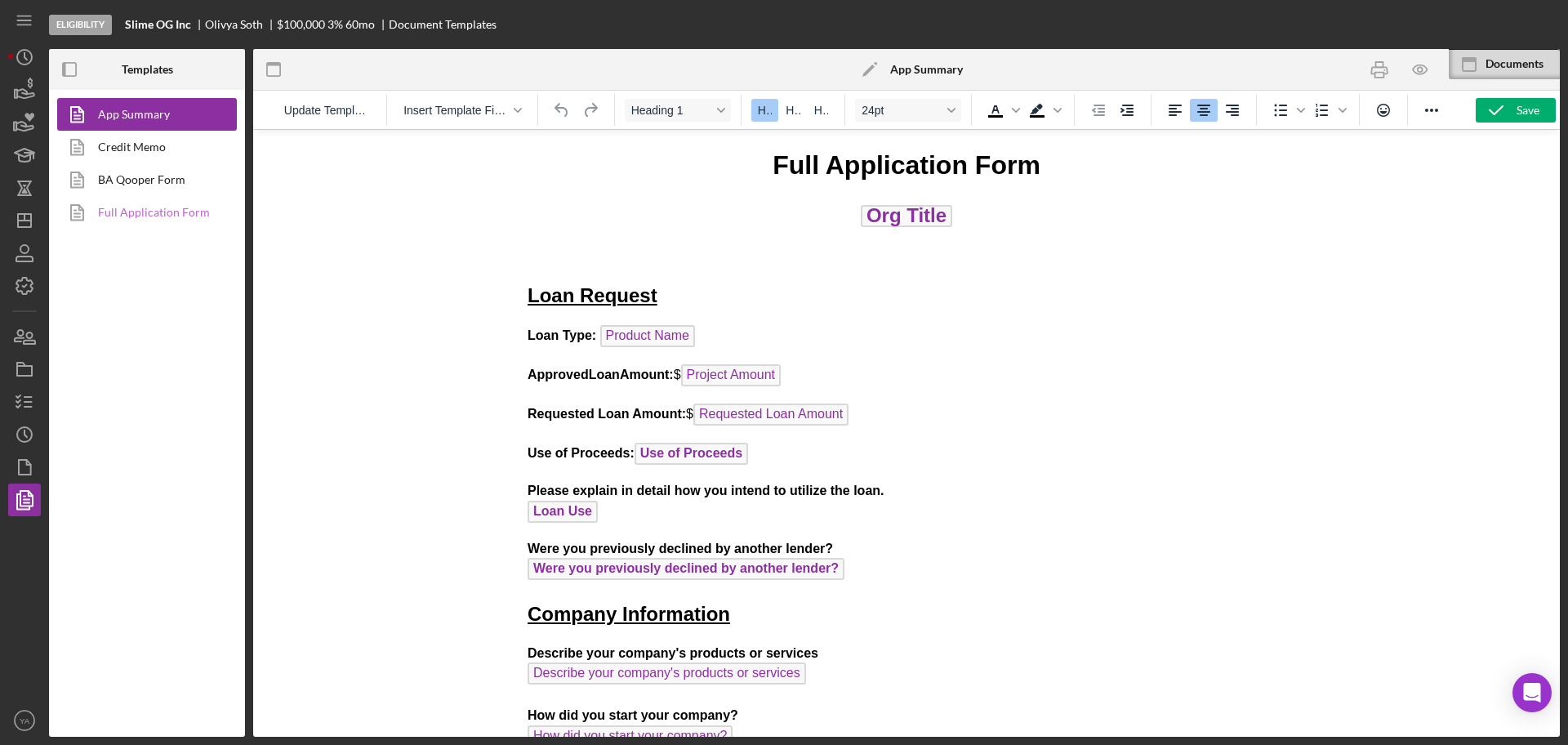
click at [117, 201] on link "Full Application Form" at bounding box center [143, 213] width 172 height 33
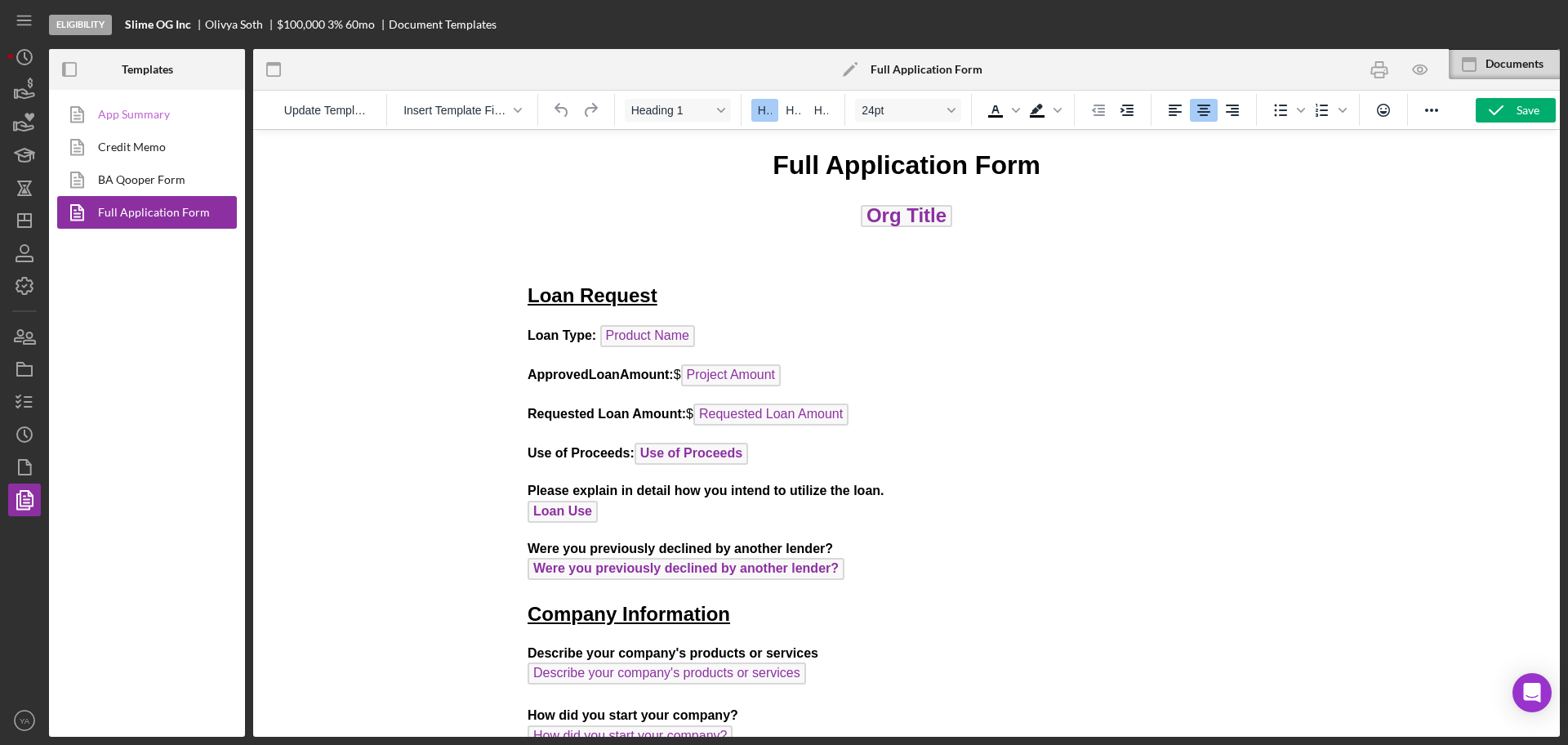
click at [186, 114] on link "App Summary" at bounding box center [143, 115] width 172 height 33
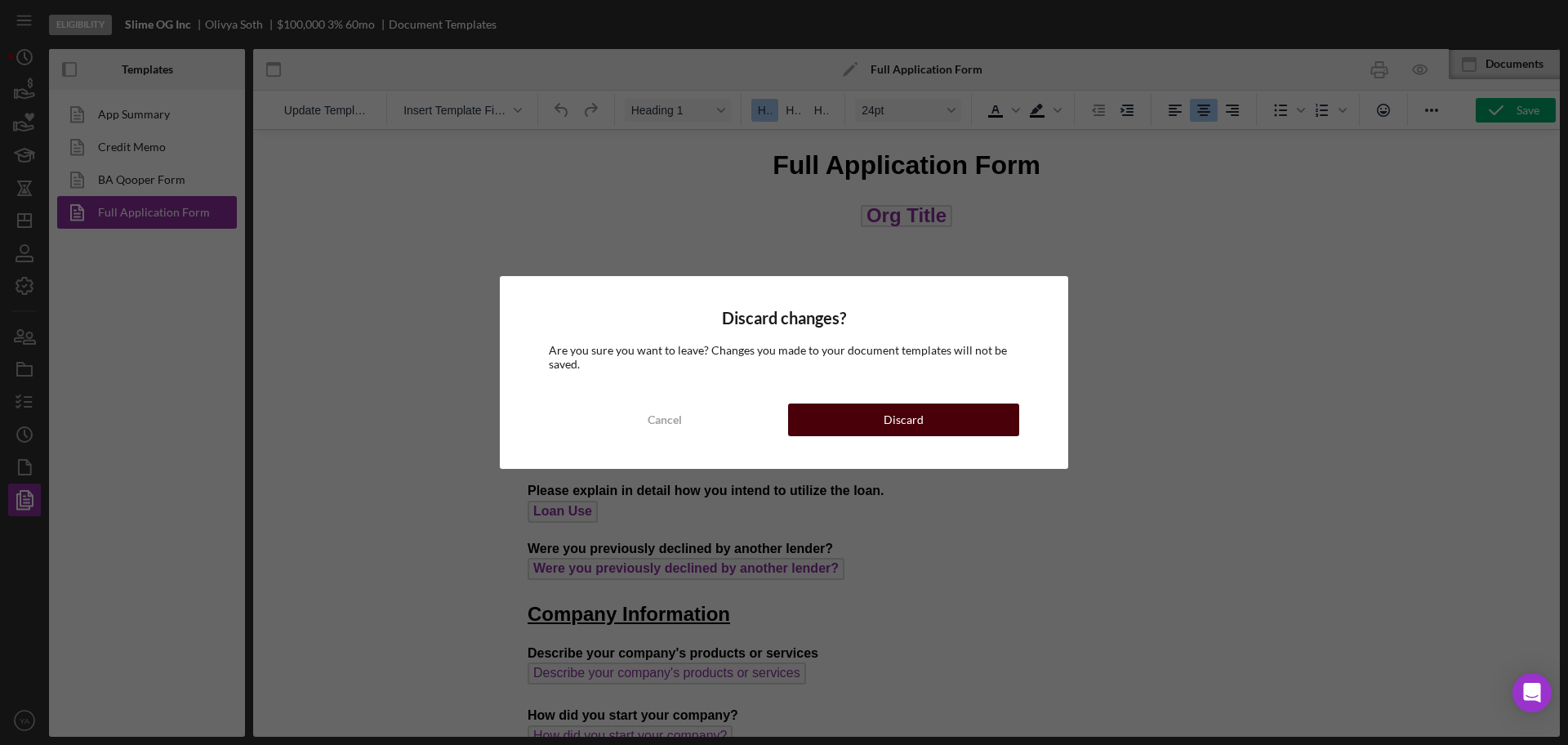
click at [906, 419] on div "Discard" at bounding box center [904, 420] width 40 height 33
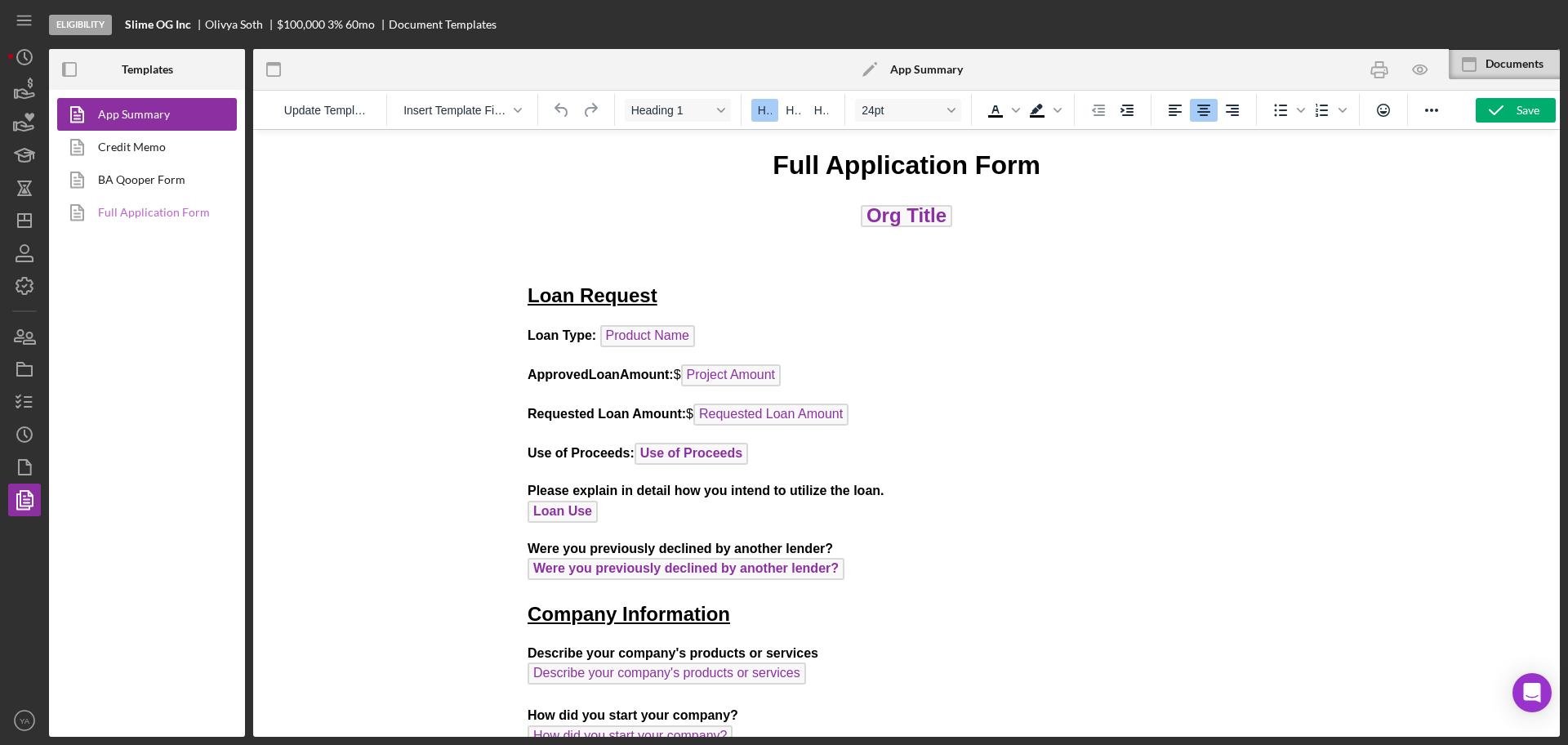
click at [141, 214] on link "Full Application Form" at bounding box center [143, 213] width 172 height 33
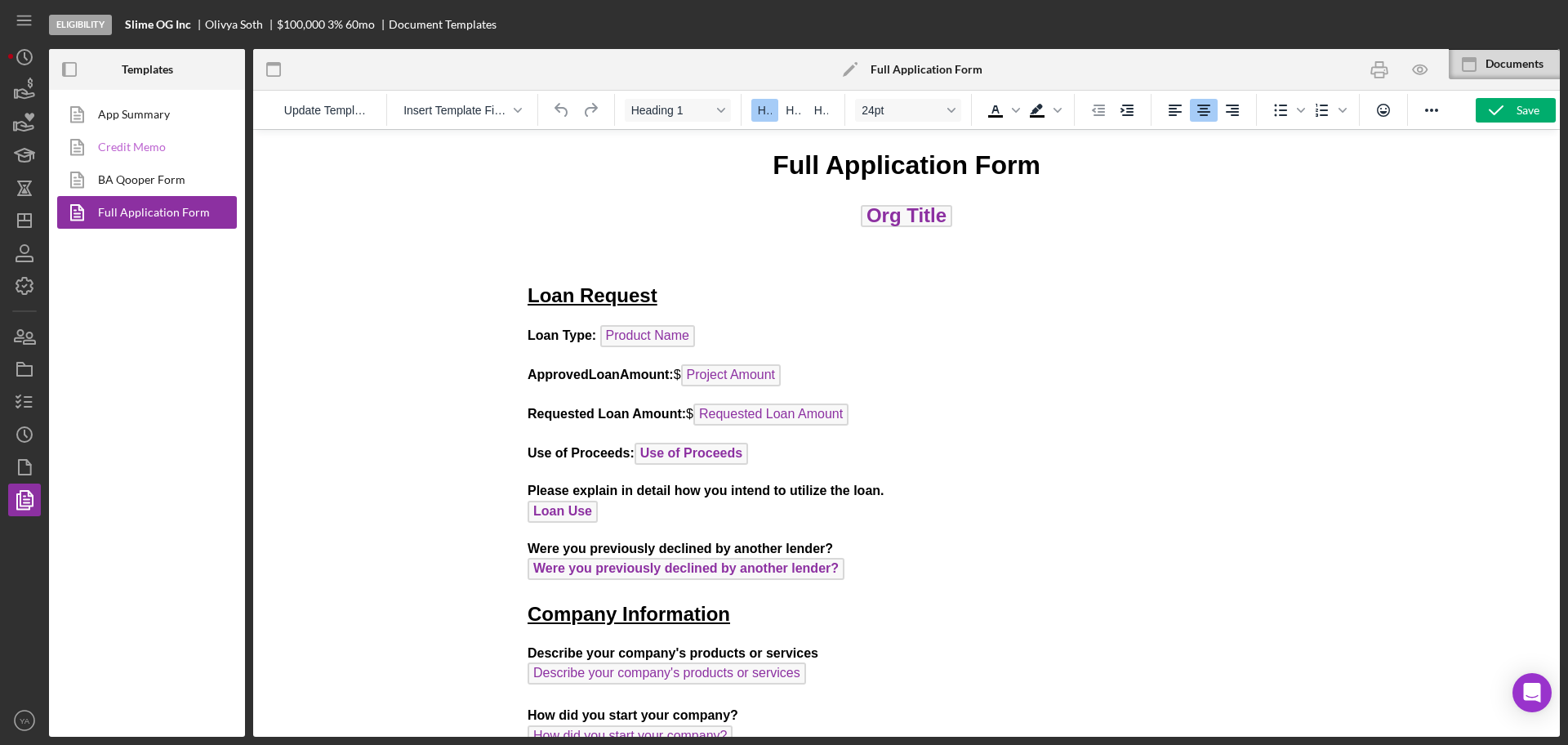
click at [197, 133] on link "Credit Memo" at bounding box center [143, 148] width 172 height 33
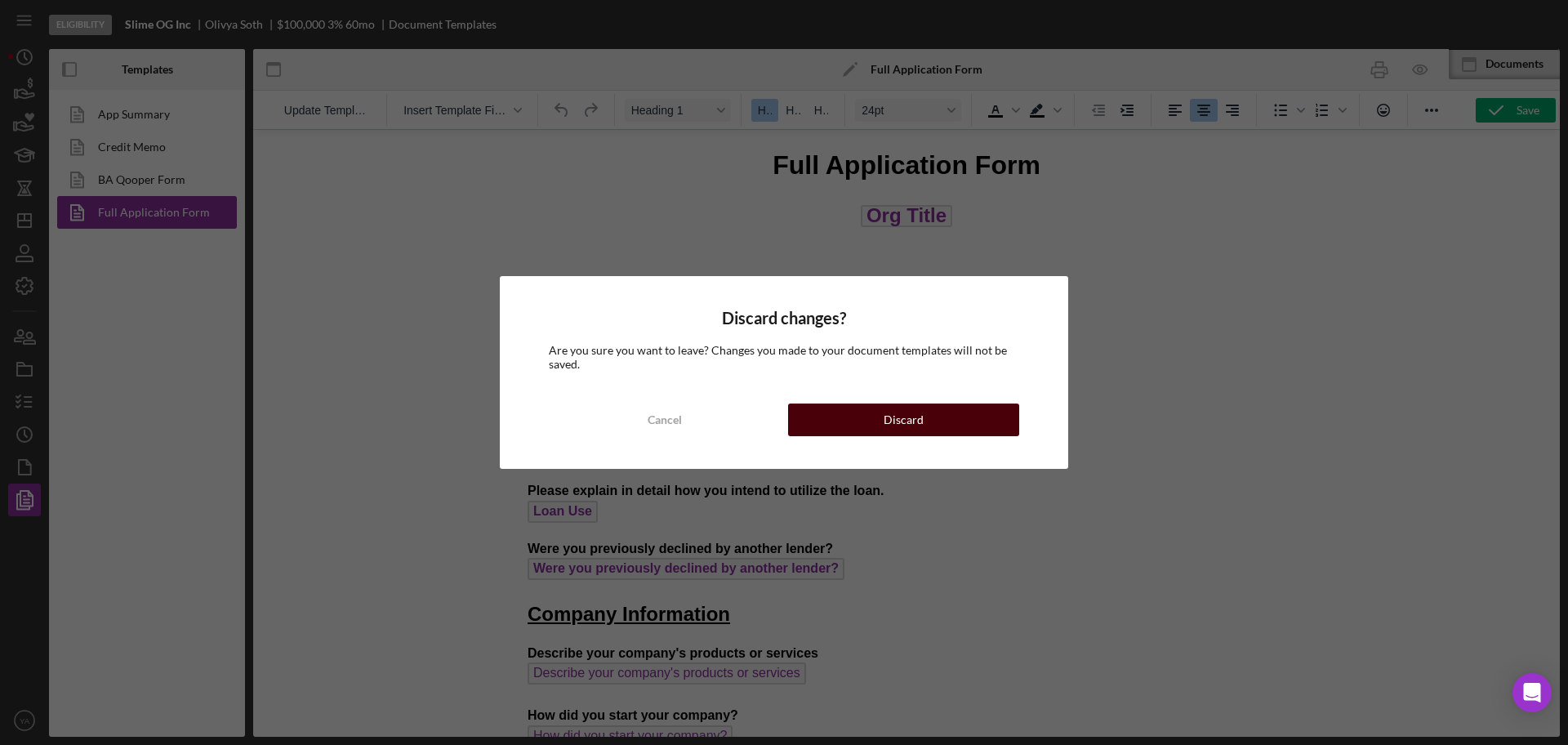
click at [882, 406] on button "Discard" at bounding box center [904, 420] width 231 height 33
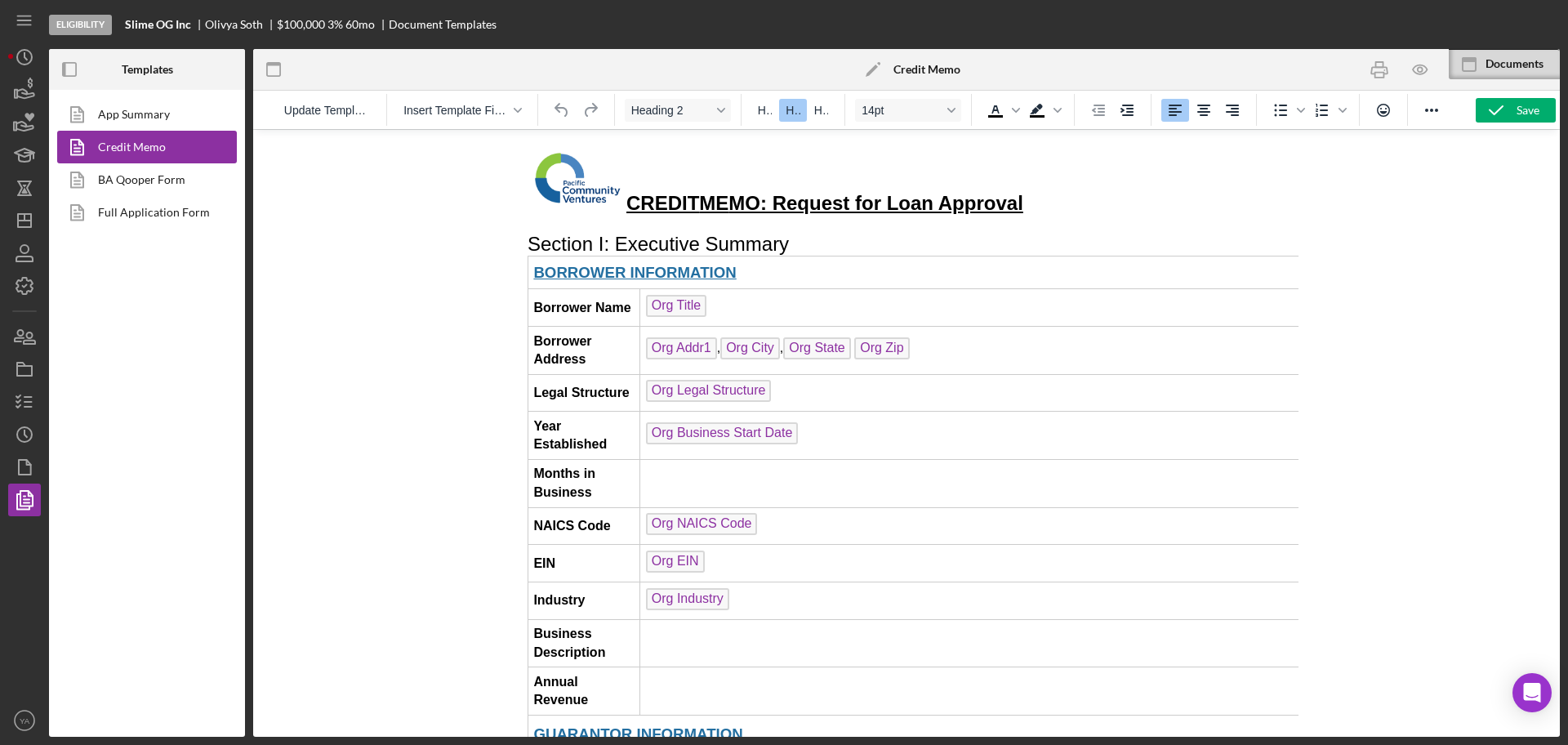
click at [879, 69] on icon "Icon/Edit" at bounding box center [873, 69] width 41 height 41
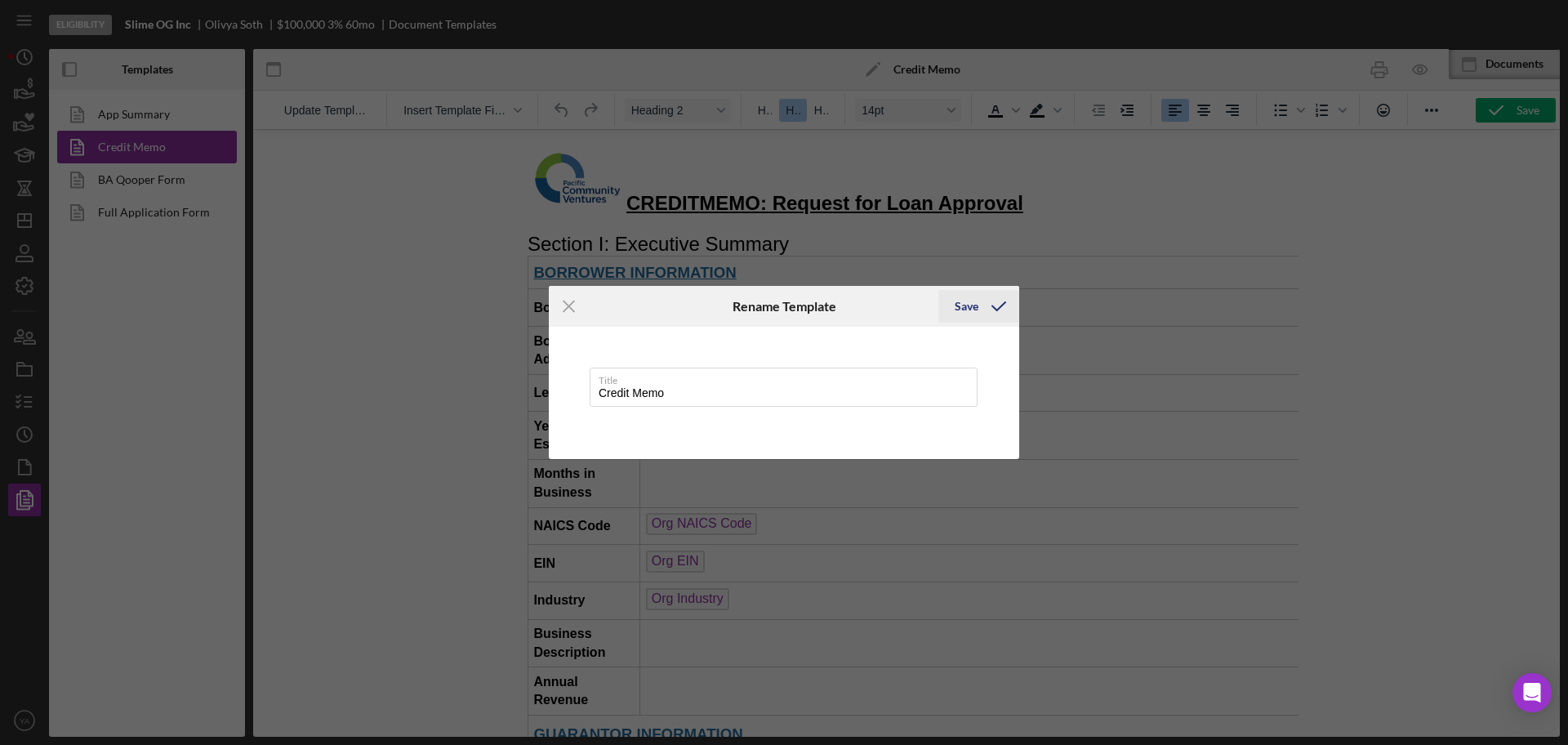
click at [952, 296] on button "Save" at bounding box center [978, 307] width 81 height 33
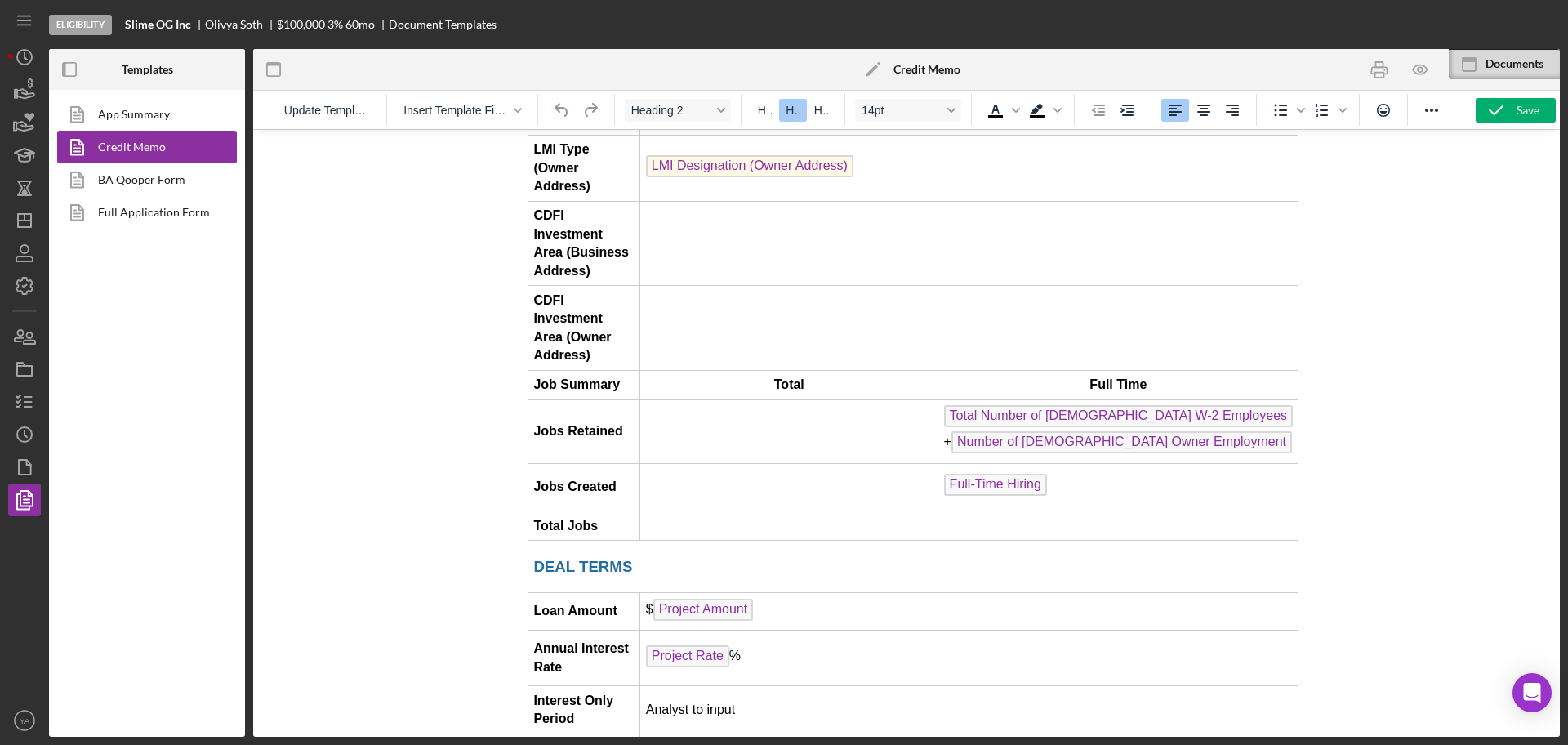
scroll to position [1269, 0]
click at [688, 646] on span "Project Rate" at bounding box center [688, 656] width 83 height 22
click at [145, 30] on b "Slime OG Inc" at bounding box center [158, 24] width 66 height 13
drag, startPoint x: 125, startPoint y: 18, endPoint x: 180, endPoint y: 30, distance: 56.3
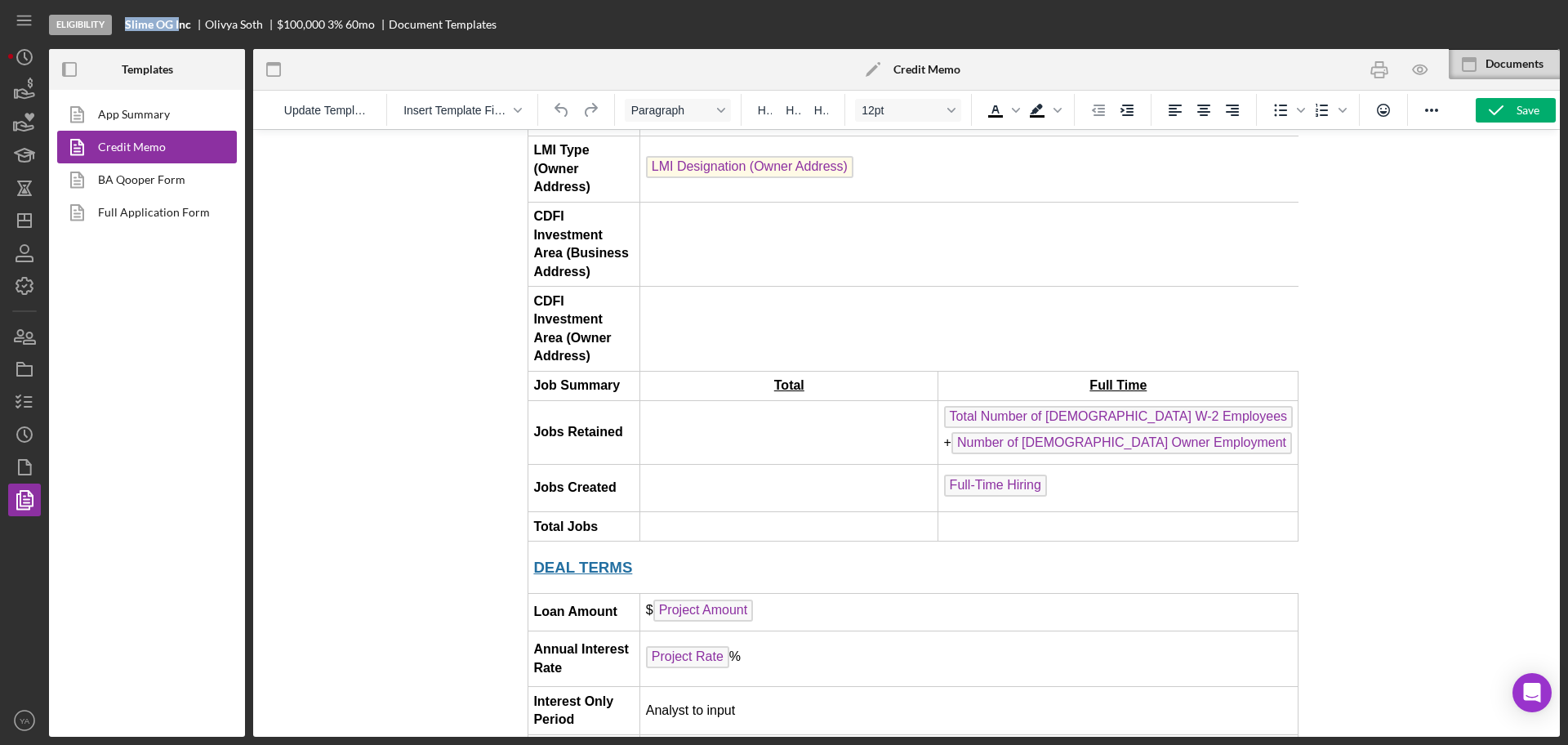
click at [180, 30] on div "Eligibility Slime OG Inc Olivya Soth $100,000 $20,000 3 % 60 mo Document Templa…" at bounding box center [804, 24] width 1511 height 49
copy b "Slime OG I"
drag, startPoint x: 193, startPoint y: 24, endPoint x: 127, endPoint y: 29, distance: 66.2
click at [127, 29] on div "Slime OG Inc" at bounding box center [165, 24] width 80 height 13
copy b "Slime OG Inc"
